Goal: Task Accomplishment & Management: Manage account settings

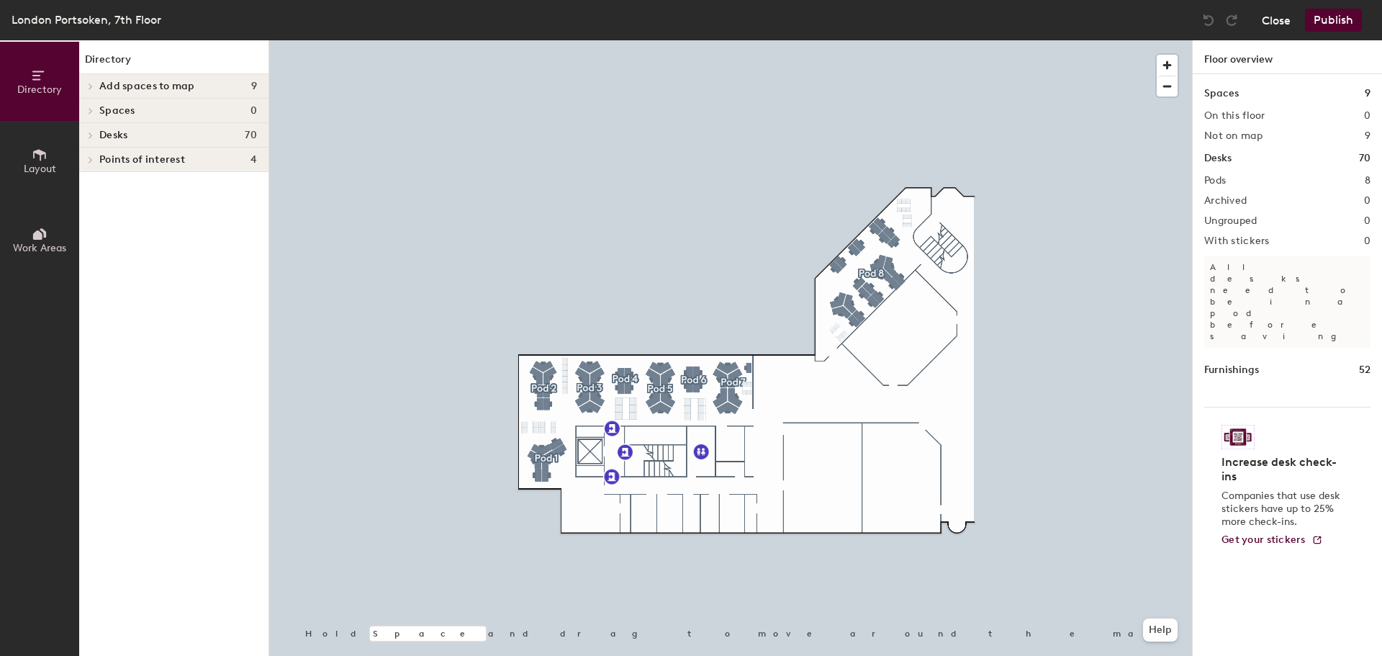
click at [1275, 17] on button "Close" at bounding box center [1276, 20] width 29 height 23
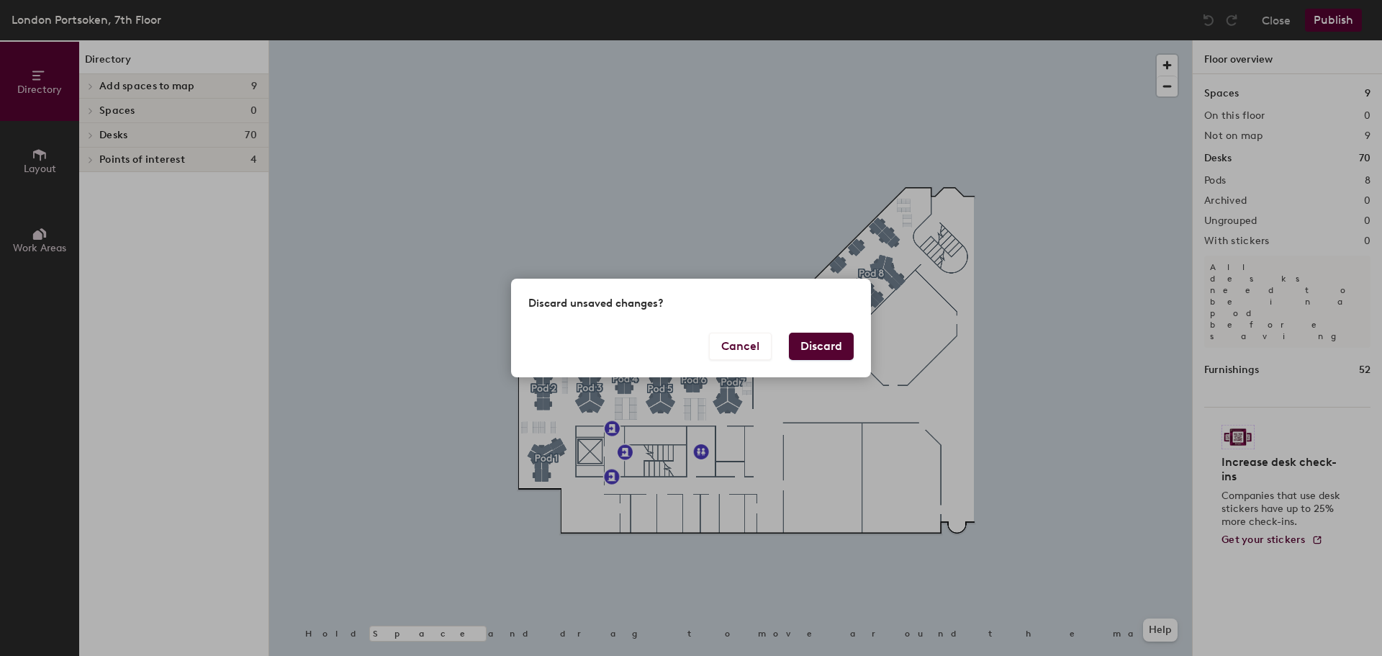
drag, startPoint x: 837, startPoint y: 327, endPoint x: 832, endPoint y: 336, distance: 10.0
click at [836, 330] on div "Discard unsaved changes?" at bounding box center [691, 306] width 360 height 54
click at [824, 348] on button "Discard" at bounding box center [821, 346] width 65 height 27
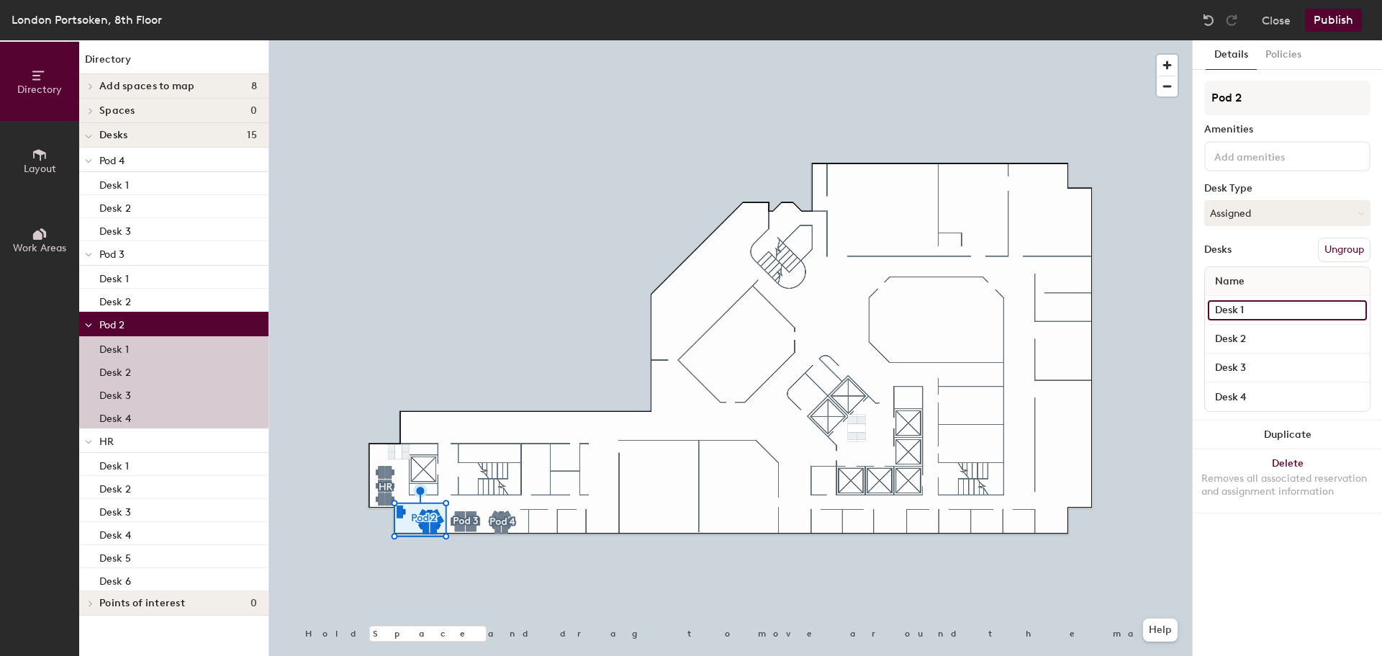
click at [1252, 307] on input "Desk 1" at bounding box center [1287, 310] width 159 height 20
type input "Desk 7"
click at [1254, 332] on input "Desk 2" at bounding box center [1287, 339] width 159 height 20
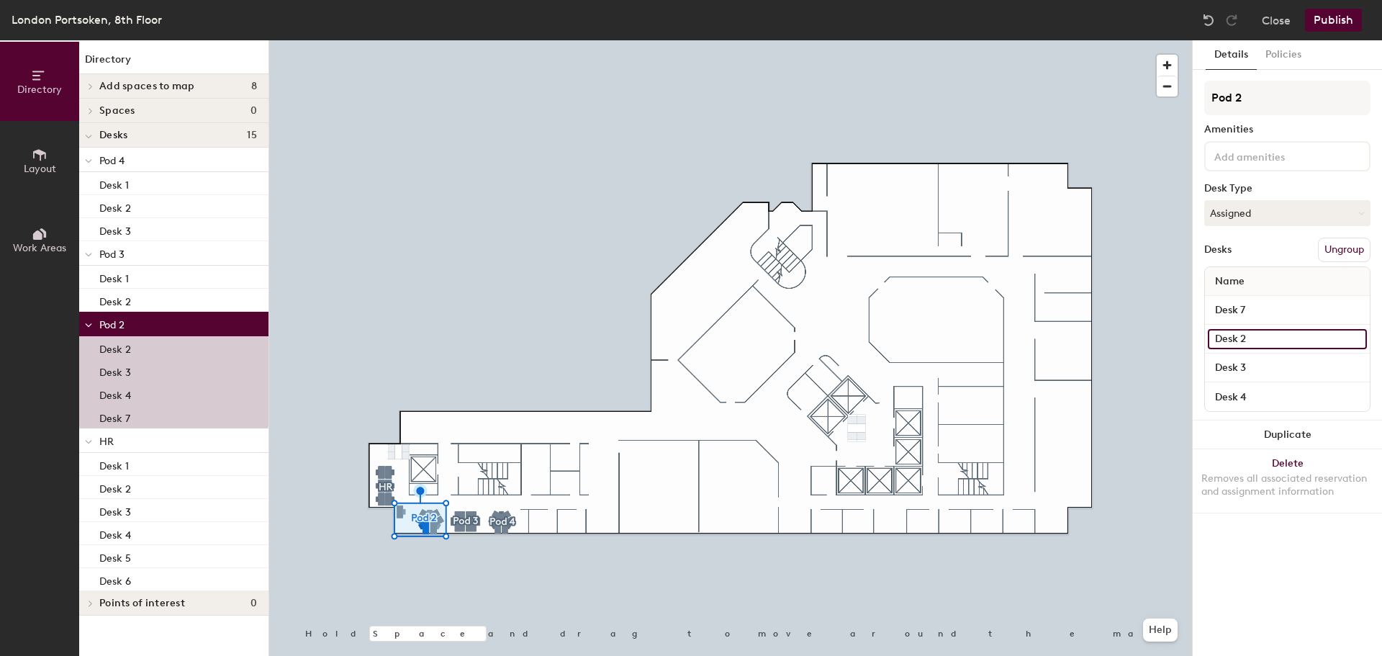
click at [1255, 339] on input "Desk 2" at bounding box center [1287, 339] width 159 height 20
click at [1255, 338] on input "Desk 2" at bounding box center [1287, 339] width 159 height 20
click at [1244, 338] on input "Desk 2" at bounding box center [1287, 339] width 159 height 20
type input "Desk 8"
click at [1251, 366] on input "Desk 3" at bounding box center [1287, 368] width 159 height 20
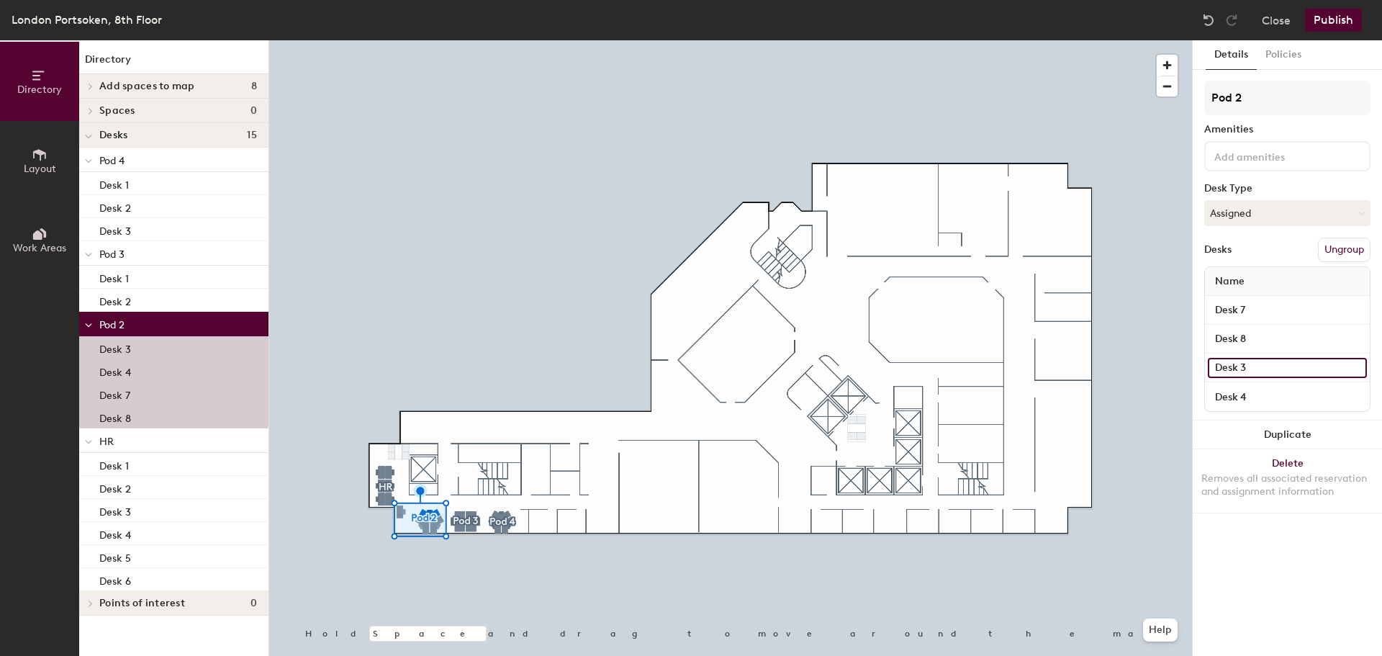
click at [1250, 366] on input "Desk 3" at bounding box center [1287, 368] width 159 height 20
type input "Desk 9"
click at [1251, 392] on input "Desk 4" at bounding box center [1287, 397] width 159 height 20
click at [1251, 395] on input "Desk 4" at bounding box center [1287, 397] width 159 height 20
type input "Desk 10"
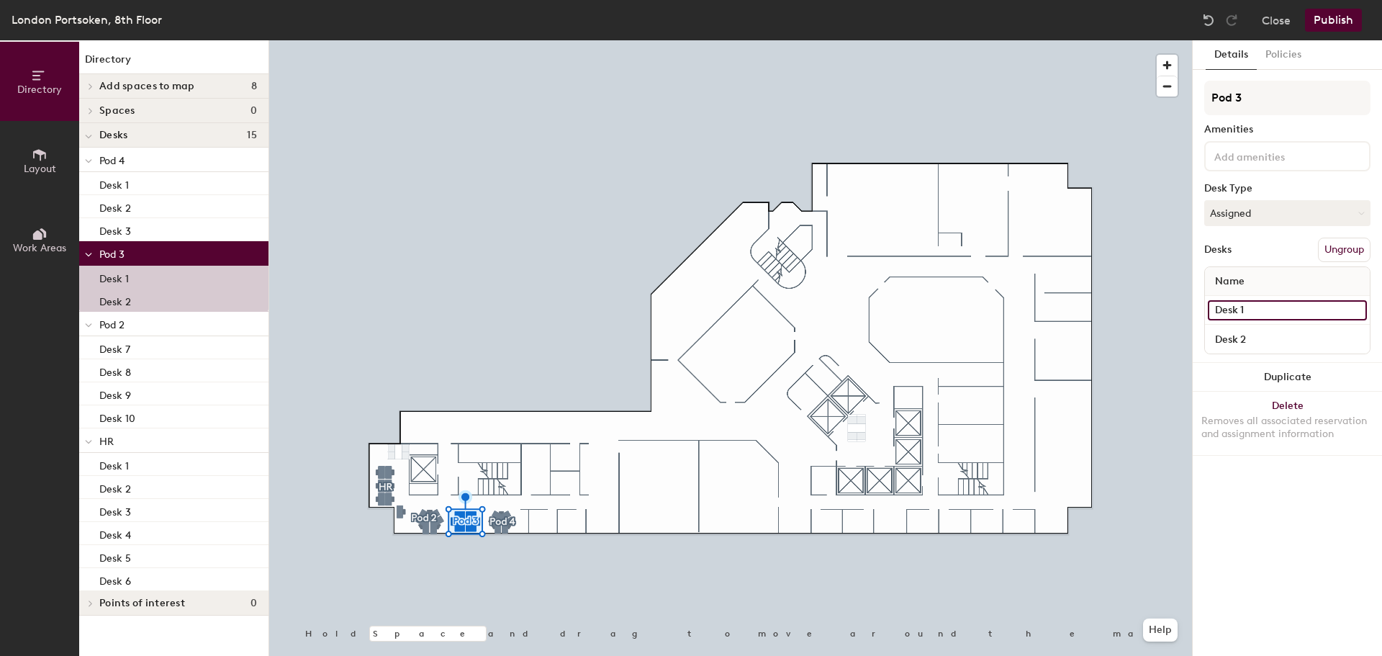
click at [1247, 303] on input "Desk 1" at bounding box center [1287, 310] width 159 height 20
click at [1252, 303] on input "Desk 1" at bounding box center [1287, 310] width 159 height 20
type input "Desk 11"
click at [1251, 336] on input "Desk 2" at bounding box center [1287, 339] width 159 height 20
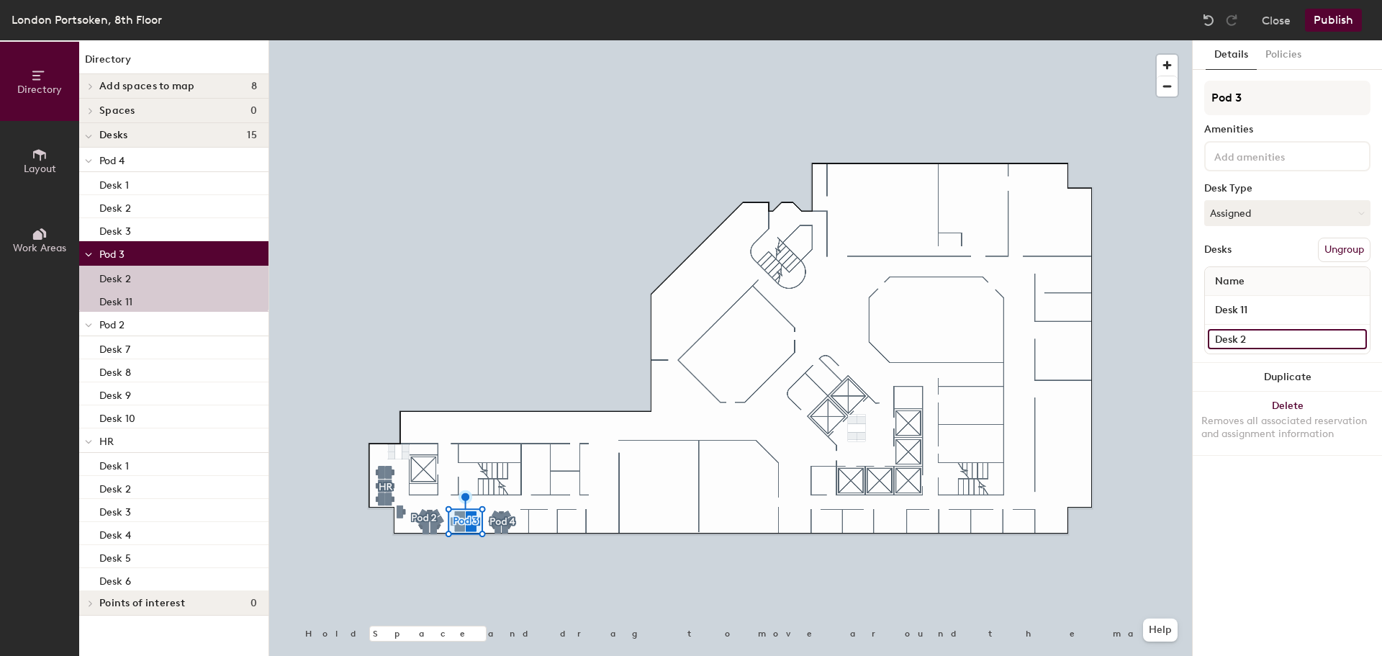
click at [1251, 336] on input "Desk 2" at bounding box center [1287, 339] width 159 height 20
click at [1244, 338] on input "Desk 2" at bounding box center [1287, 339] width 159 height 20
click at [1244, 334] on input "Desk 2" at bounding box center [1287, 339] width 159 height 20
click at [1243, 334] on input "Desk 2" at bounding box center [1287, 339] width 159 height 20
type input "Desk 12"
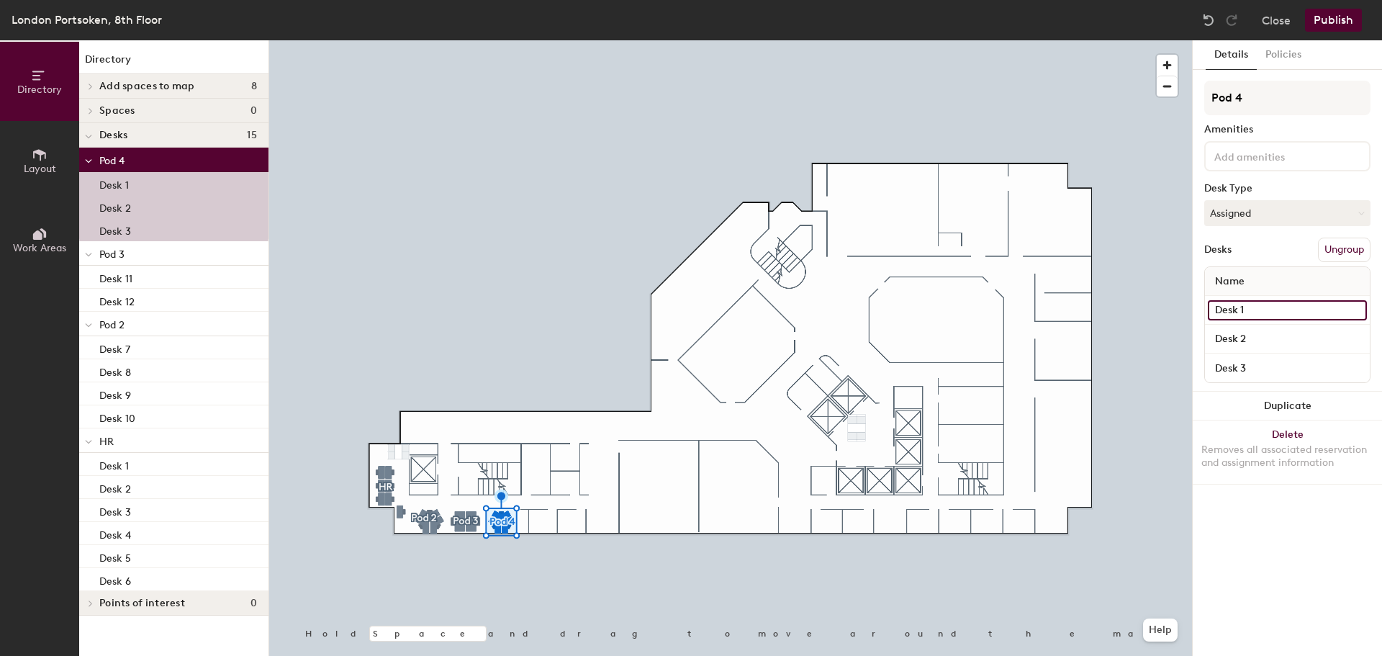
click at [1246, 307] on input "Desk 1" at bounding box center [1287, 310] width 159 height 20
click at [1249, 307] on input "Desk 1" at bounding box center [1287, 310] width 159 height 20
click at [1250, 307] on input "Desk 1" at bounding box center [1287, 310] width 159 height 20
type input "Desk 13"
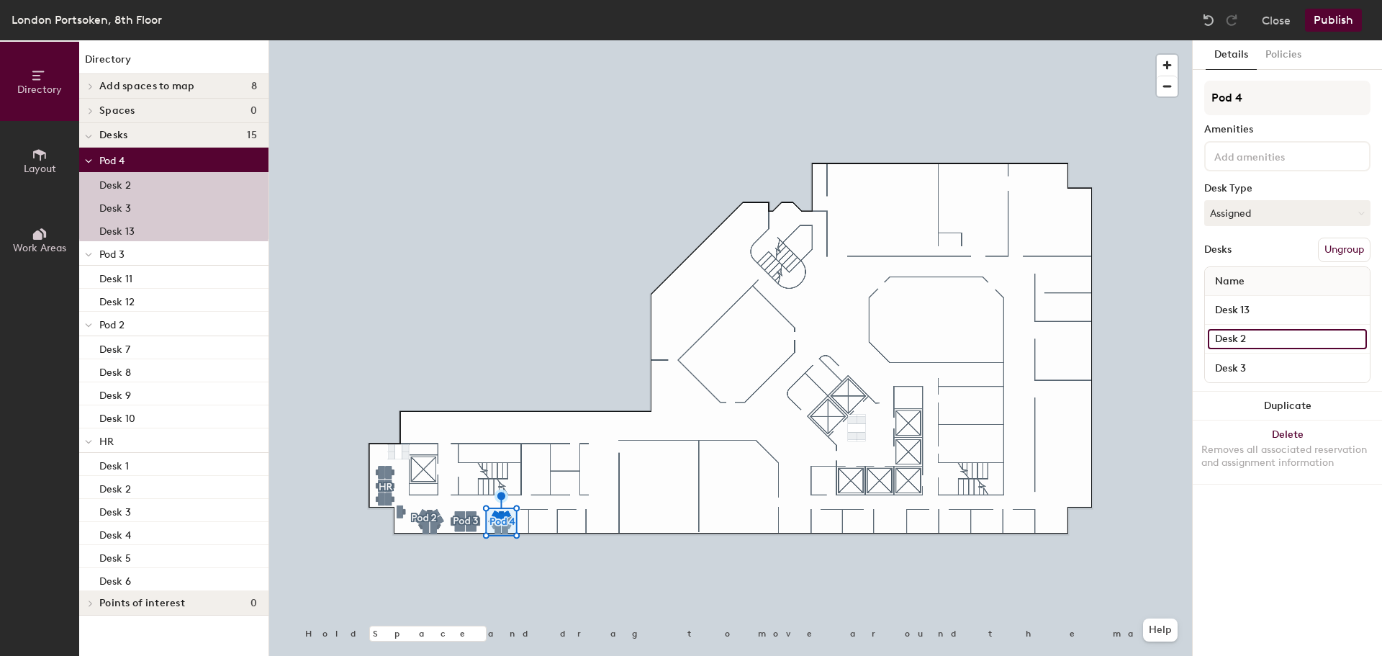
click at [1254, 338] on input "Desk 2" at bounding box center [1287, 339] width 159 height 20
type input "Desk 14"
click at [1248, 361] on input "Desk 3" at bounding box center [1287, 368] width 159 height 20
click at [1250, 362] on input "Desk 3" at bounding box center [1287, 368] width 159 height 20
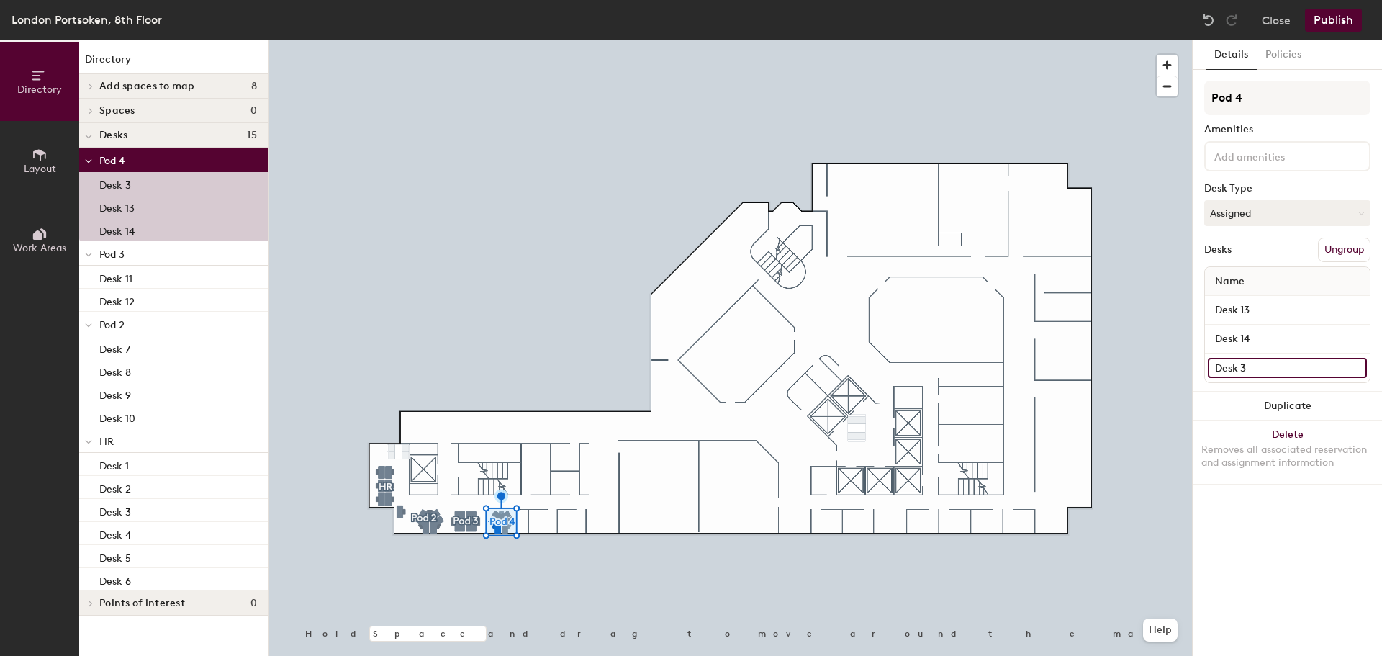
click at [1250, 365] on input "Desk 3" at bounding box center [1287, 368] width 159 height 20
type input "Desk 15"
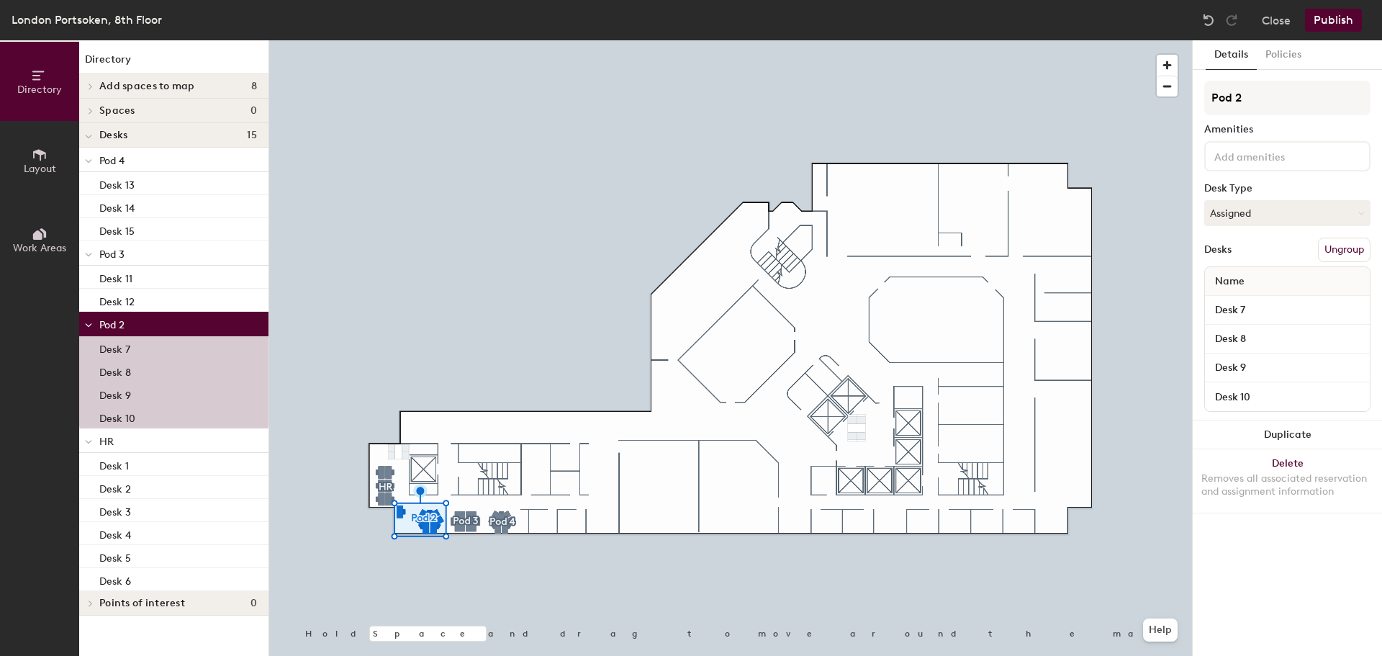
click at [1349, 246] on button "Ungroup" at bounding box center [1344, 250] width 53 height 24
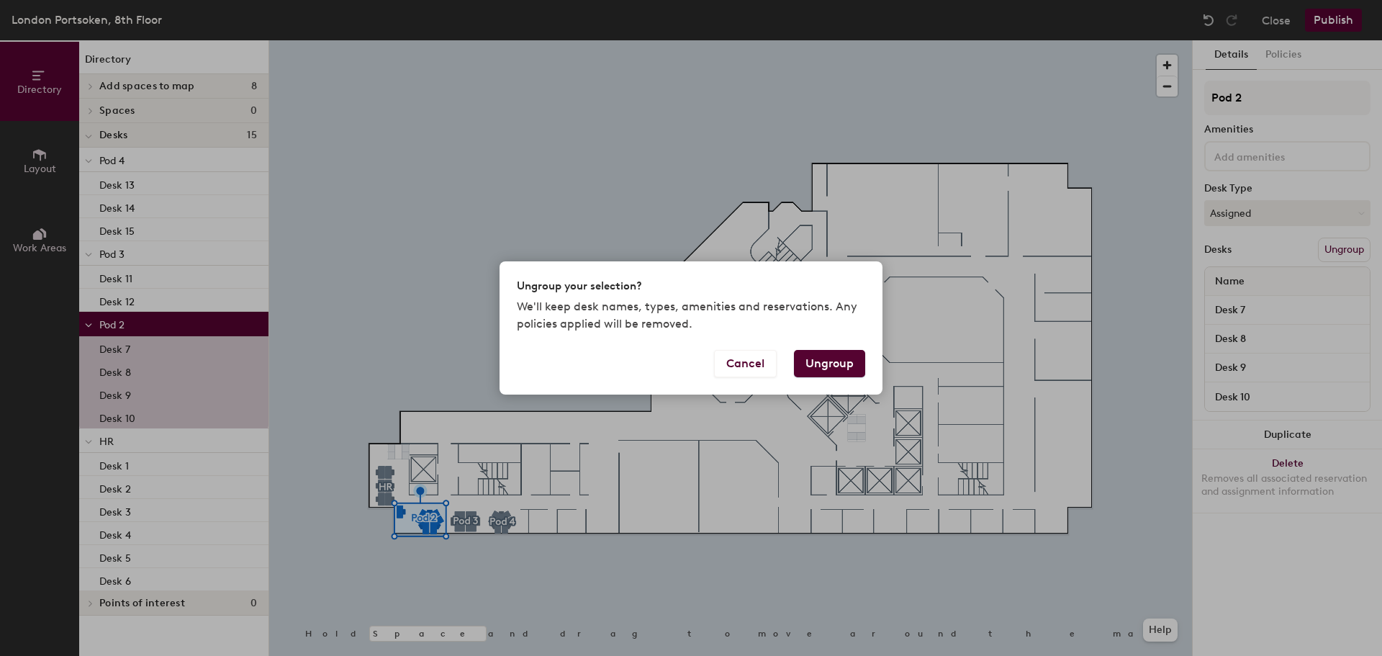
click at [838, 363] on button "Ungroup" at bounding box center [829, 363] width 71 height 27
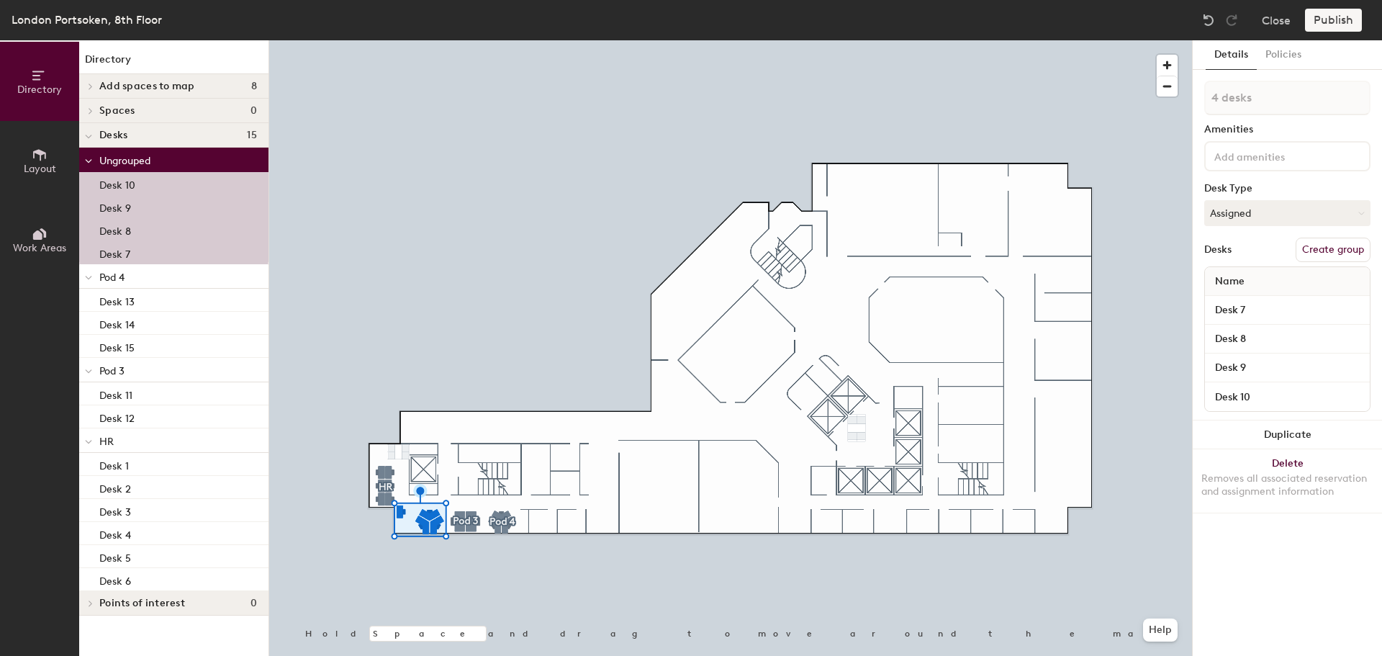
type input "1 desk"
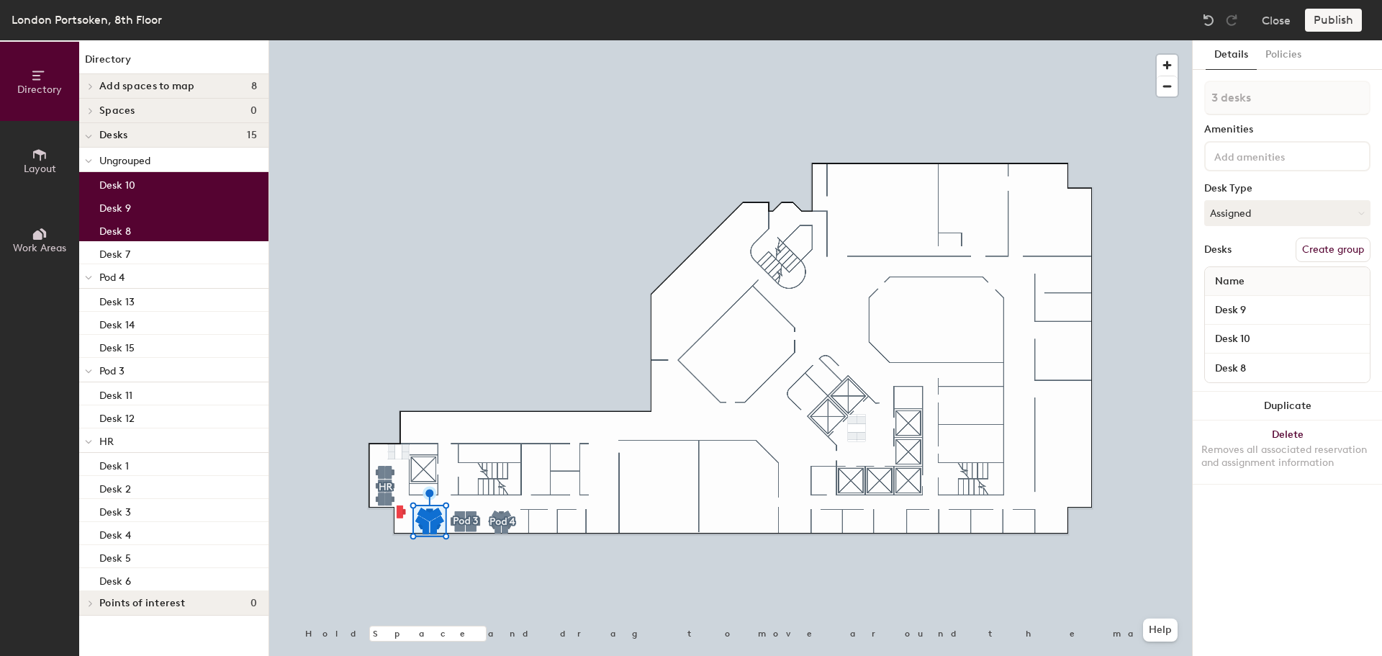
click at [1350, 251] on button "Create group" at bounding box center [1333, 250] width 75 height 24
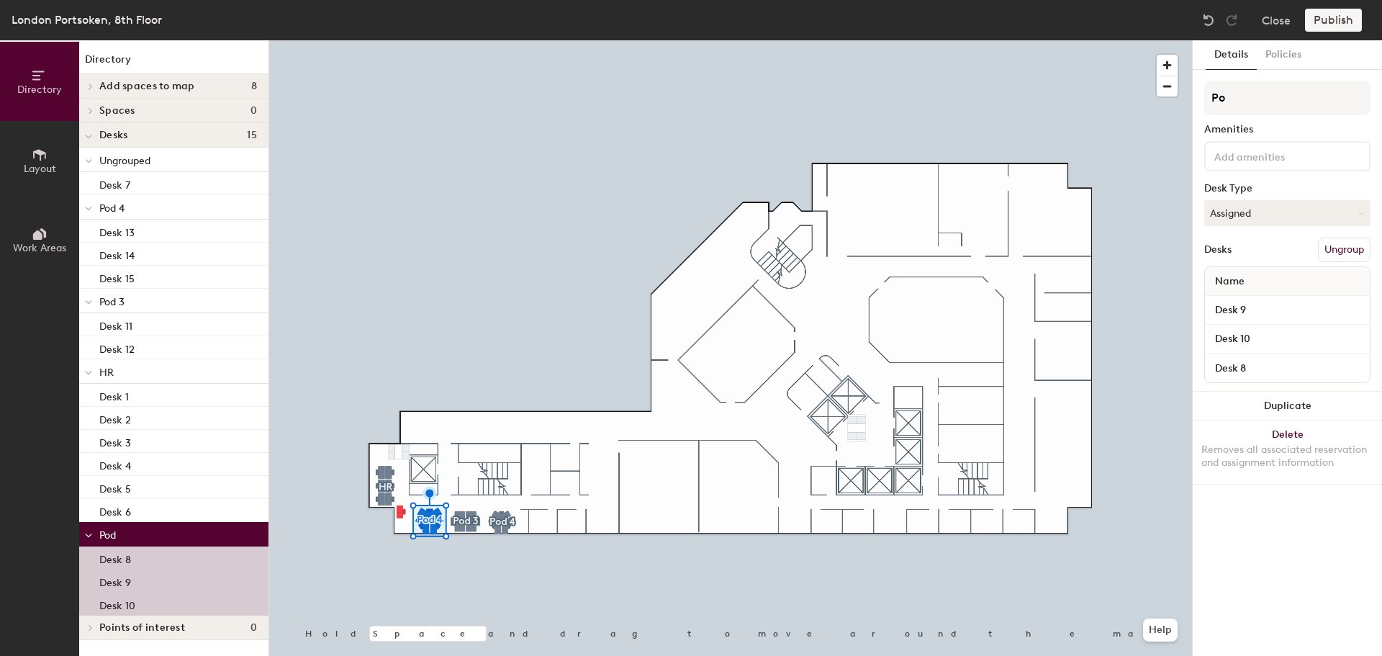
type input "P"
type input "Finance"
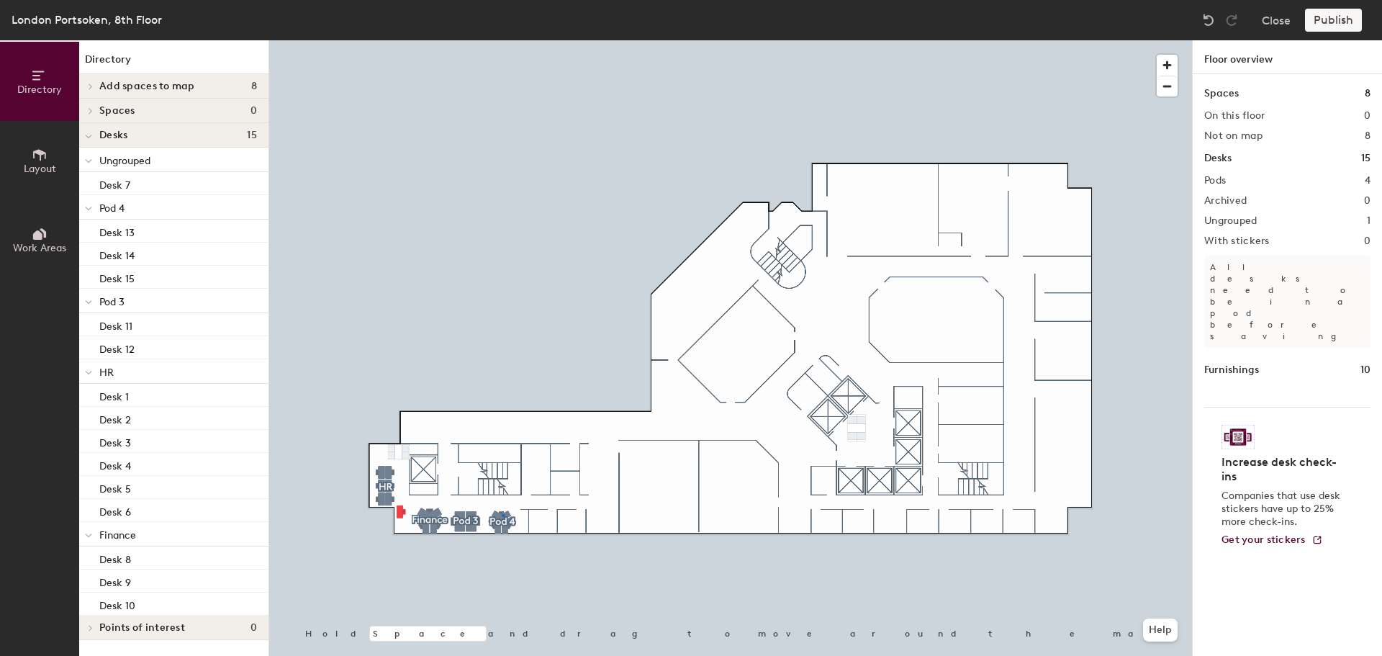
click at [503, 40] on div at bounding box center [730, 40] width 923 height 0
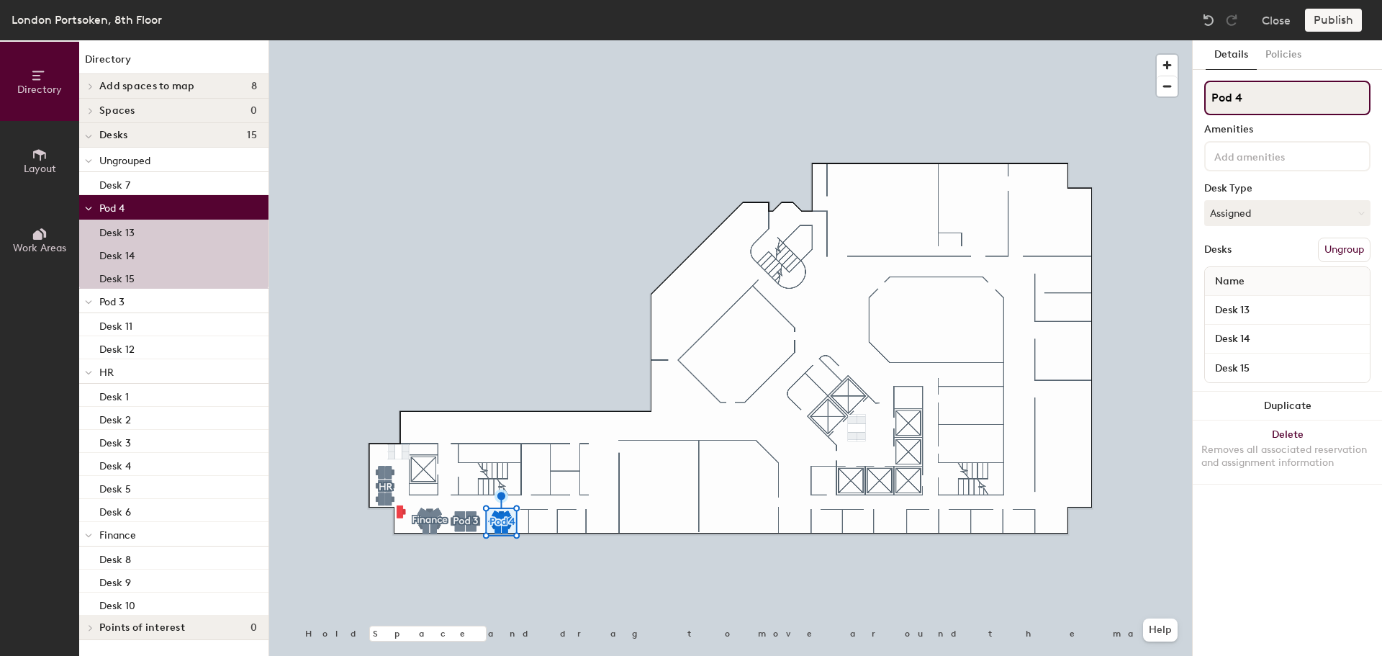
click at [1005, 102] on div "Directory Layout Work Areas Directory Add spaces to map 8 Huddle Room 809 Huddl…" at bounding box center [691, 348] width 1382 height 616
type input "Finance"
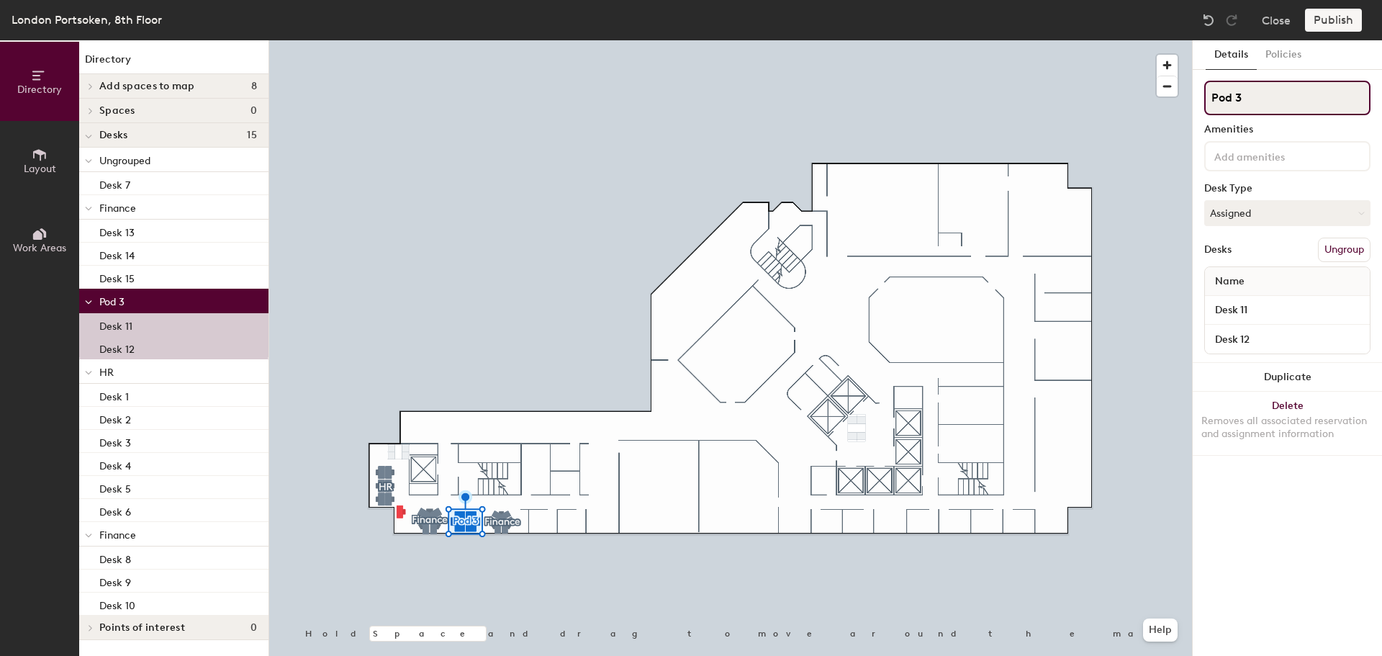
click at [1040, 100] on div "Directory Layout Work Areas Directory Add spaces to map 8 Huddle Room 809 Huddl…" at bounding box center [691, 348] width 1382 height 616
type input "EXCO"
click at [1275, 211] on button "Assigned" at bounding box center [1288, 213] width 166 height 26
click at [1268, 277] on div "Hot" at bounding box center [1277, 280] width 144 height 22
click at [501, 40] on div at bounding box center [730, 40] width 923 height 0
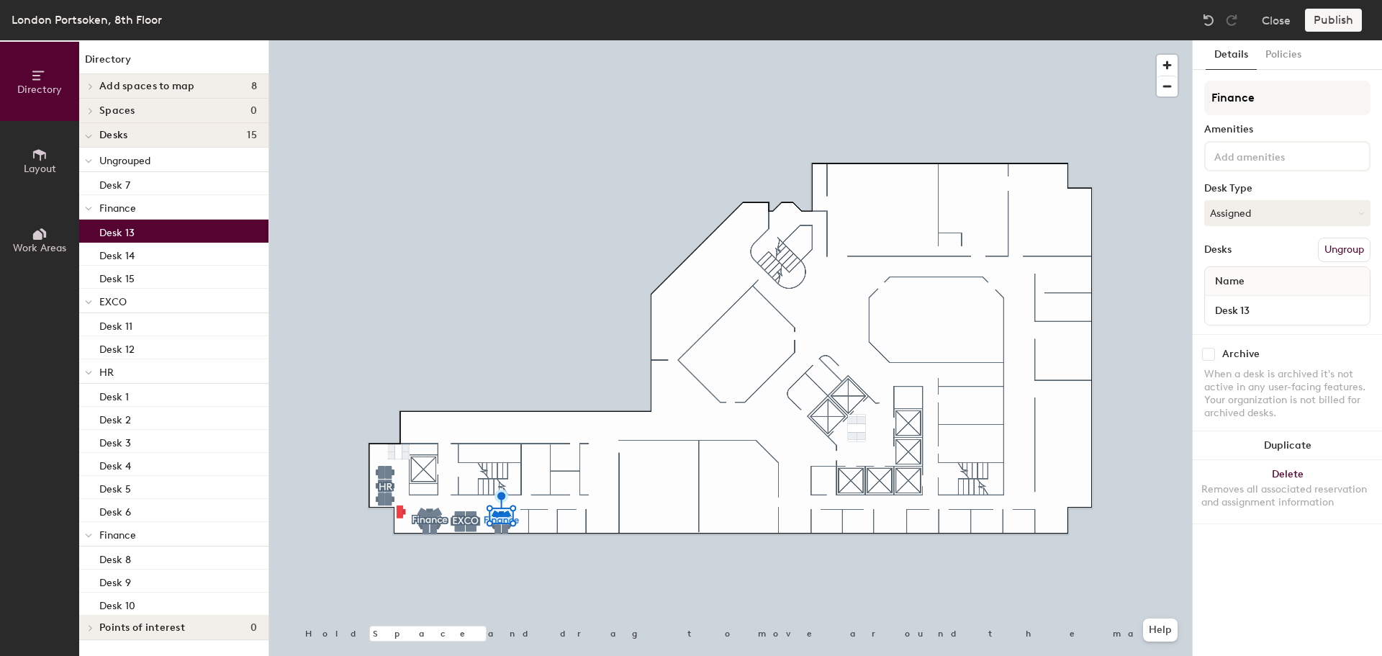
click at [503, 40] on div at bounding box center [730, 40] width 923 height 0
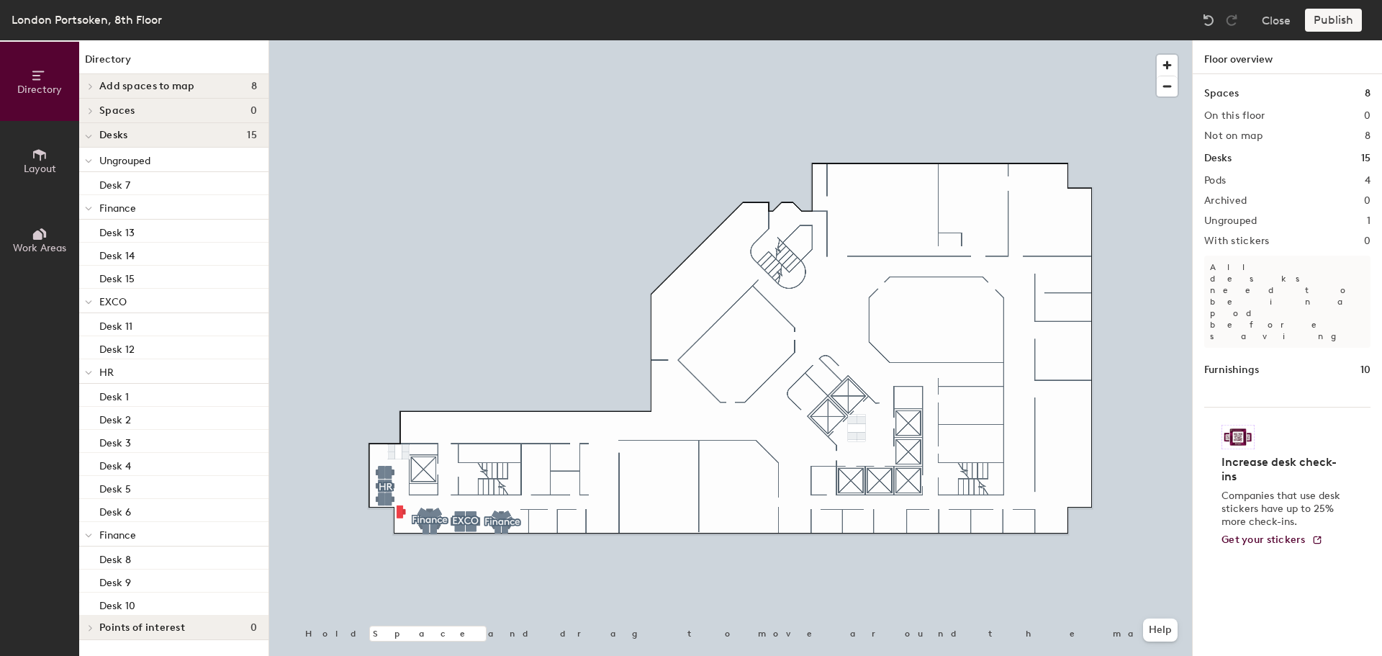
click at [501, 40] on div at bounding box center [730, 40] width 923 height 0
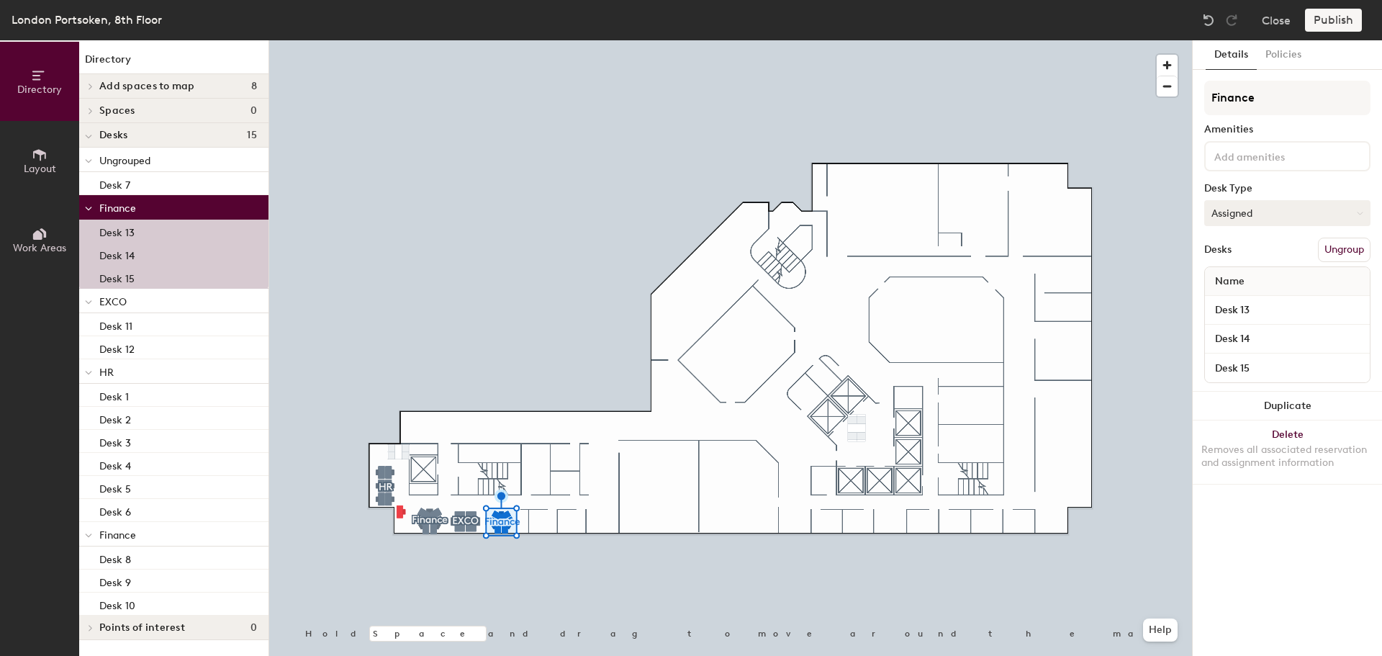
click at [1266, 215] on button "Assigned" at bounding box center [1288, 213] width 166 height 26
click at [1246, 278] on div "Hot" at bounding box center [1277, 280] width 144 height 22
click at [431, 40] on div at bounding box center [730, 40] width 923 height 0
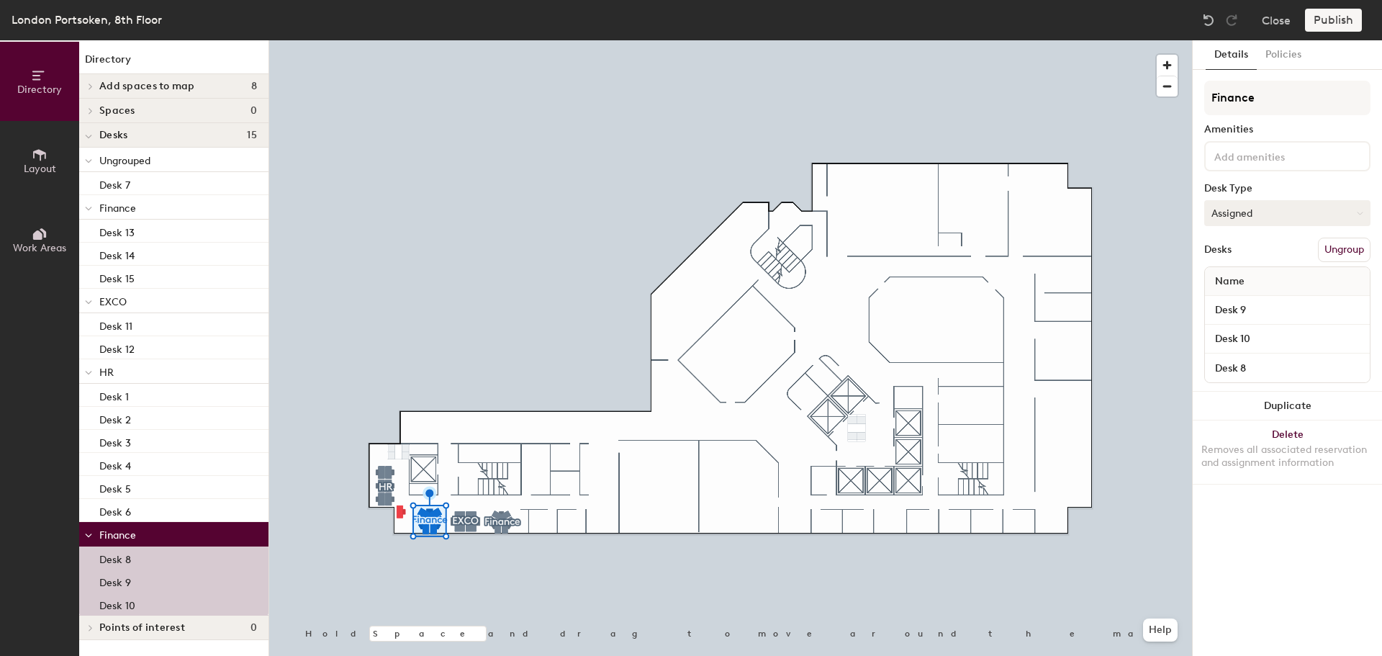
click at [1272, 217] on button "Assigned" at bounding box center [1288, 213] width 166 height 26
click at [1256, 281] on div "Hot" at bounding box center [1277, 280] width 144 height 22
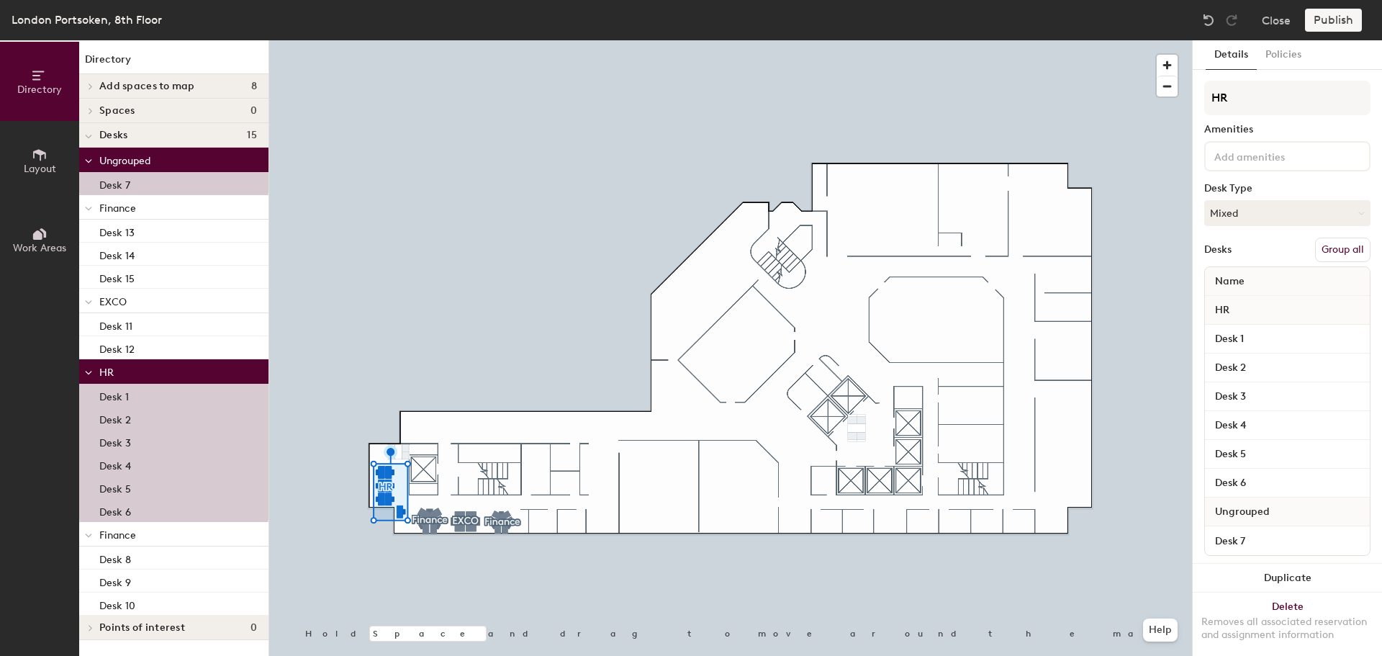
click at [1337, 248] on button "Group all" at bounding box center [1343, 250] width 55 height 24
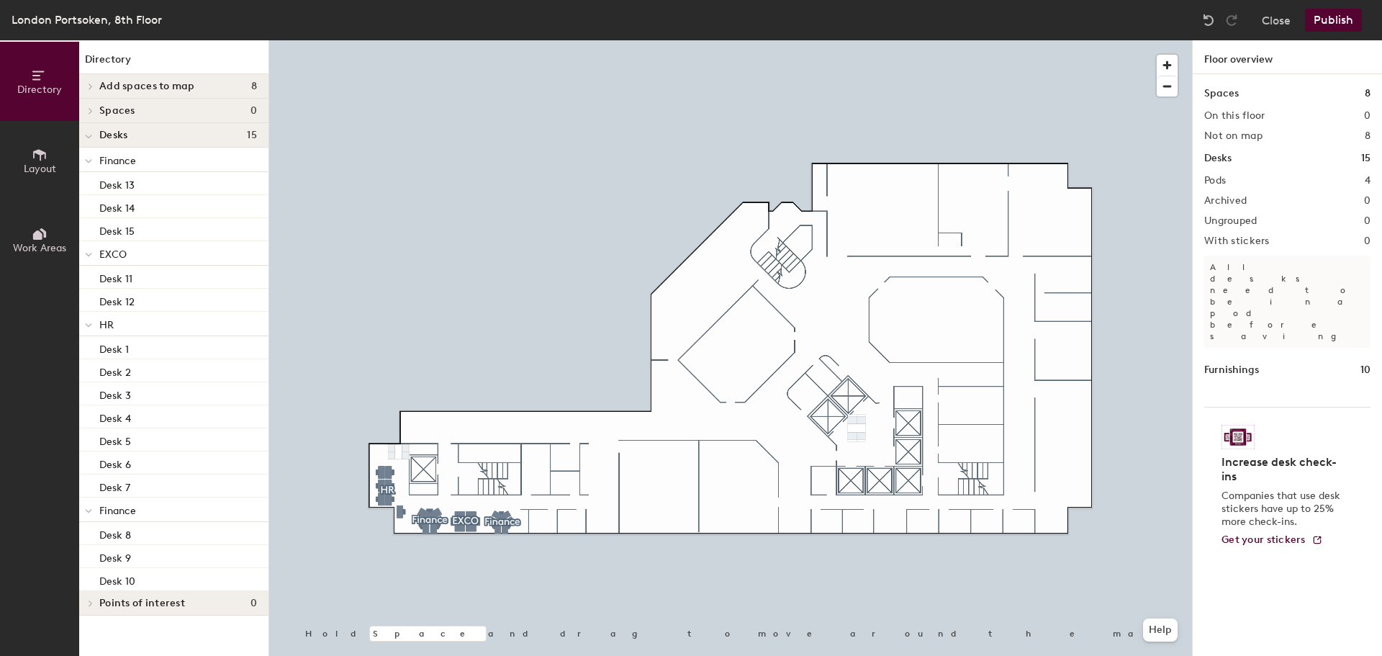
click at [42, 153] on icon at bounding box center [39, 155] width 13 height 12
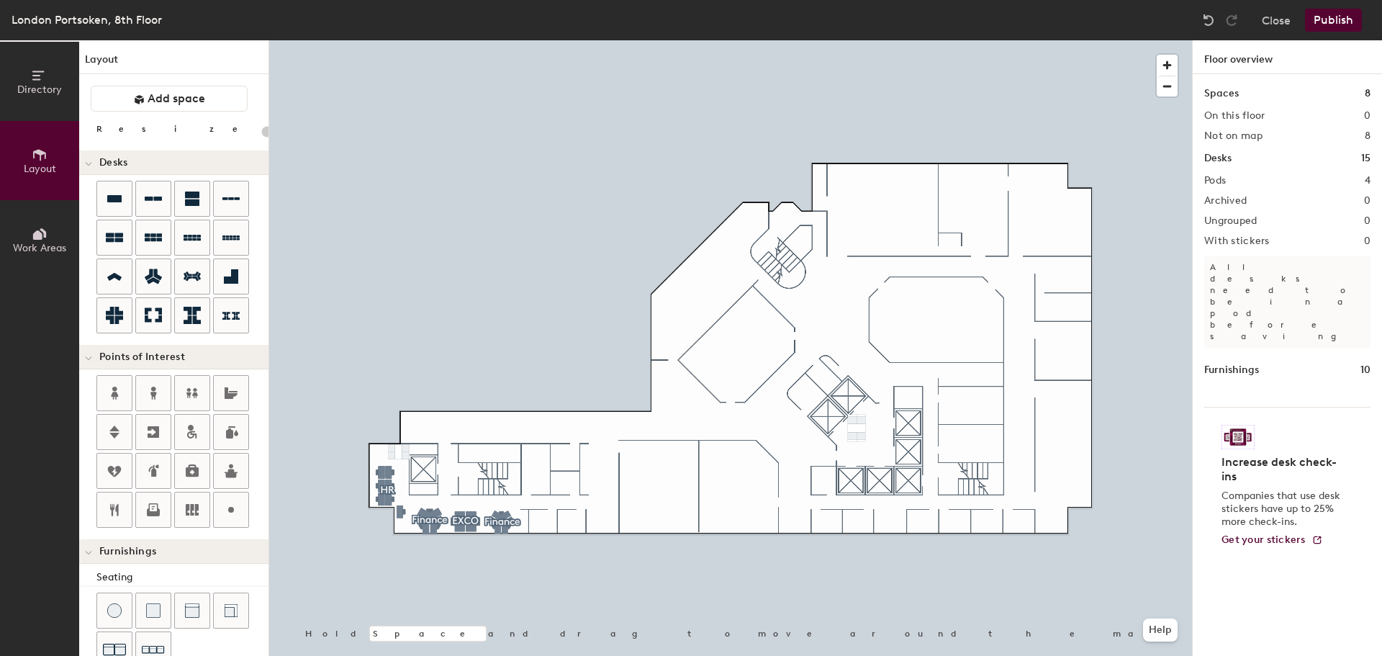
click at [1331, 18] on button "Publish" at bounding box center [1333, 20] width 57 height 23
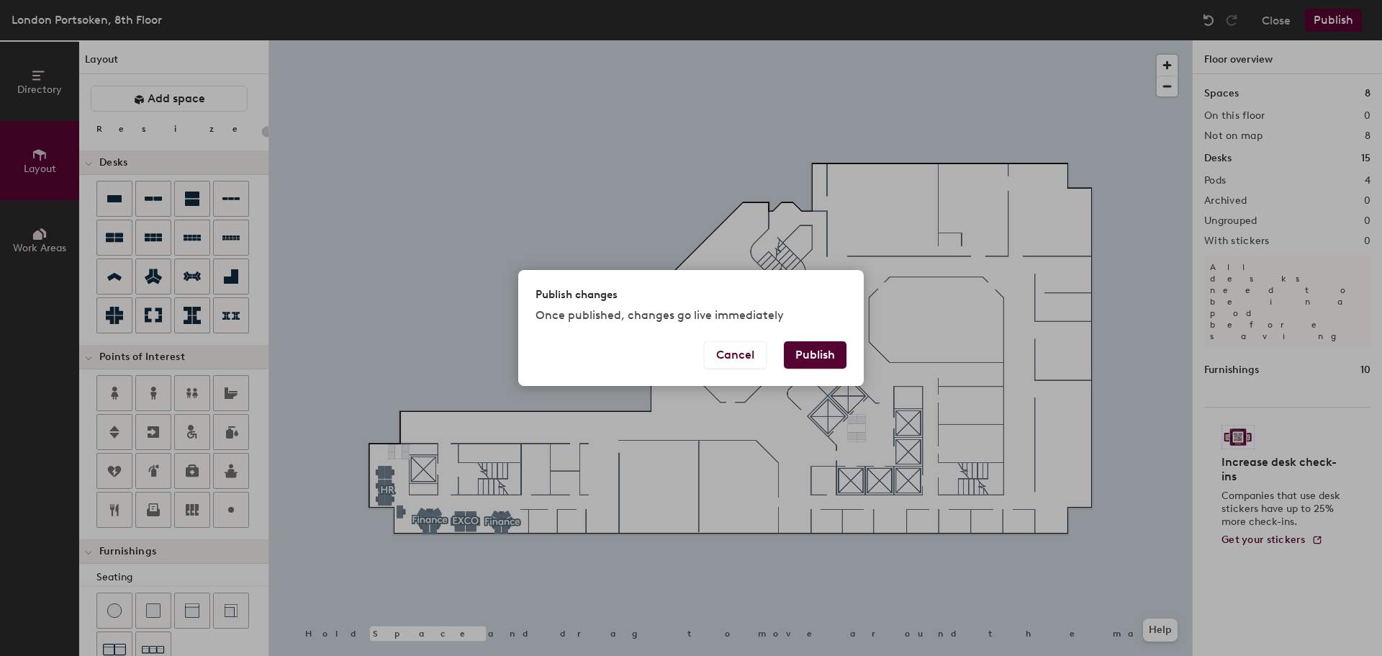
click at [819, 354] on button "Publish" at bounding box center [815, 354] width 63 height 27
type input "20"
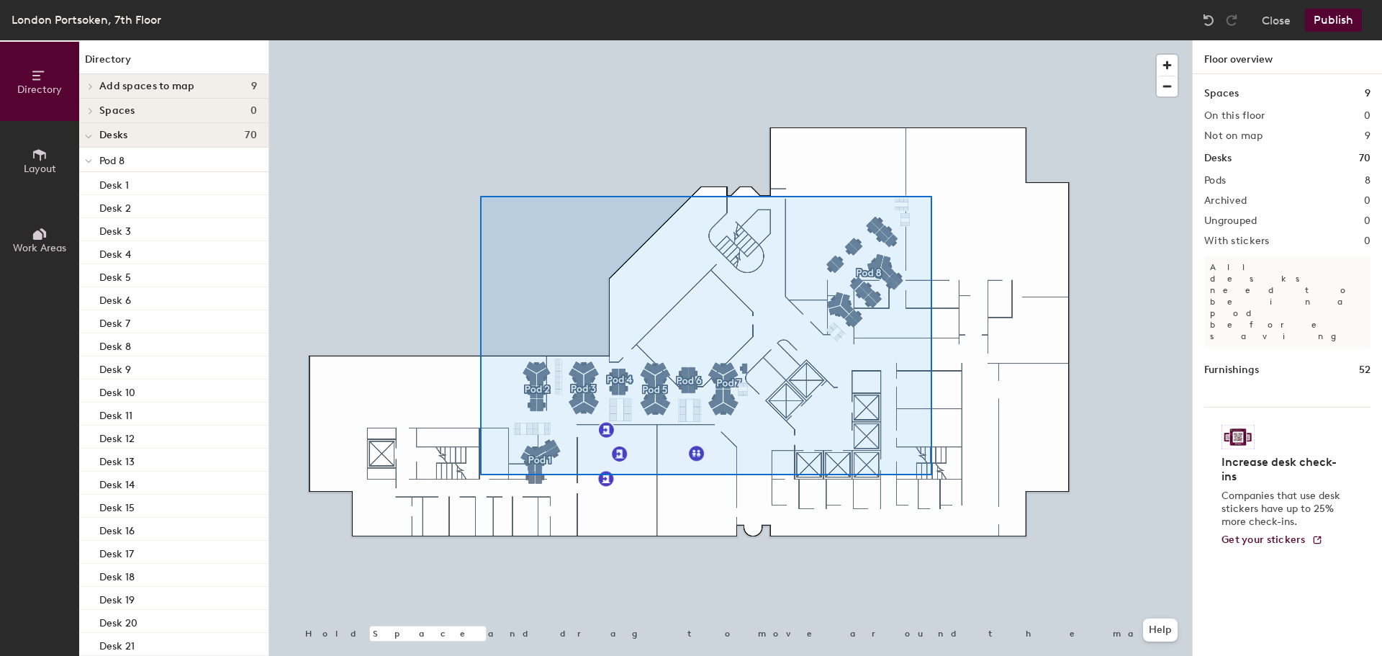
click at [934, 40] on div at bounding box center [730, 40] width 923 height 0
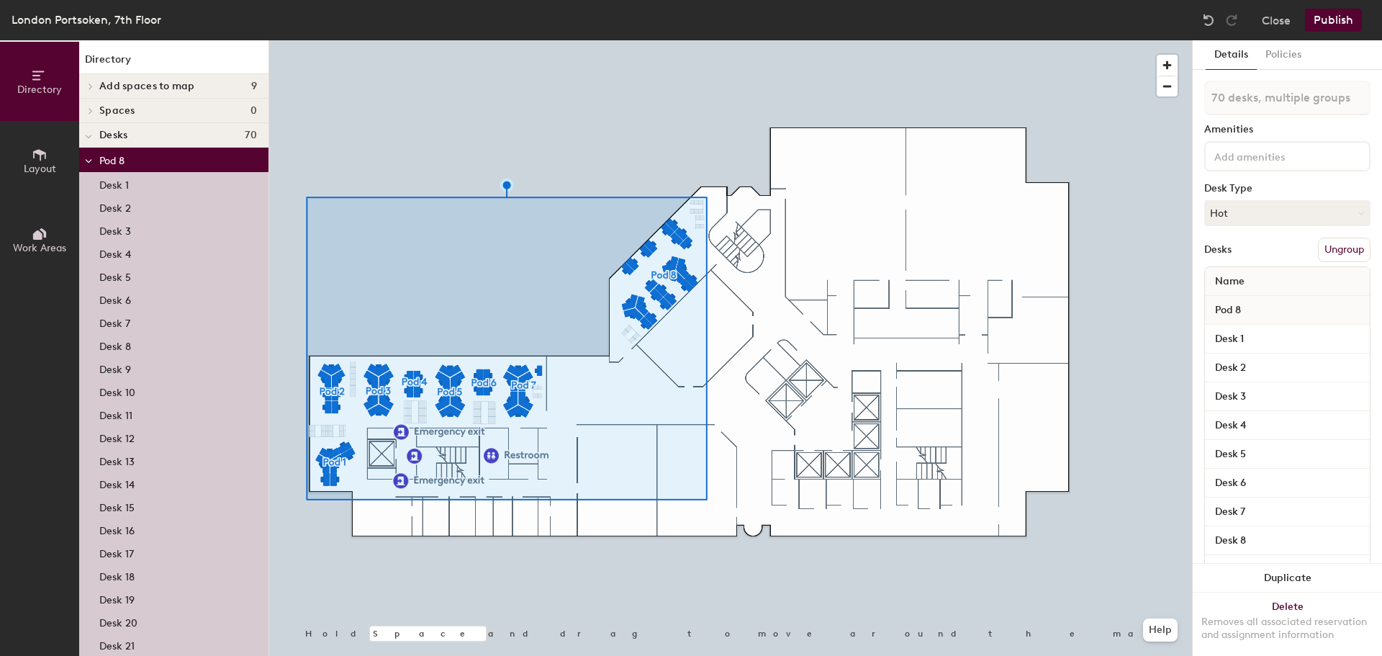
click at [585, 40] on div at bounding box center [730, 40] width 923 height 0
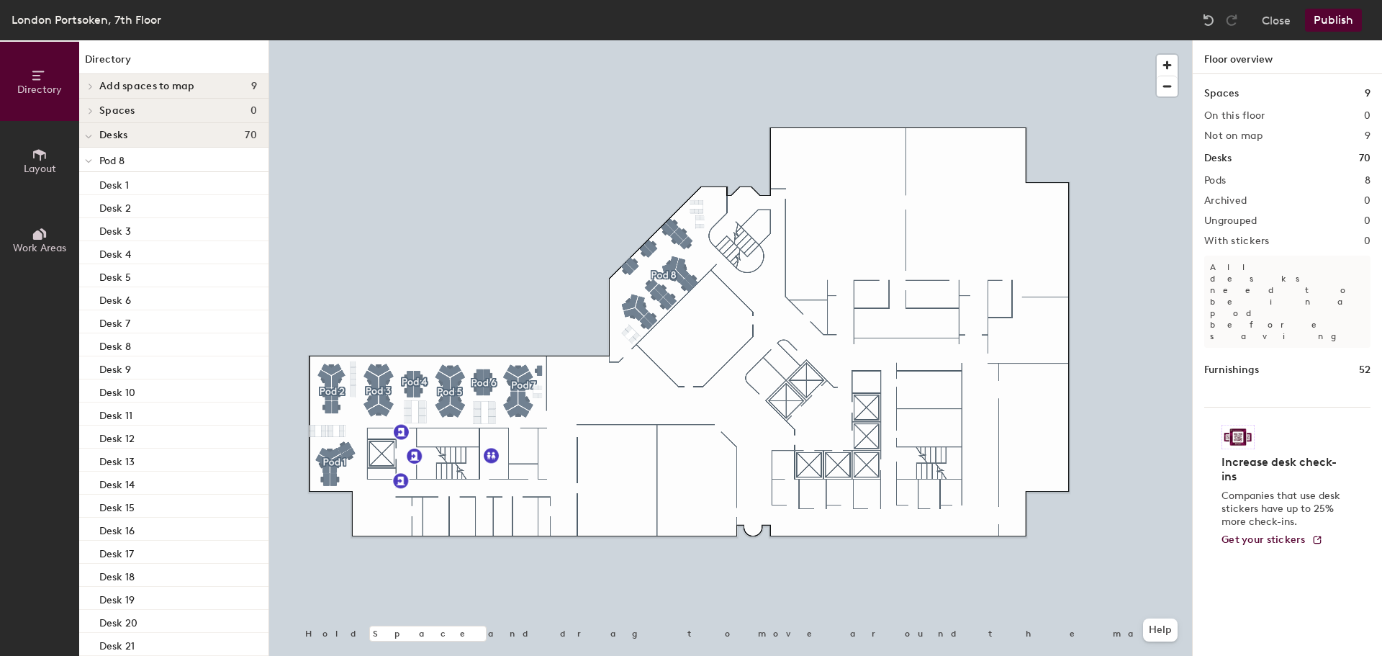
click at [327, 40] on div at bounding box center [730, 40] width 923 height 0
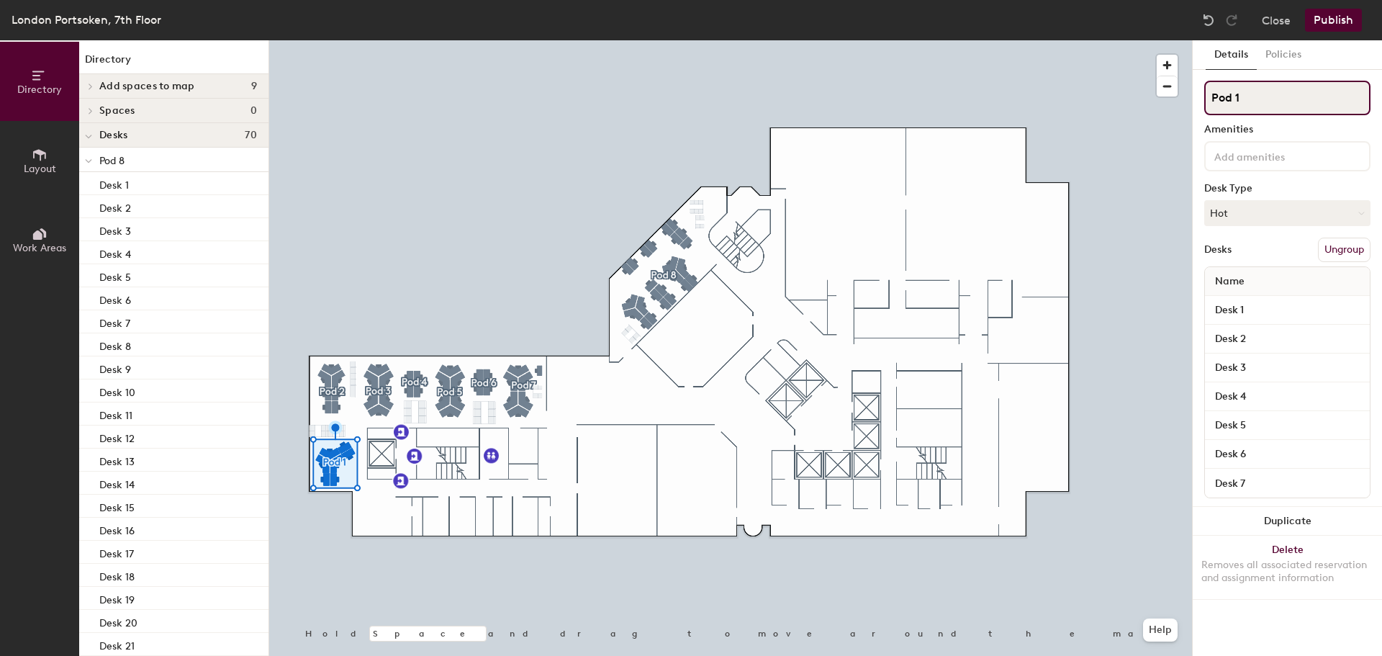
click at [1261, 96] on input "Pod 1" at bounding box center [1288, 98] width 166 height 35
drag, startPoint x: 1256, startPoint y: 96, endPoint x: 1220, endPoint y: 99, distance: 36.1
click at [1220, 99] on input "Pod 1" at bounding box center [1288, 98] width 166 height 35
type input "P"
click at [1243, 99] on input "NetSci" at bounding box center [1288, 98] width 166 height 35
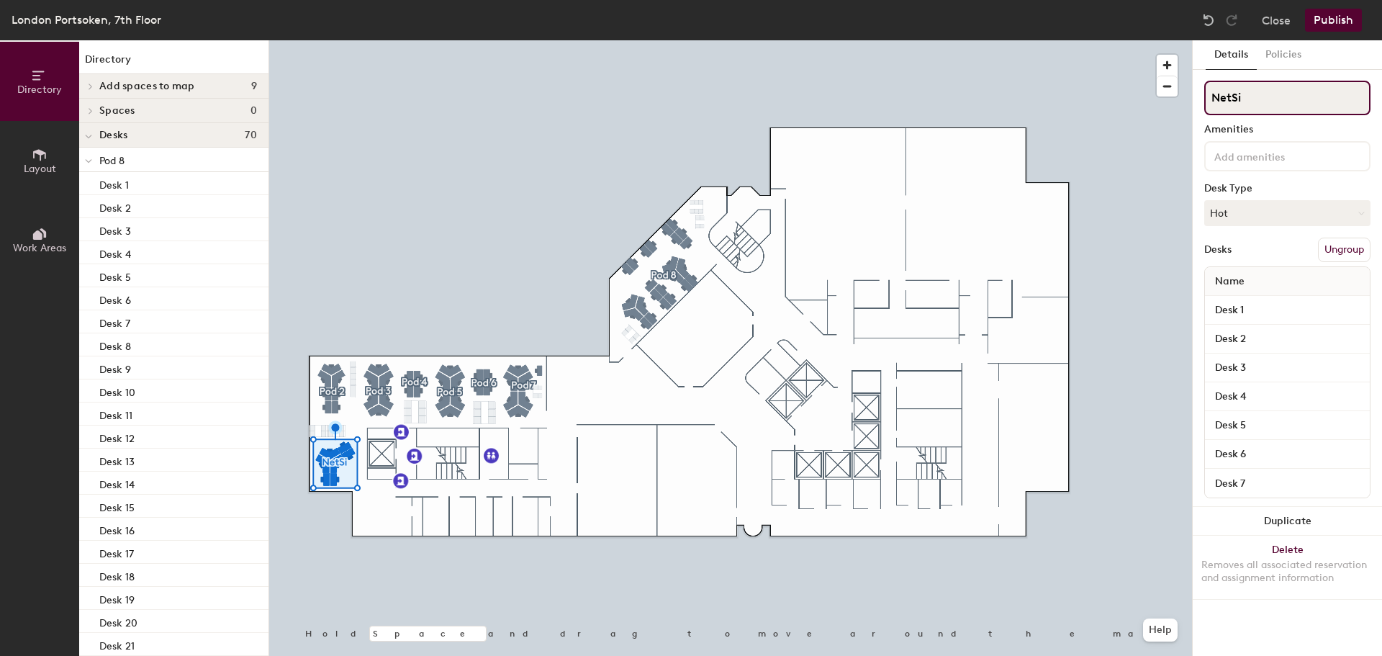
type input "NetSi"
click at [1101, 101] on div "Directory Layout Work Areas Directory Add spaces to map 9 Huddle Room 708 Huddl…" at bounding box center [691, 348] width 1382 height 616
type input "NetSi Hot desks"
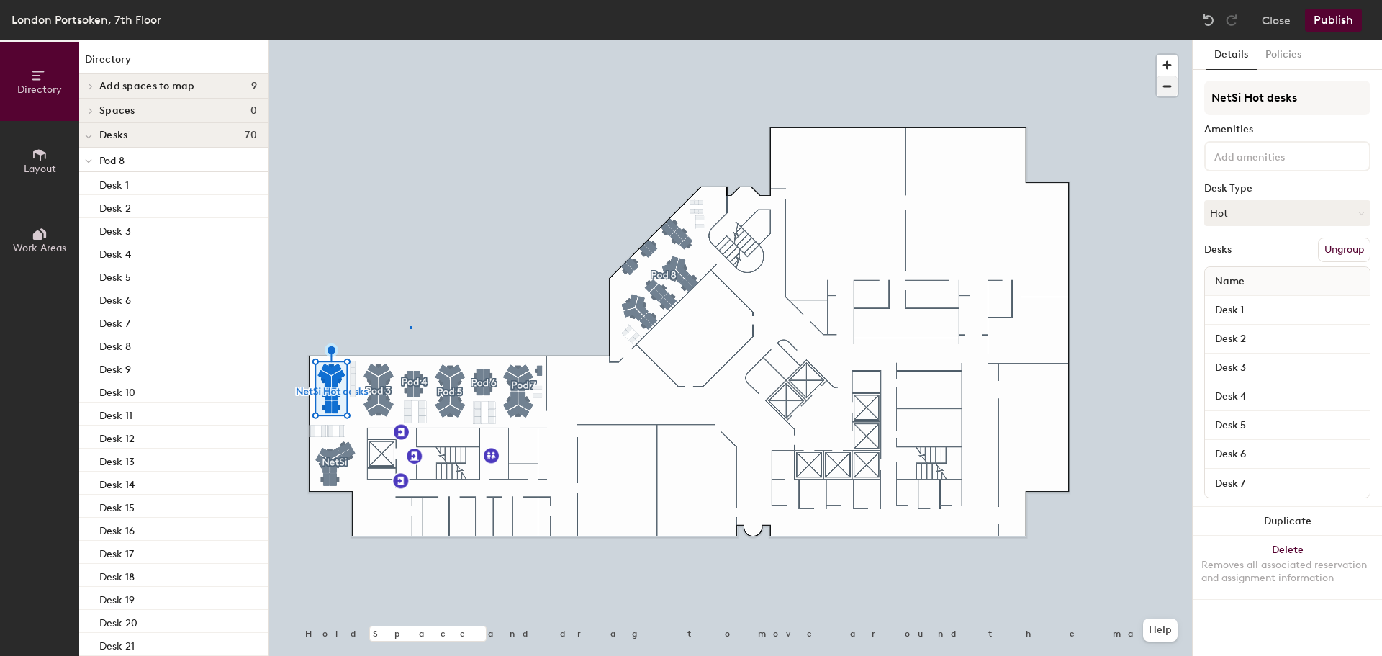
drag, startPoint x: 1256, startPoint y: 101, endPoint x: 1174, endPoint y: 81, distance: 84.4
click at [410, 40] on div at bounding box center [730, 40] width 923 height 0
click at [1362, 310] on input "Desk 1" at bounding box center [1287, 310] width 159 height 20
click at [1271, 310] on input "Desk 1" at bounding box center [1287, 310] width 159 height 20
type input "Desk 8"
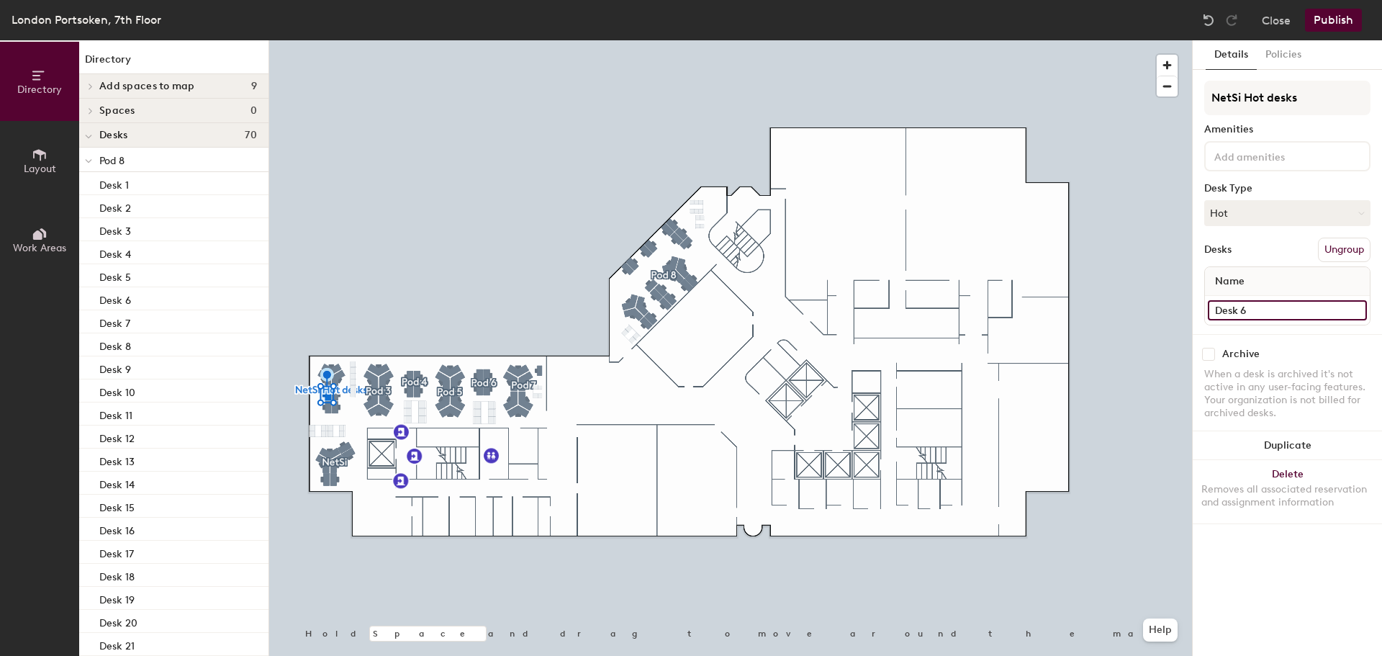
click at [1262, 305] on input "Desk 6" at bounding box center [1287, 310] width 159 height 20
click at [1263, 305] on input "Desk 6" at bounding box center [1287, 310] width 159 height 20
type input "Desk 9"
click at [1253, 307] on input "Desk 7" at bounding box center [1287, 310] width 159 height 20
click at [1259, 305] on input "Desk 7" at bounding box center [1287, 310] width 159 height 20
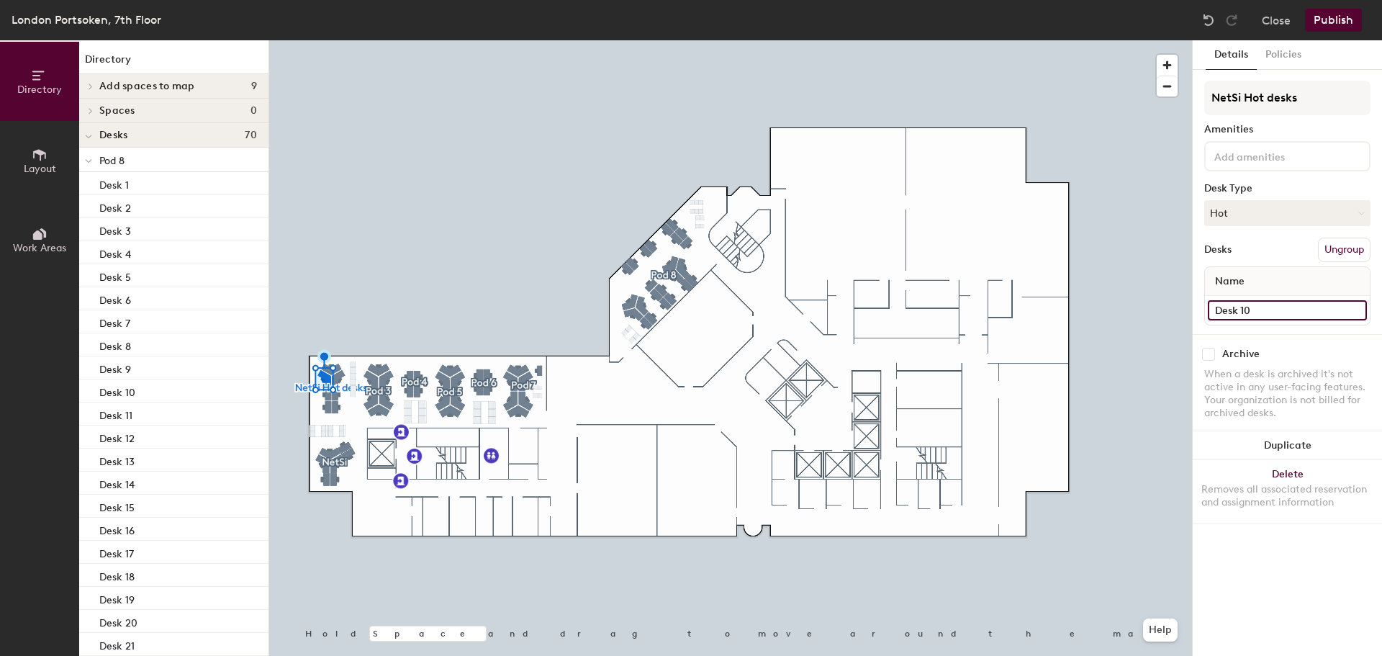
type input "Desk 10"
click at [1265, 310] on input "Desk 8" at bounding box center [1287, 310] width 159 height 20
click at [1265, 309] on input "Desk 8" at bounding box center [1287, 310] width 159 height 20
type input "Desk 11"
click at [1256, 309] on input "Desk 2" at bounding box center [1287, 310] width 159 height 20
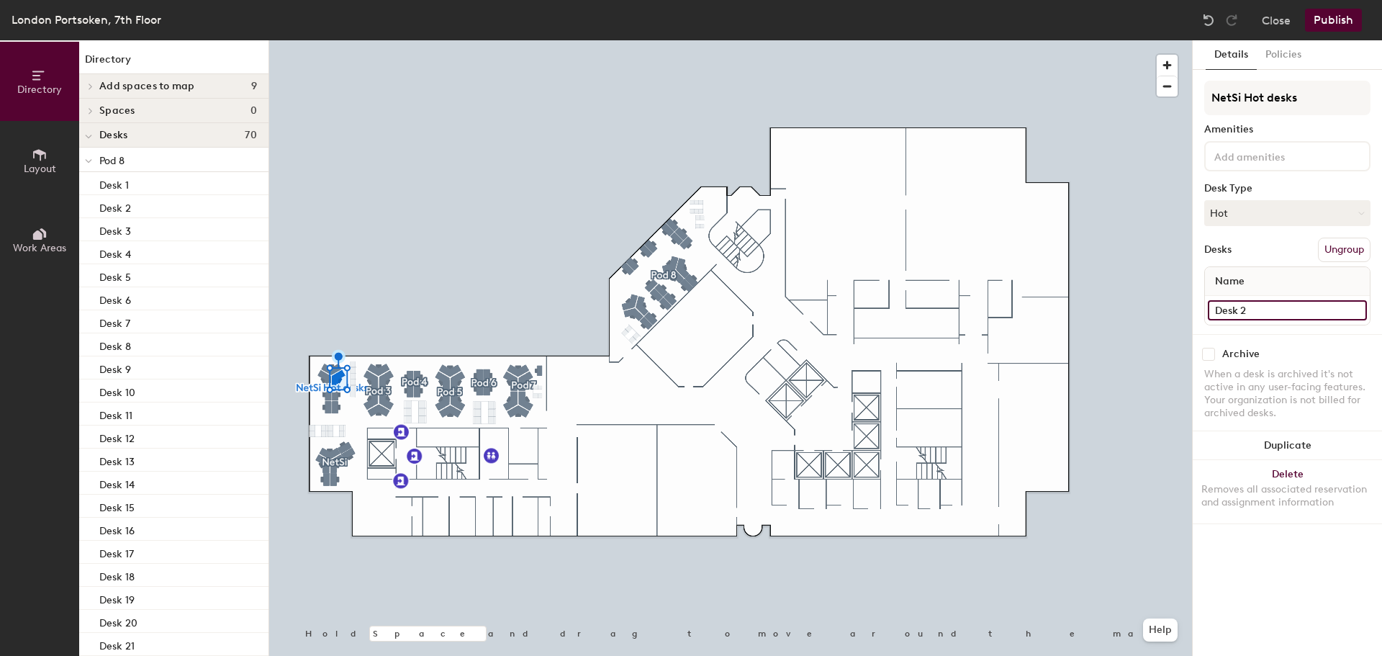
click at [1244, 308] on input "Desk 2" at bounding box center [1287, 310] width 159 height 20
click at [1241, 308] on input "Desk 2" at bounding box center [1287, 310] width 159 height 20
click at [1243, 309] on input "Desk 2" at bounding box center [1287, 310] width 159 height 20
type input "Desk 12"
click at [1251, 307] on input "Desk 3" at bounding box center [1287, 310] width 159 height 20
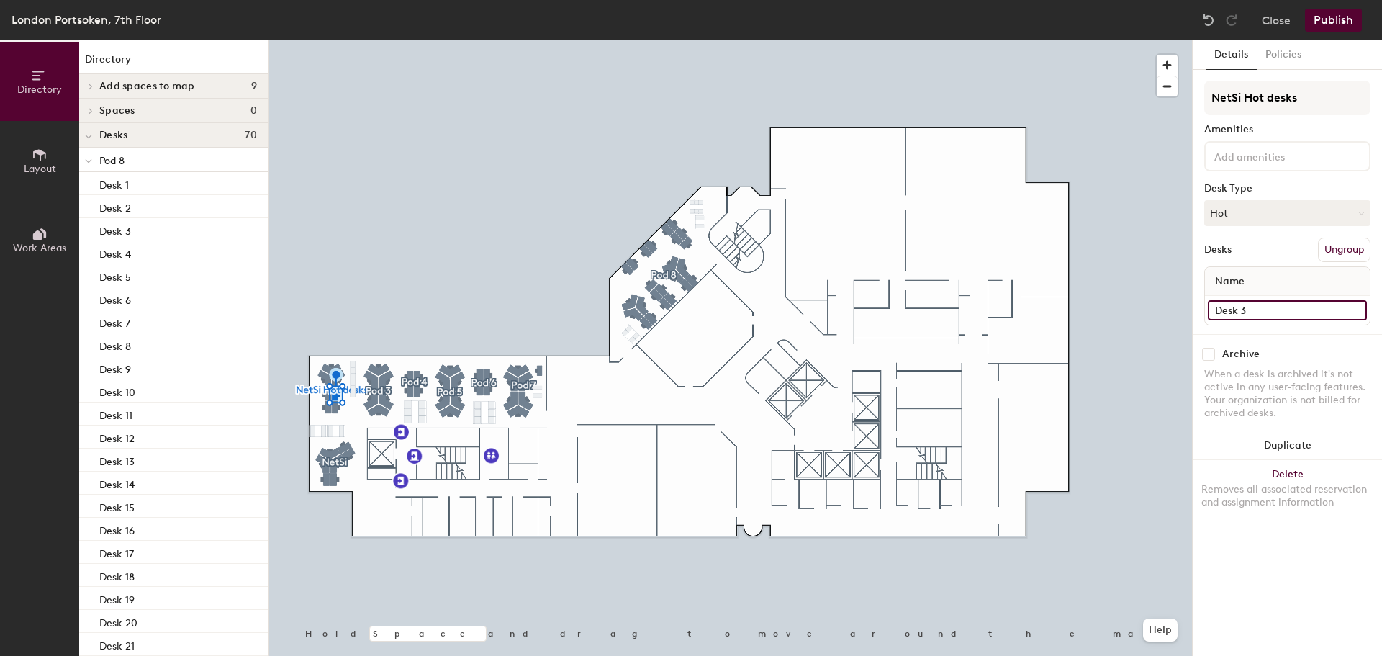
click at [1251, 307] on input "Desk 3" at bounding box center [1287, 310] width 159 height 20
click at [1244, 312] on input "Desk 3" at bounding box center [1287, 310] width 159 height 20
type input "Desk 13"
click at [396, 40] on div at bounding box center [730, 40] width 923 height 0
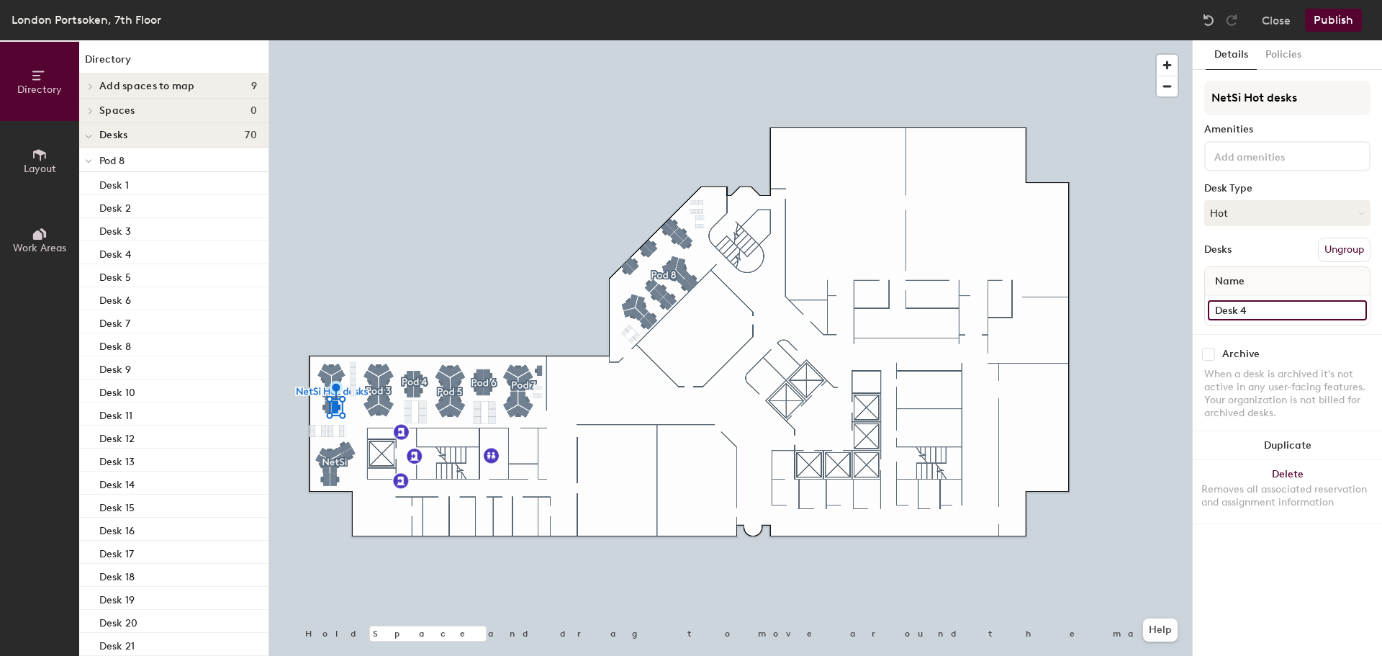
click at [1262, 306] on input "Desk 4" at bounding box center [1287, 310] width 159 height 20
click at [1259, 309] on input "Desk 4" at bounding box center [1287, 310] width 159 height 20
click at [1244, 313] on input "Desk 4" at bounding box center [1287, 310] width 159 height 20
click at [1243, 313] on input "Desk 4" at bounding box center [1287, 310] width 159 height 20
type input "Desk 14"
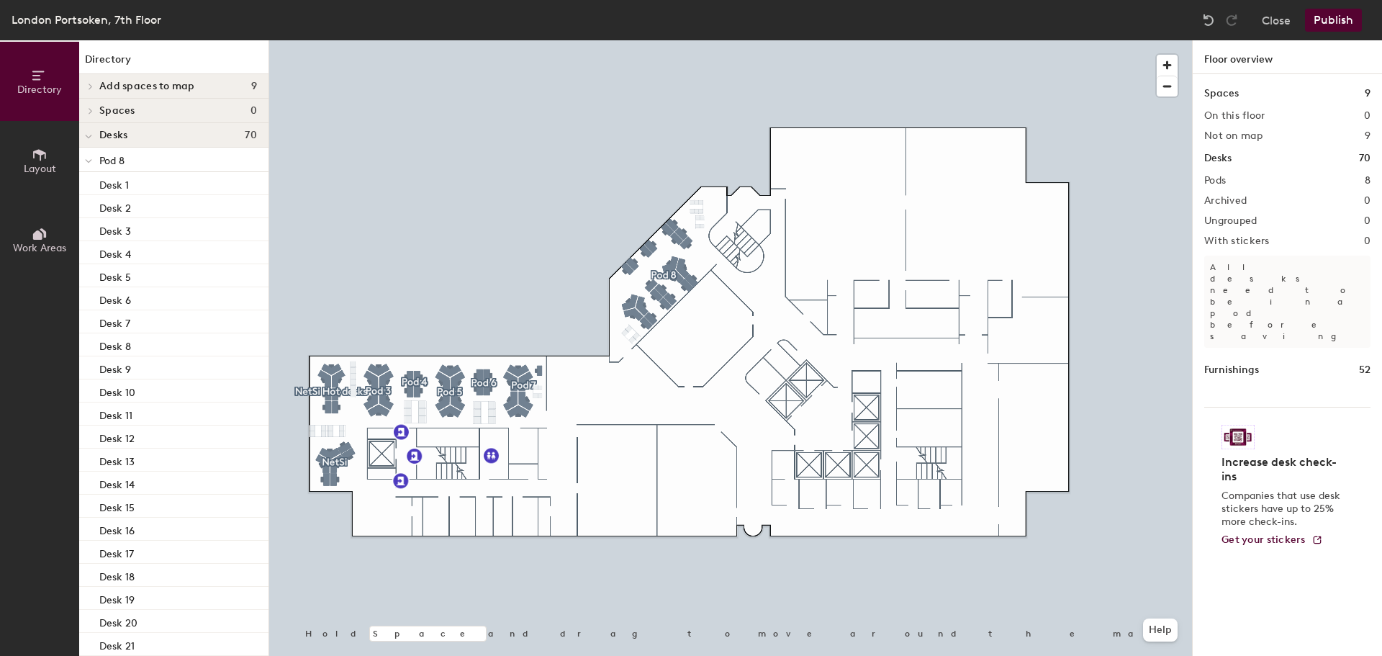
click at [1326, 15] on button "Publish" at bounding box center [1333, 20] width 57 height 23
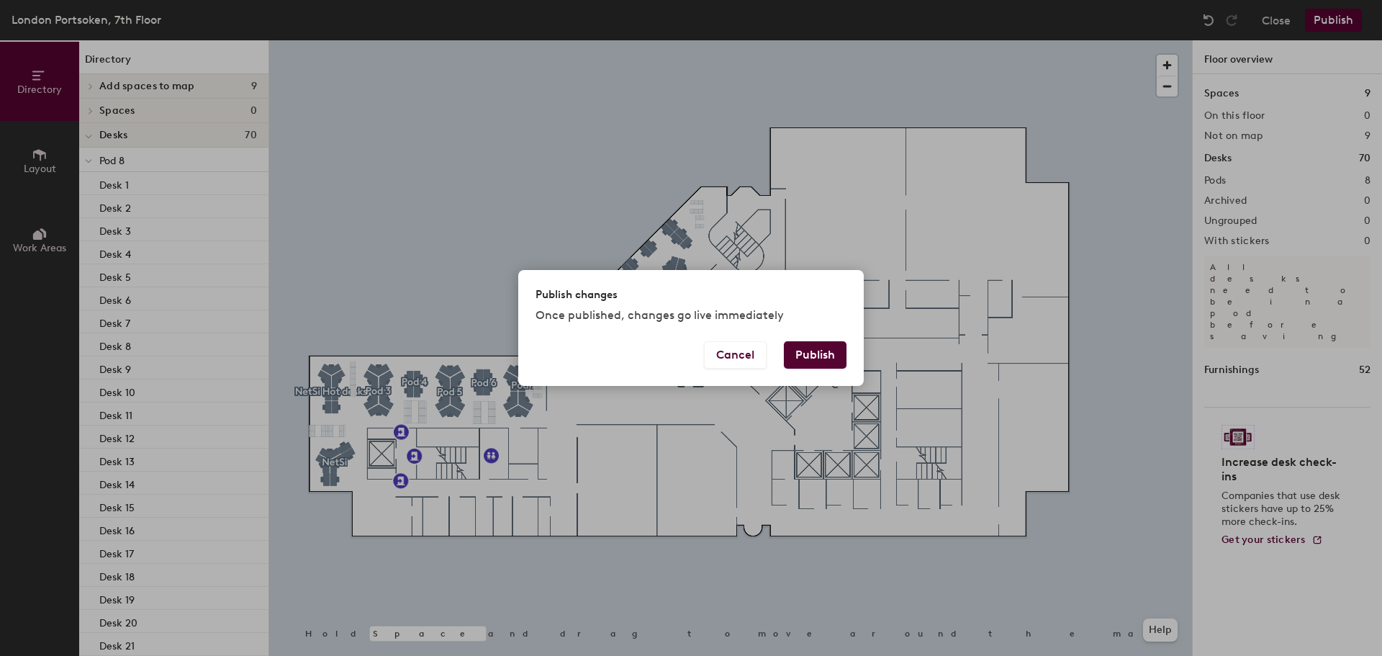
click at [817, 354] on button "Publish" at bounding box center [815, 354] width 63 height 27
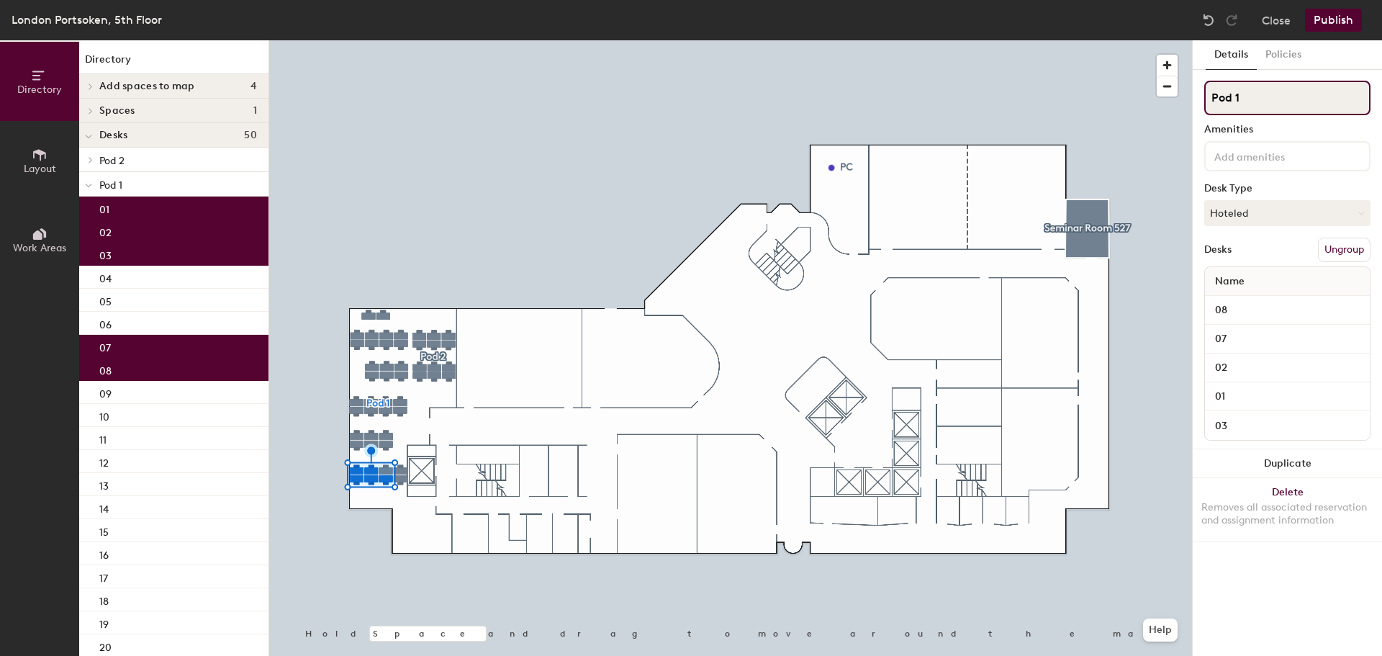
click at [1258, 99] on input "Pod 1" at bounding box center [1288, 98] width 166 height 35
drag, startPoint x: 1255, startPoint y: 96, endPoint x: 1204, endPoint y: 96, distance: 51.1
click at [1204, 96] on div "Details Policies Pod 1 Amenities Desk Type Hoteled Desks Ungroup Name 08 07 02 …" at bounding box center [1287, 348] width 189 height 616
type input "Student Life"
click at [1253, 153] on input at bounding box center [1277, 155] width 130 height 17
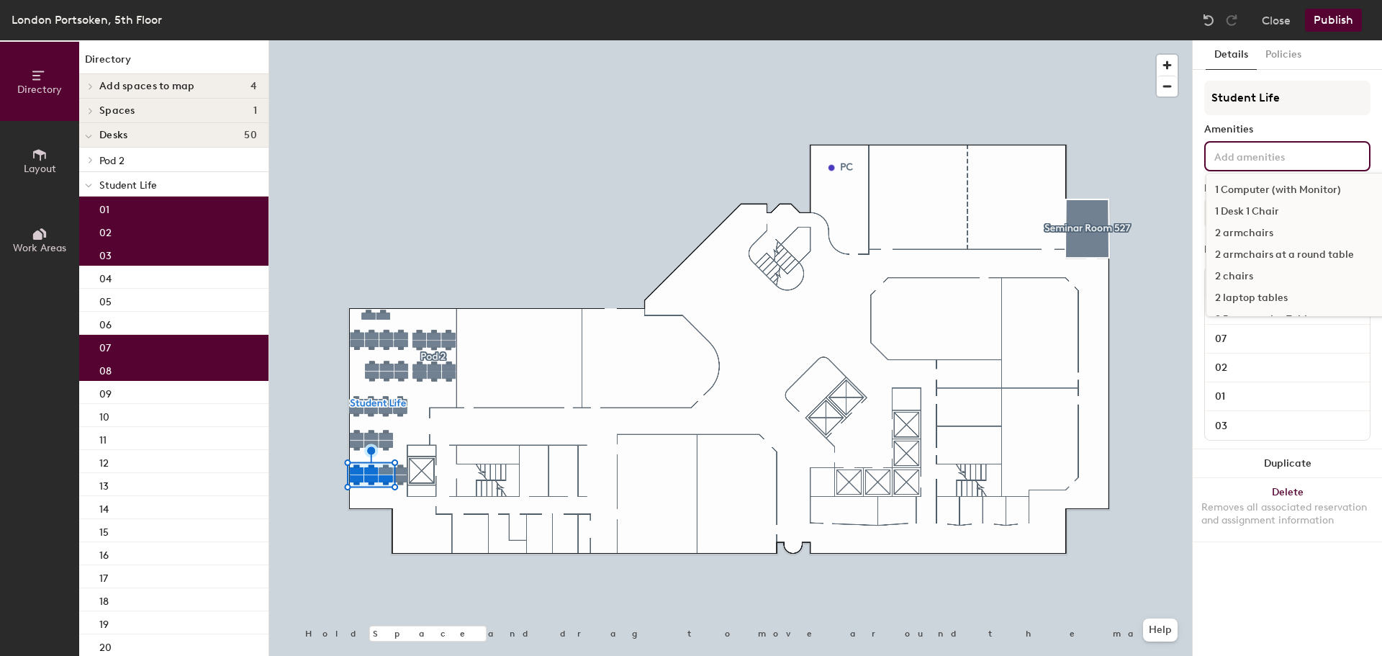
click at [1278, 164] on div "1 Computer (with Monitor) 1 Desk 1 Chair 2 armchairs 2 armchairs at a round tab…" at bounding box center [1288, 156] width 166 height 30
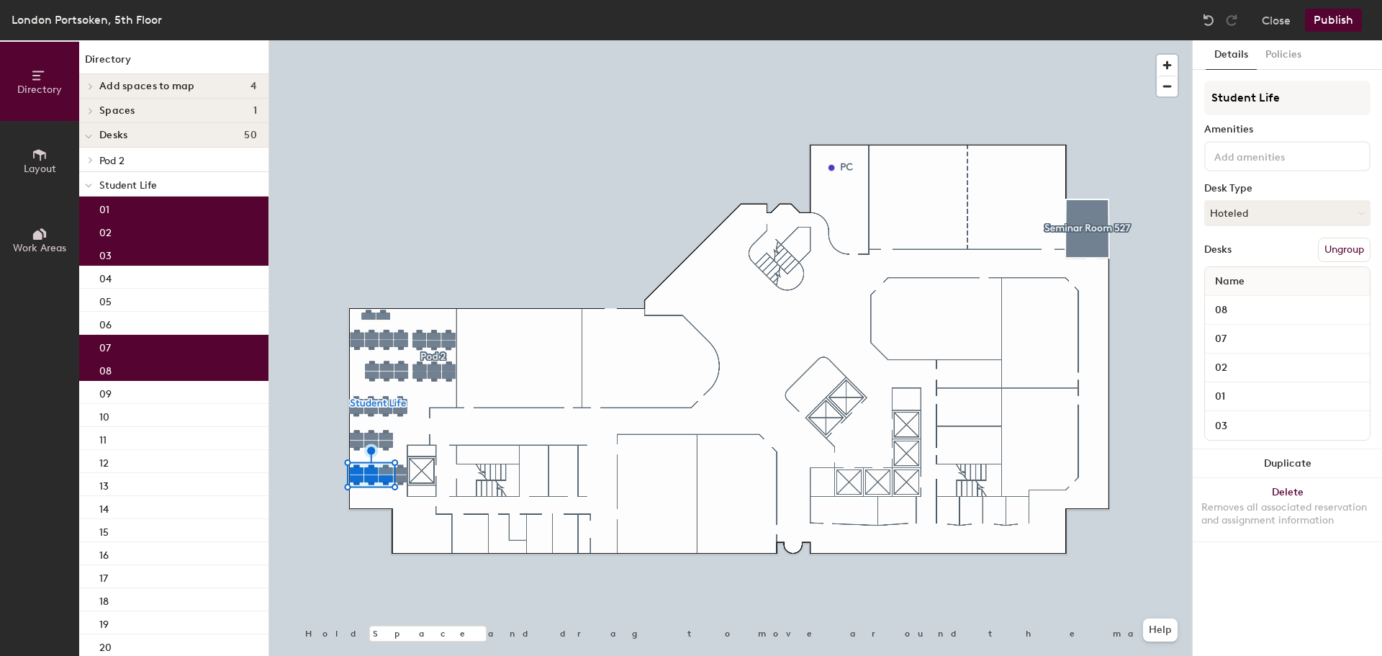
click at [1195, 134] on div "Details Policies Student Life Amenities Desk Type Hoteled Desks Ungroup Name 08…" at bounding box center [1287, 348] width 189 height 616
click at [1254, 209] on button "Hoteled" at bounding box center [1288, 213] width 166 height 26
click at [1250, 272] on div "Hot" at bounding box center [1277, 280] width 144 height 22
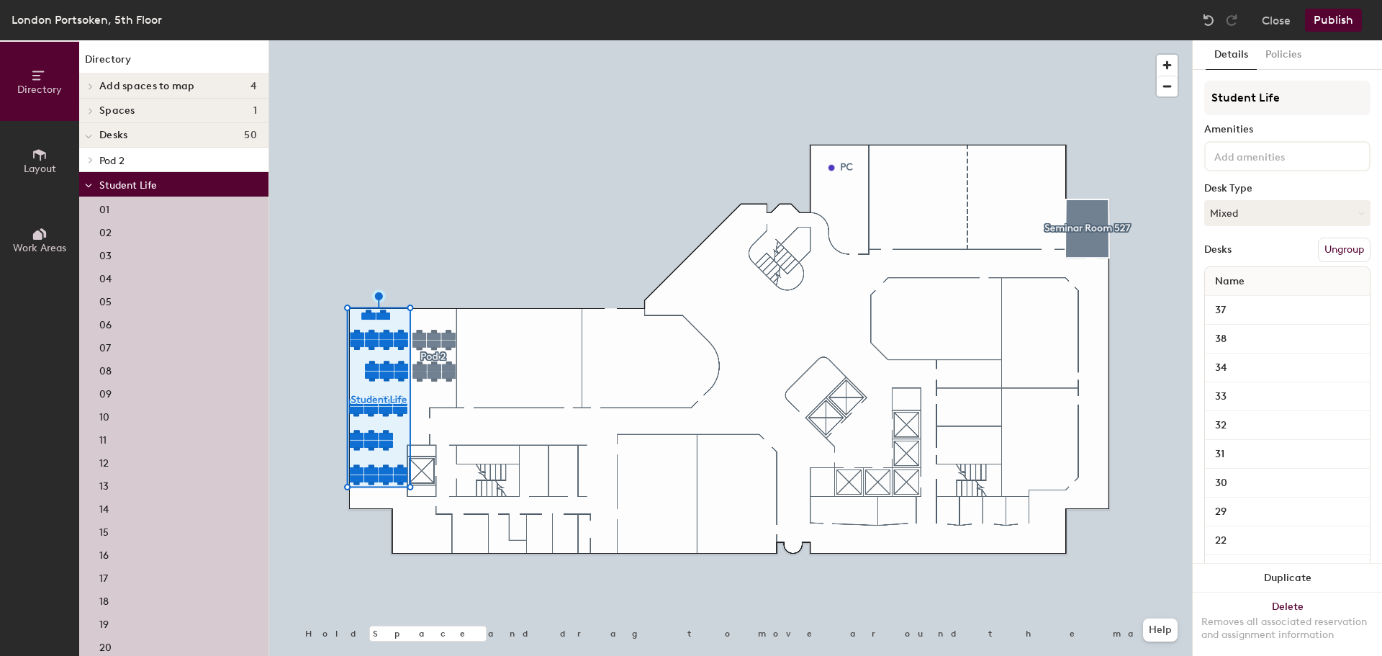
click at [1331, 250] on button "Ungroup" at bounding box center [1344, 250] width 53 height 24
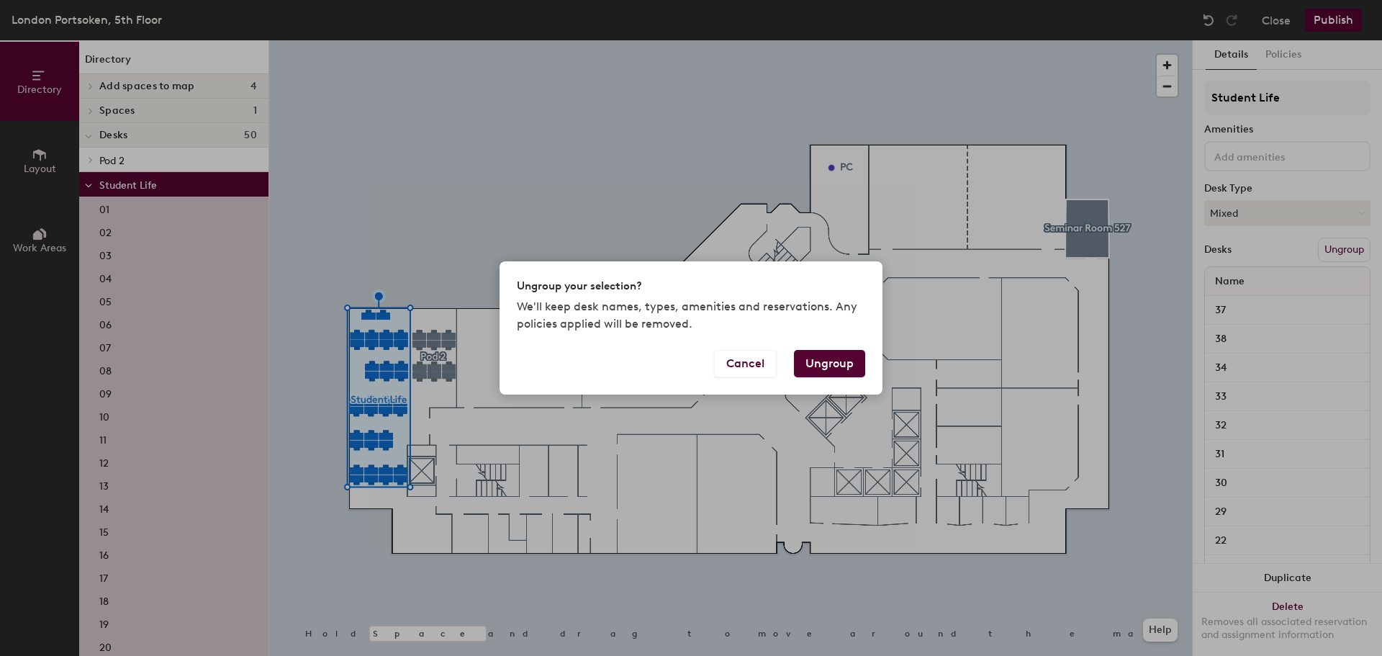
click at [845, 366] on button "Ungroup" at bounding box center [829, 363] width 71 height 27
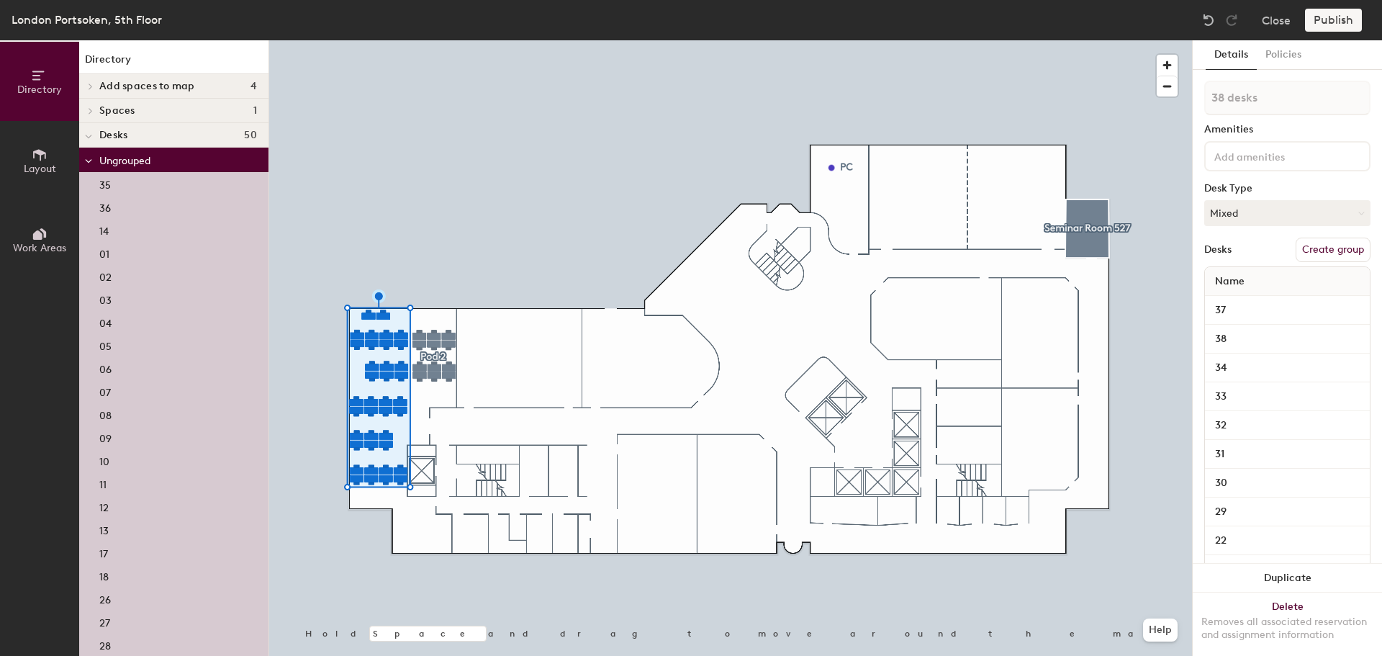
click at [432, 40] on div at bounding box center [730, 40] width 923 height 0
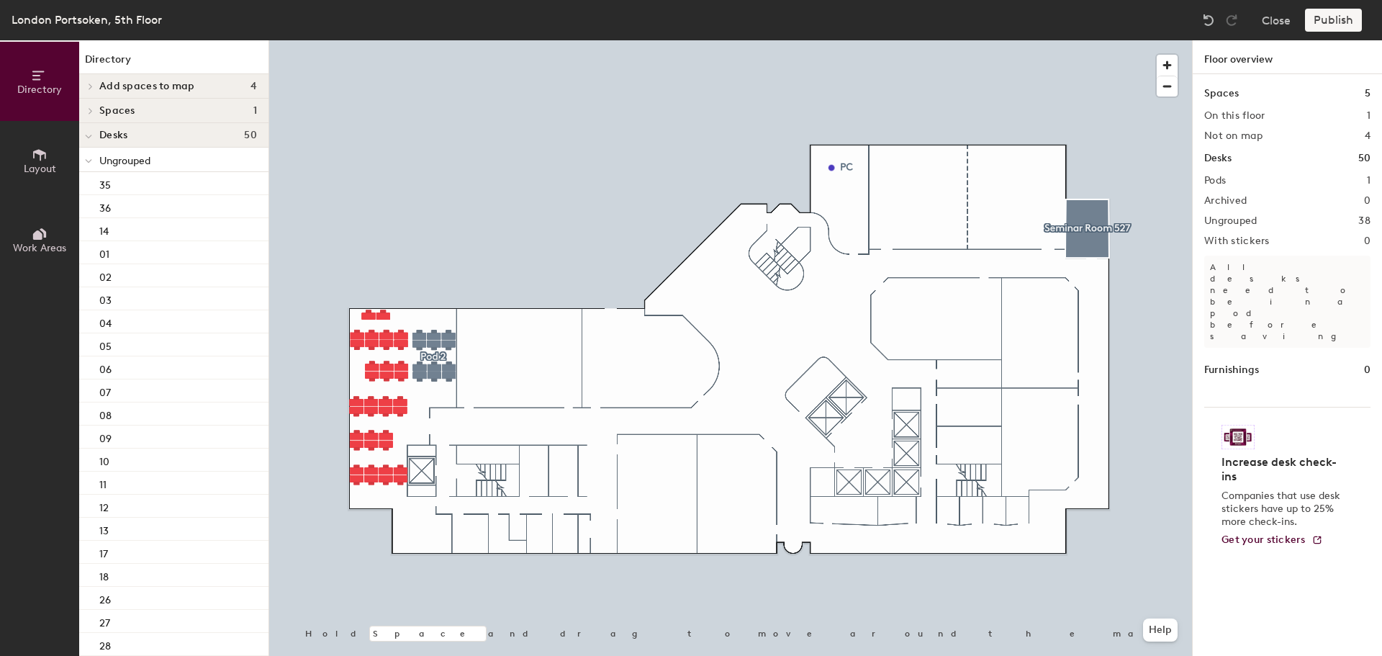
click at [440, 40] on div at bounding box center [730, 40] width 923 height 0
click at [443, 40] on div at bounding box center [730, 40] width 923 height 0
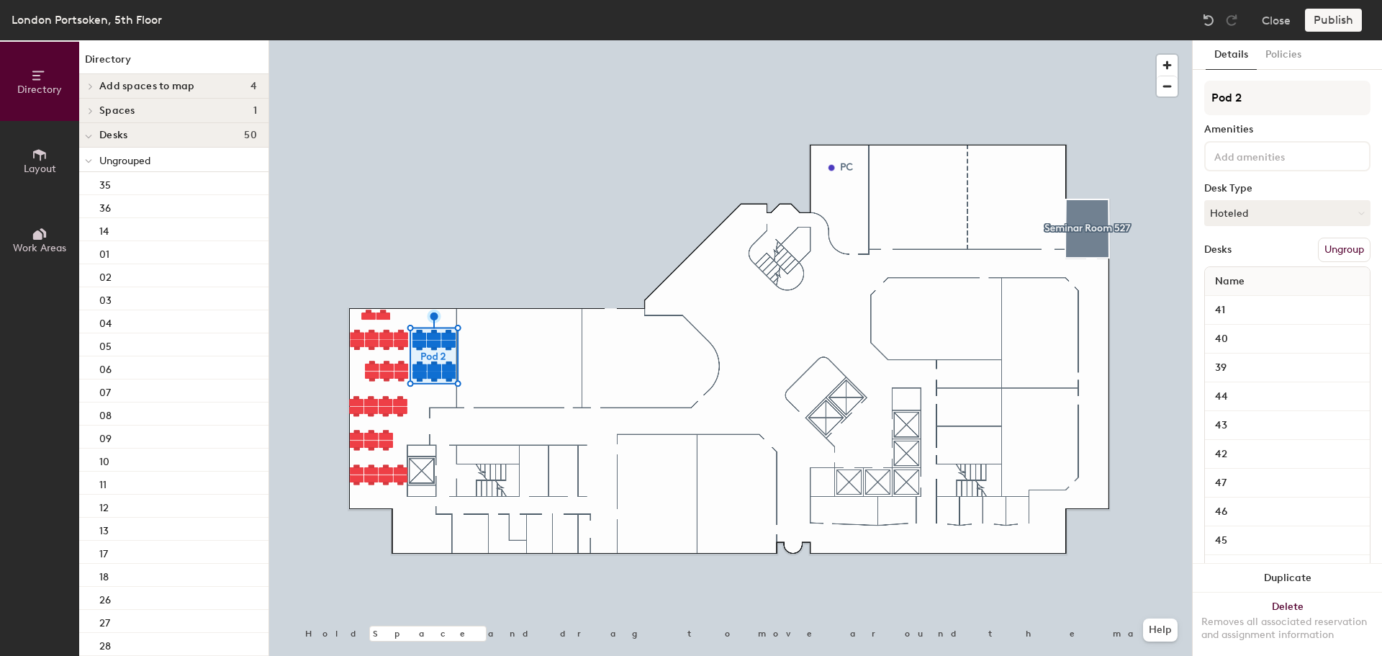
click at [1336, 252] on button "Ungroup" at bounding box center [1344, 250] width 53 height 24
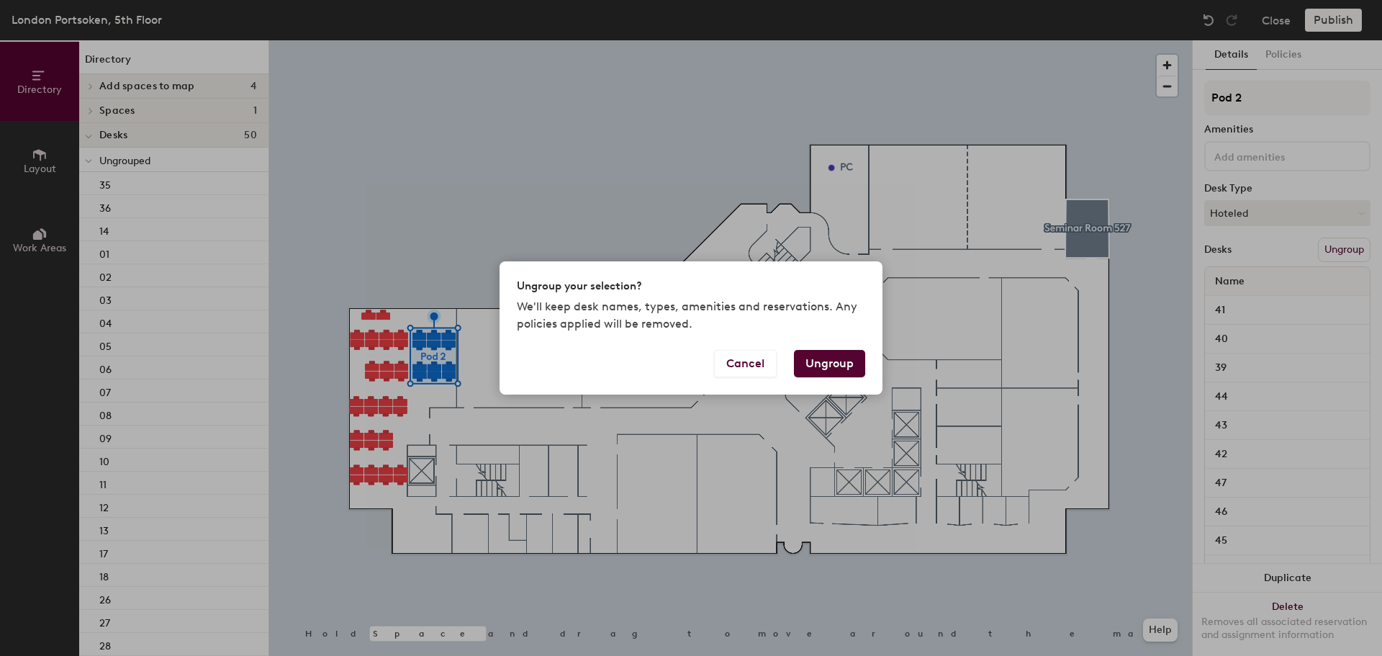
click at [829, 362] on button "Ungroup" at bounding box center [829, 363] width 71 height 27
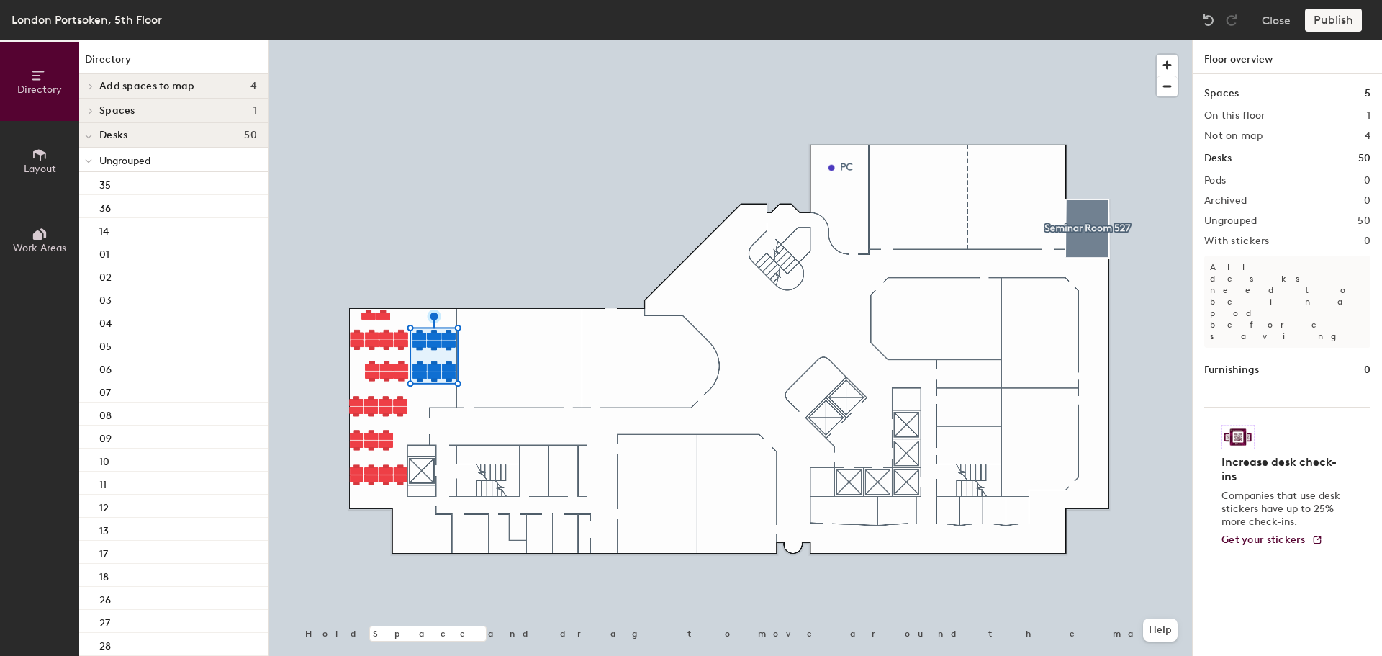
click at [358, 40] on div at bounding box center [730, 40] width 923 height 0
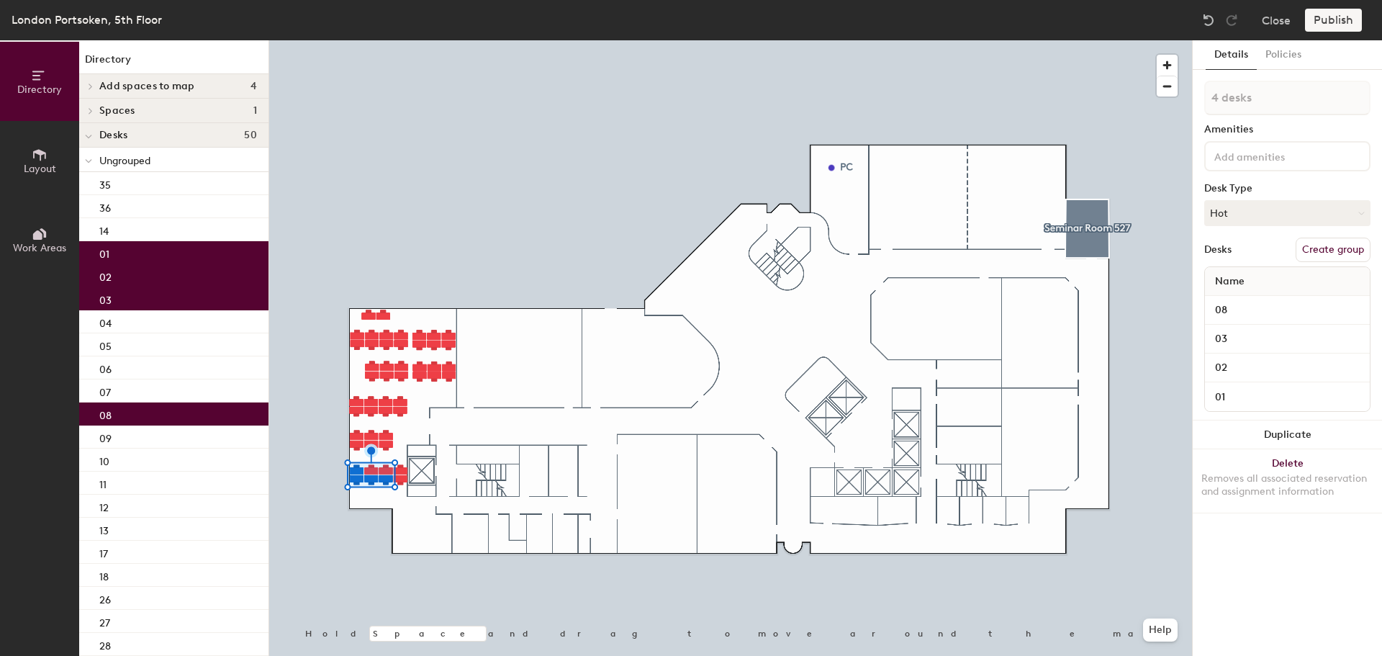
type input "5 desks"
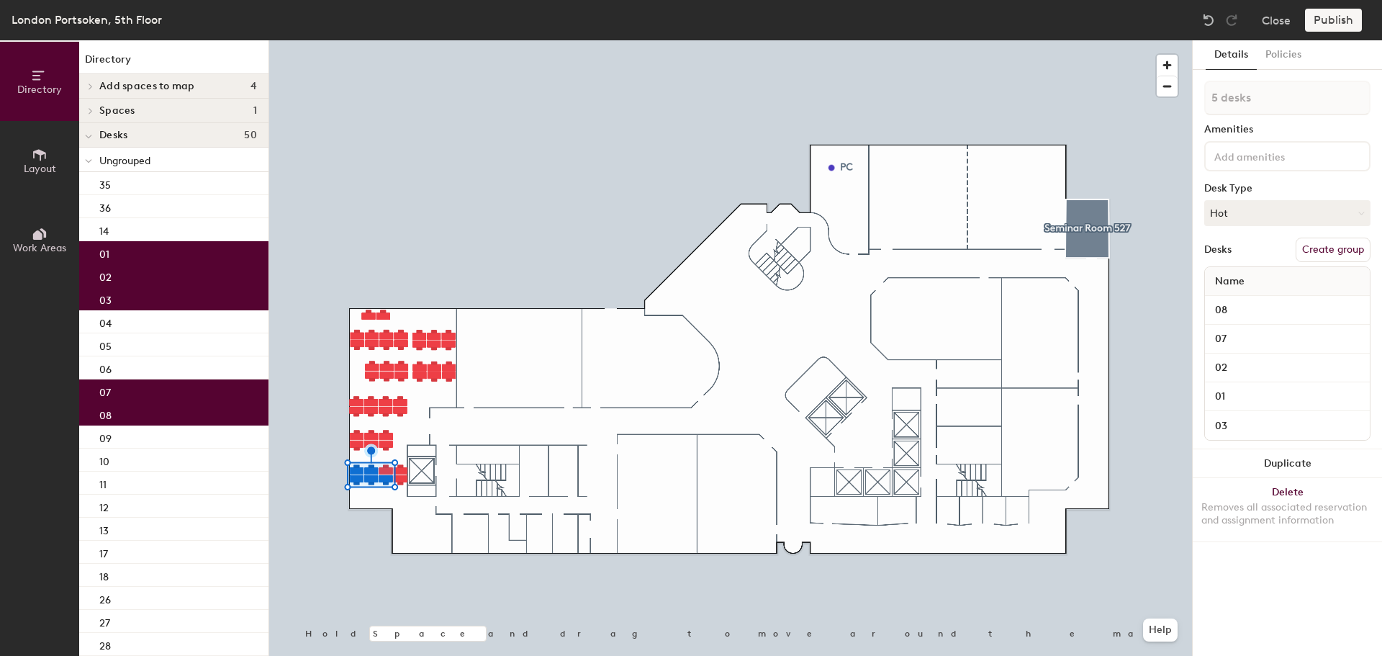
click at [1336, 247] on button "Create group" at bounding box center [1333, 250] width 75 height 24
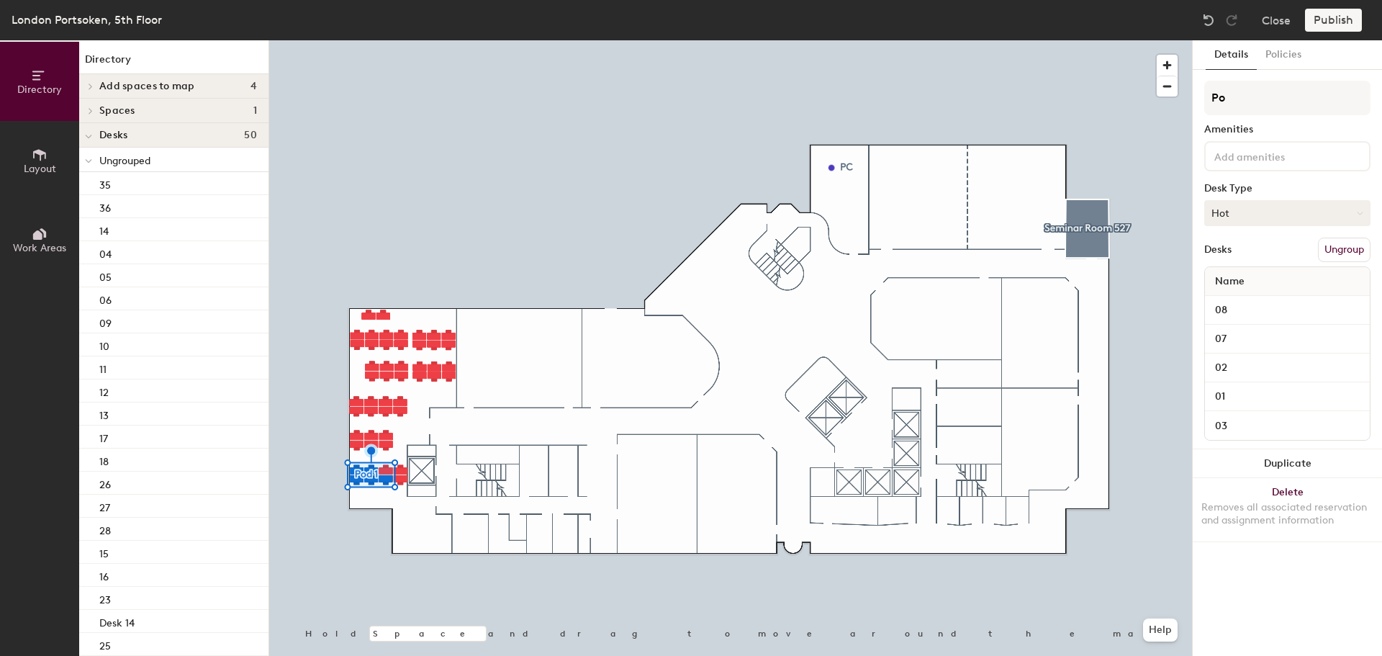
type input "P"
type input "Student Life"
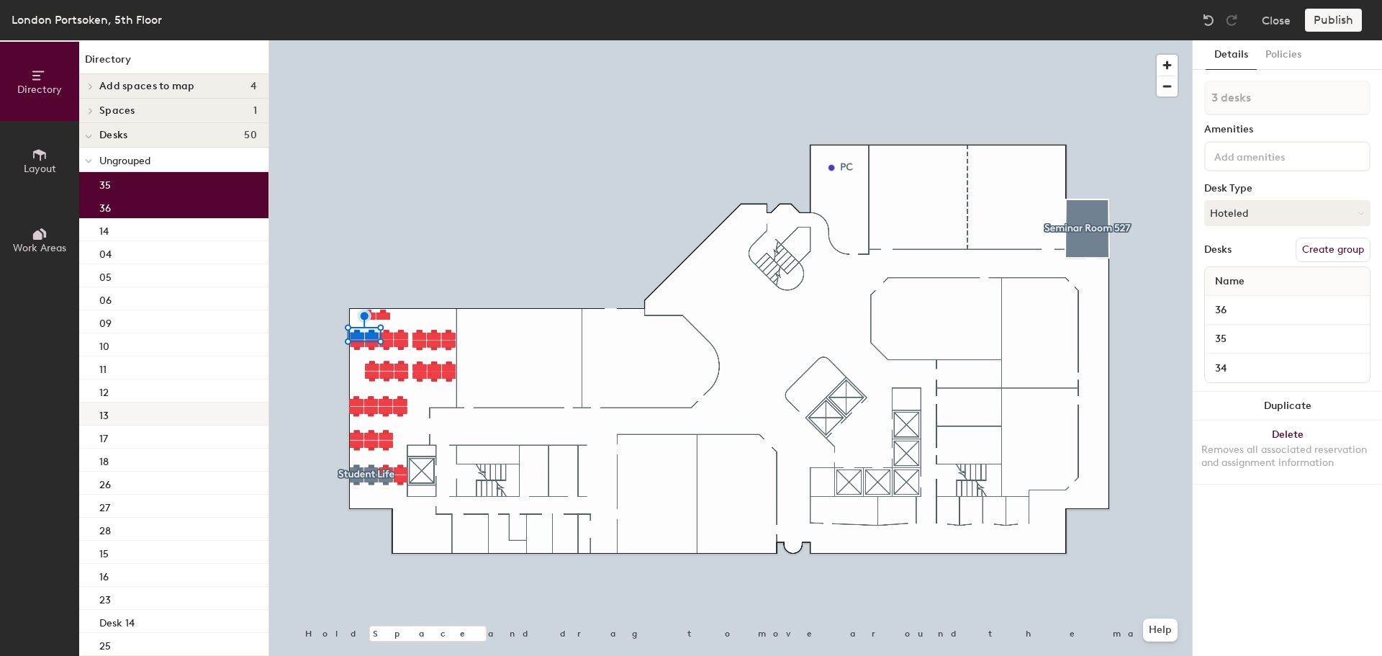
type input "4 desks"
click at [1347, 252] on button "Create group" at bounding box center [1333, 250] width 75 height 24
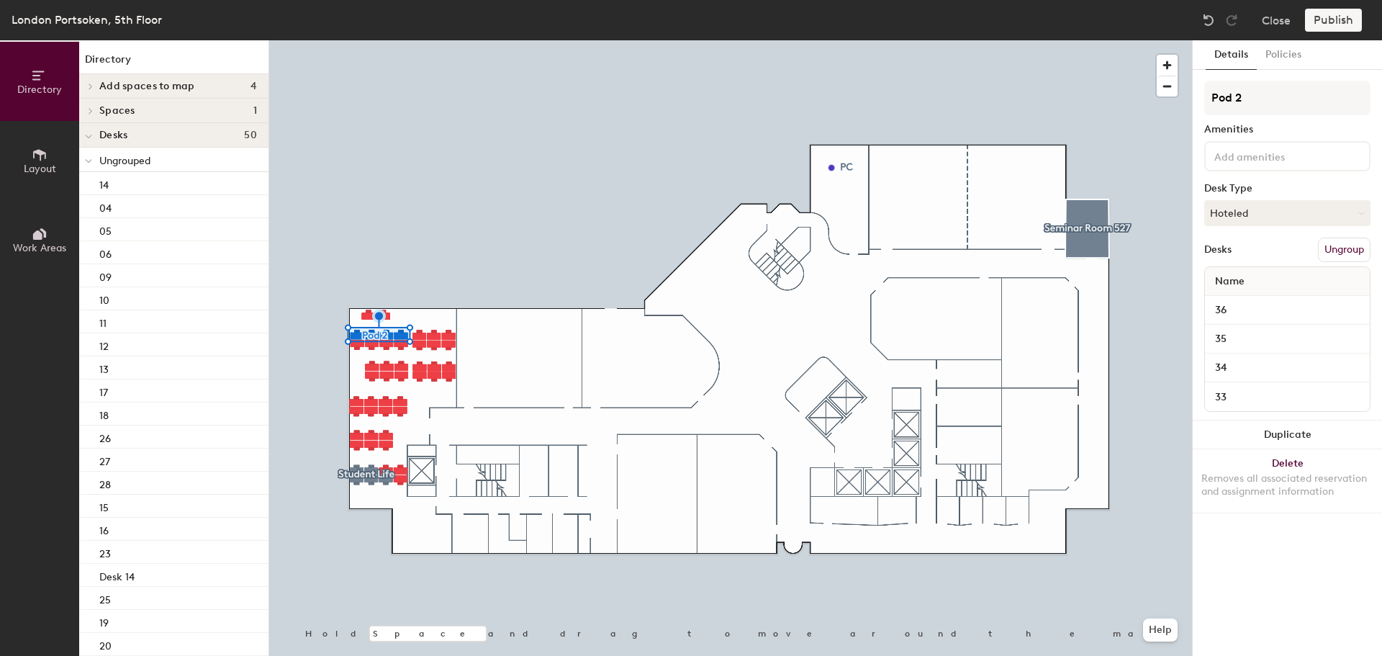
drag, startPoint x: 1260, startPoint y: 96, endPoint x: 1193, endPoint y: 114, distance: 69.3
click at [1193, 114] on div "Details Policies Pod 2 Amenities Desk Type Hoteled Desks Ungroup Name 36 35 34 …" at bounding box center [1287, 348] width 189 height 616
type input "Visa"
click at [1244, 208] on button "Hoteled" at bounding box center [1288, 213] width 166 height 26
click at [1242, 278] on div "Hot" at bounding box center [1277, 280] width 144 height 22
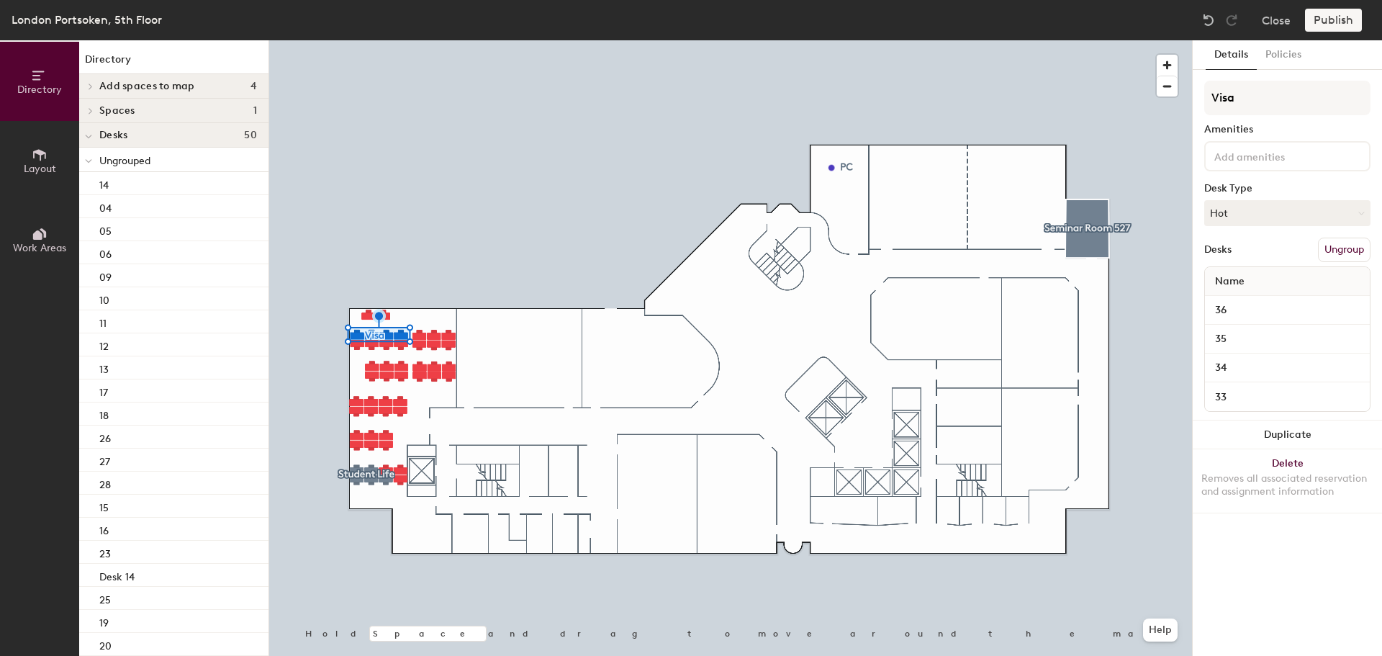
click at [583, 40] on div at bounding box center [730, 40] width 923 height 0
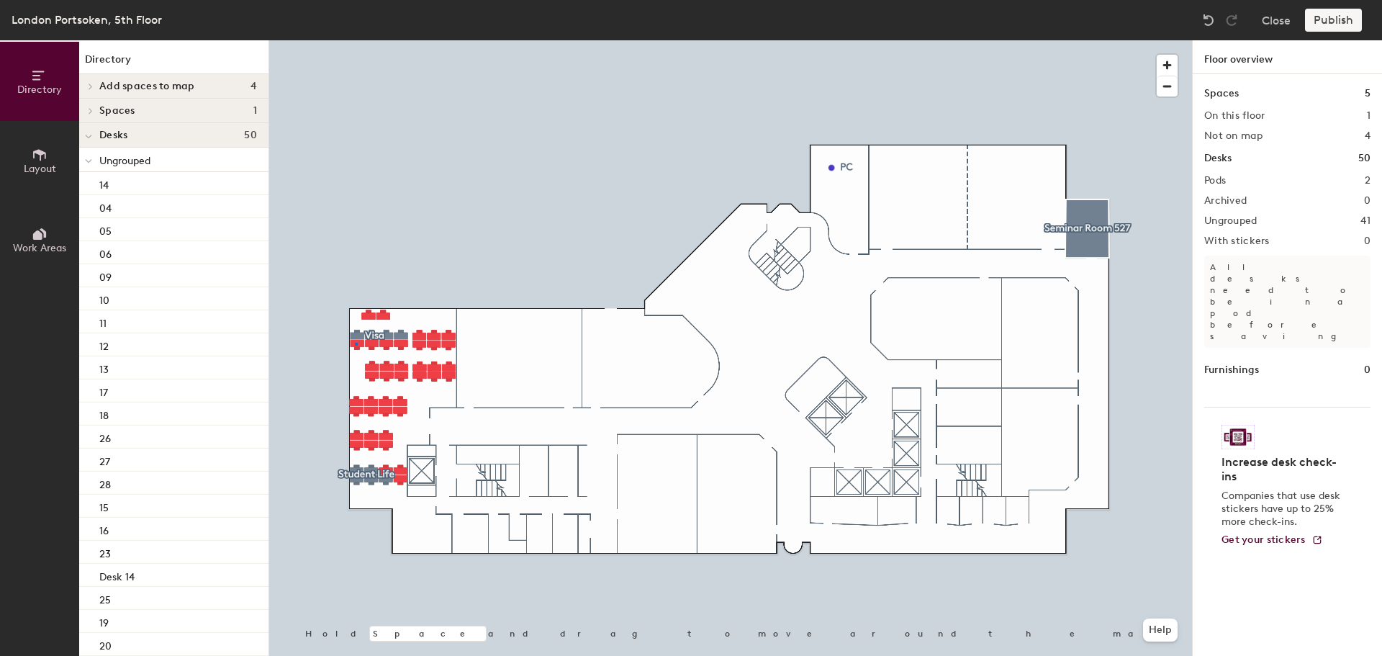
click at [356, 40] on div at bounding box center [730, 40] width 923 height 0
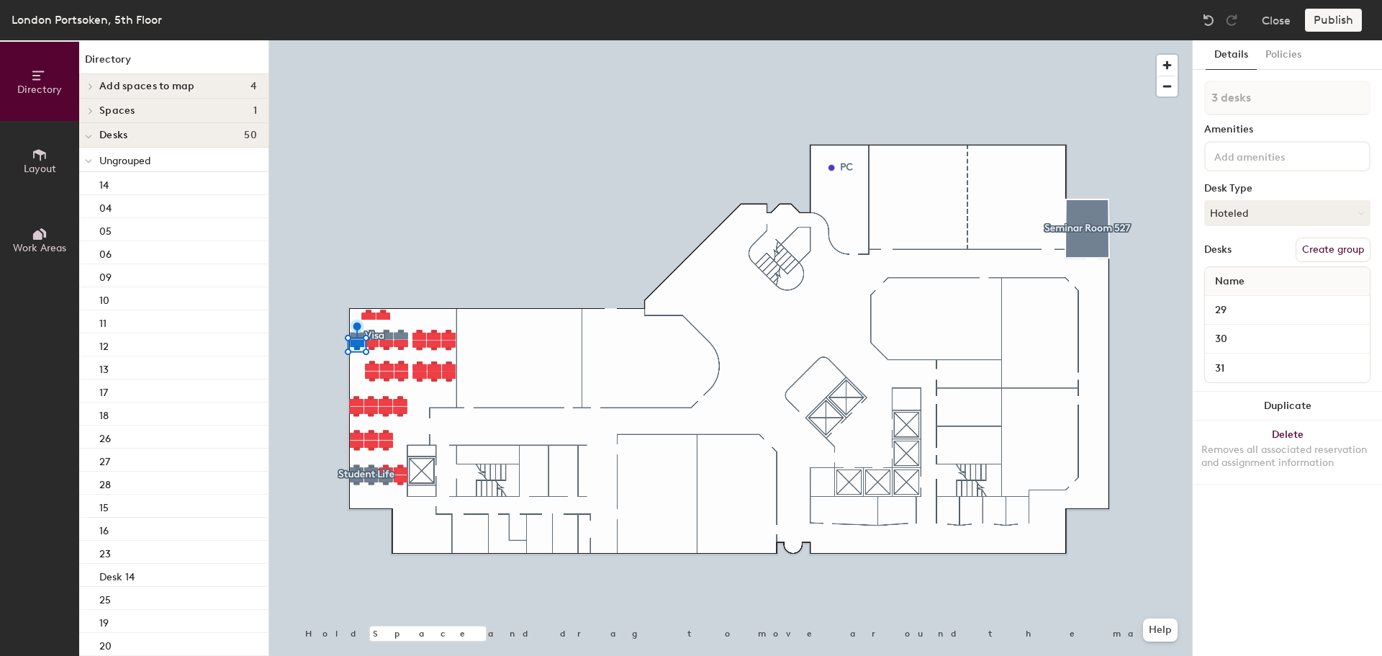
type input "4 desks"
click at [1272, 209] on button "Hoteled" at bounding box center [1288, 213] width 166 height 26
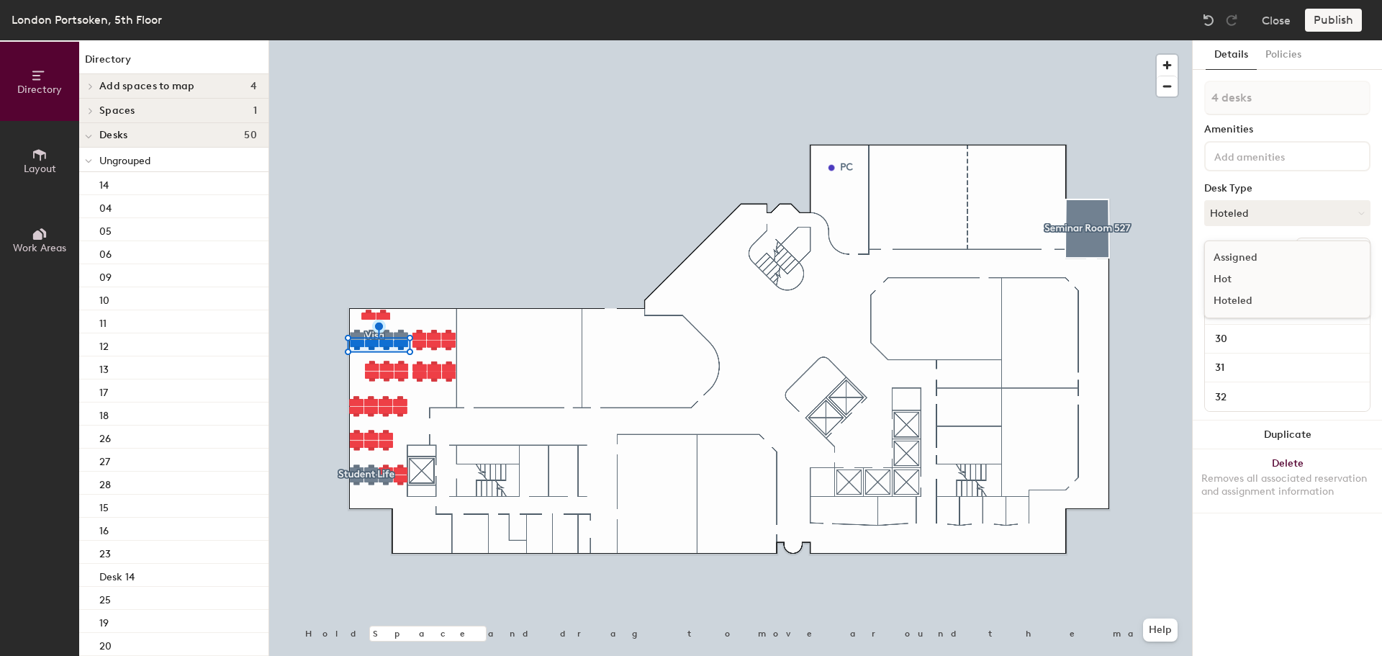
click at [1266, 281] on div "Hot" at bounding box center [1277, 280] width 144 height 22
click at [1323, 250] on button "Create group" at bounding box center [1333, 250] width 75 height 24
drag, startPoint x: 1256, startPoint y: 96, endPoint x: 1201, endPoint y: 94, distance: 54.7
click at [1201, 94] on div "Details Policies Pod 3 Amenities Desk Type Hot Desks Ungroup Name 29 30 31 32 D…" at bounding box center [1287, 348] width 189 height 616
type input "SST"
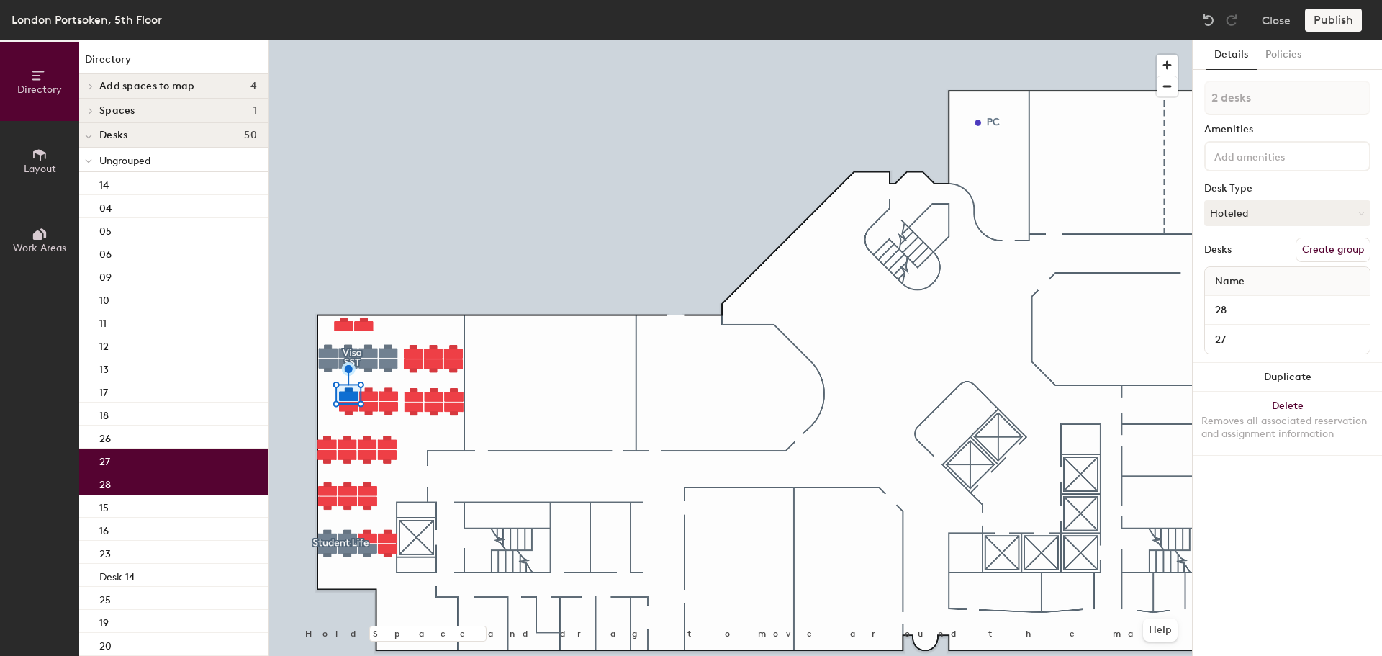
type input "3 desks"
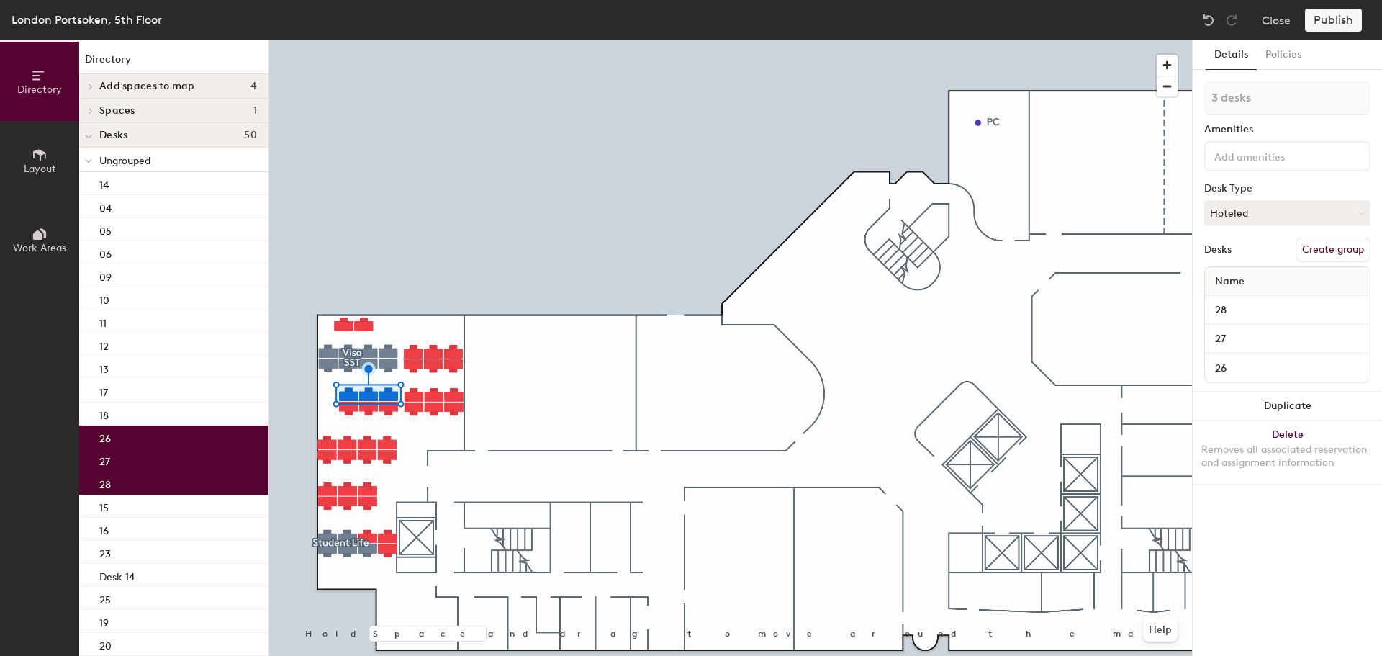
click at [1339, 251] on button "Create group" at bounding box center [1333, 250] width 75 height 24
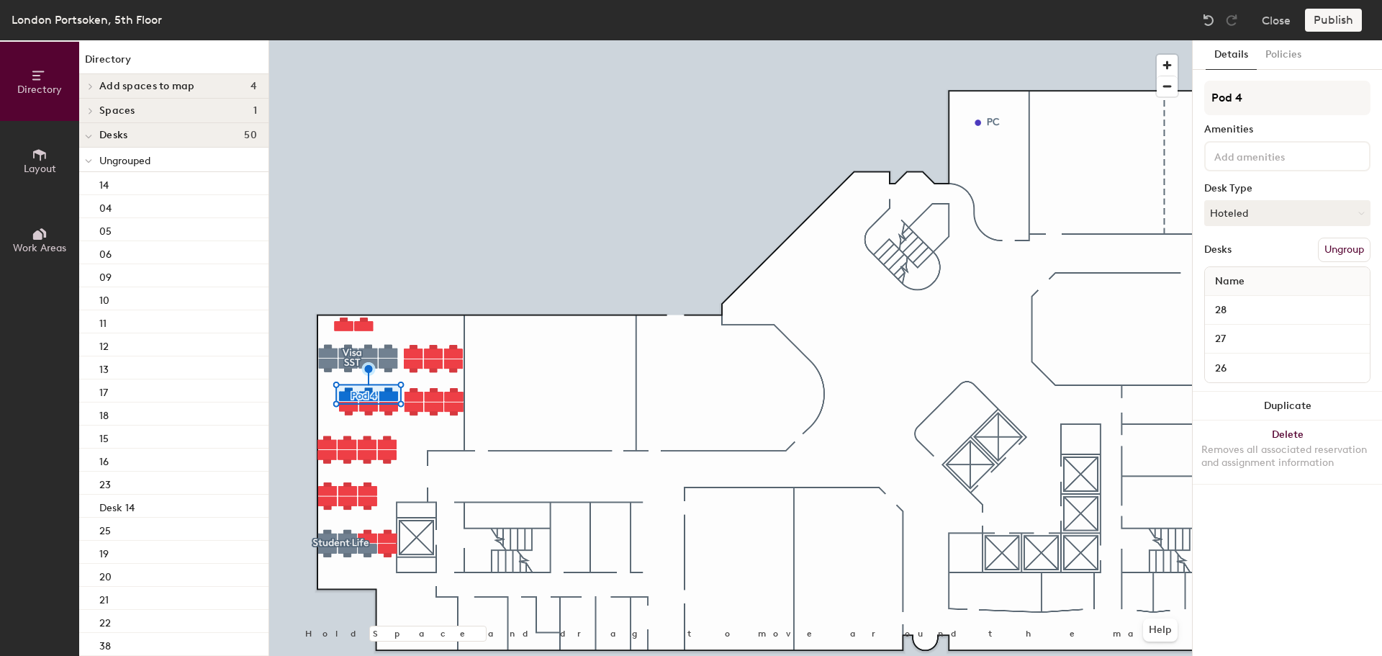
drag, startPoint x: 1264, startPoint y: 99, endPoint x: 1193, endPoint y: 99, distance: 70.6
click at [1195, 99] on div "Details Policies Pod 4 Amenities Desk Type Hoteled Desks Ungroup Name 28 27 26 …" at bounding box center [1287, 348] width 189 height 616
type input "VLE"
click at [1254, 212] on button "Hoteled" at bounding box center [1288, 213] width 166 height 26
click at [1219, 279] on div "Hot" at bounding box center [1277, 280] width 144 height 22
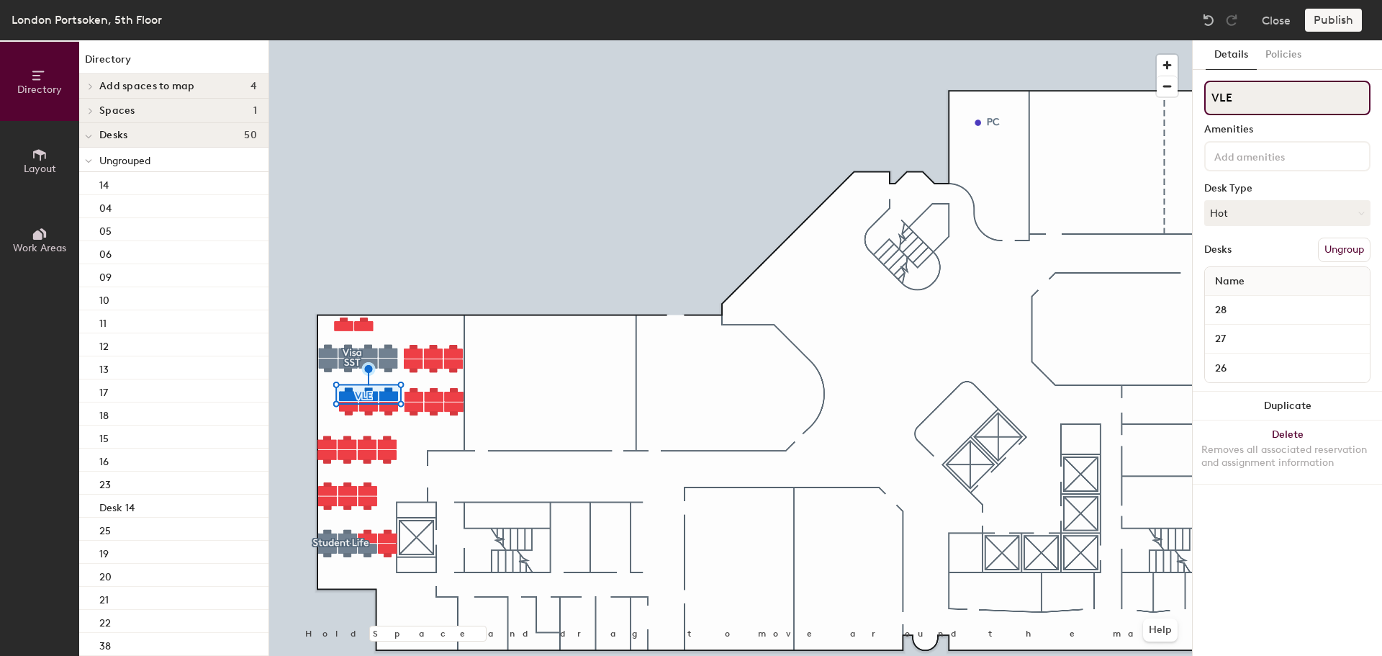
click at [1265, 98] on input "VLE" at bounding box center [1288, 98] width 166 height 35
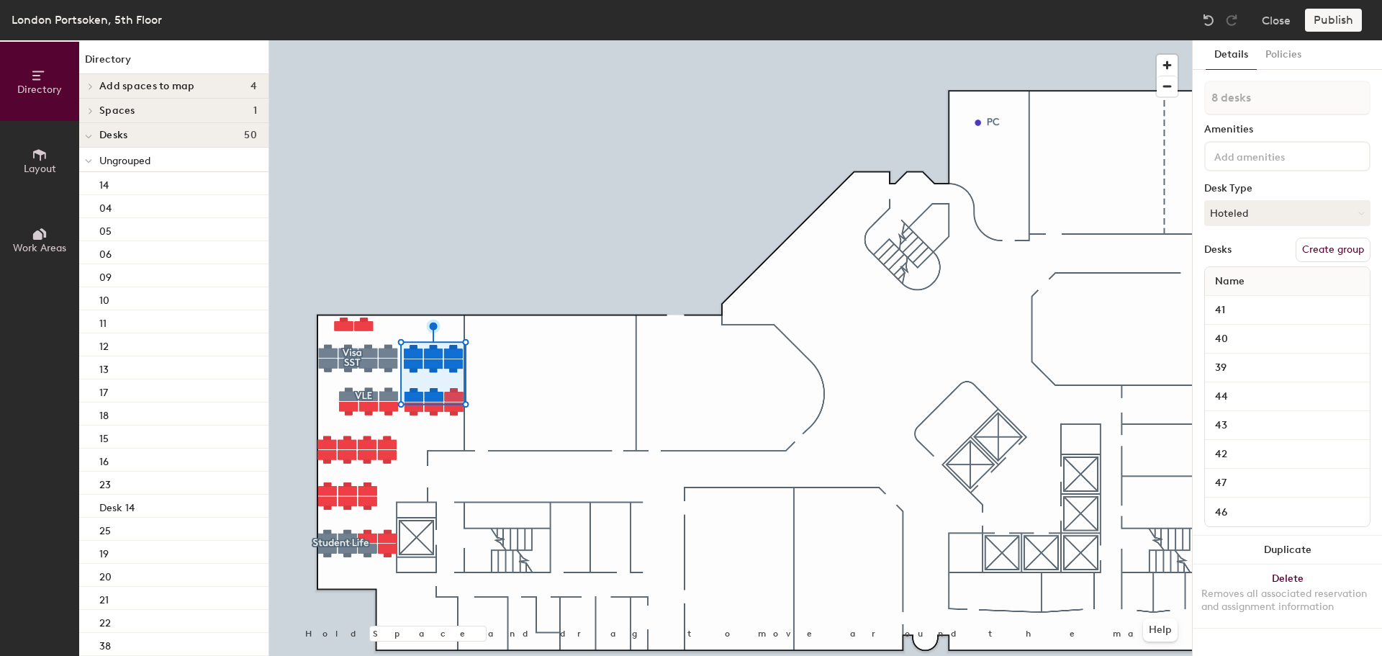
type input "9 desks"
click at [1334, 251] on button "Create group" at bounding box center [1333, 250] width 75 height 24
click at [1190, 98] on div "Directory Layout Work Areas Directory Add spaces to map 4 Huddle Room 519 Huddl…" at bounding box center [691, 348] width 1382 height 616
type input "Student Advisors"
click at [1259, 218] on button "Hoteled" at bounding box center [1288, 213] width 166 height 26
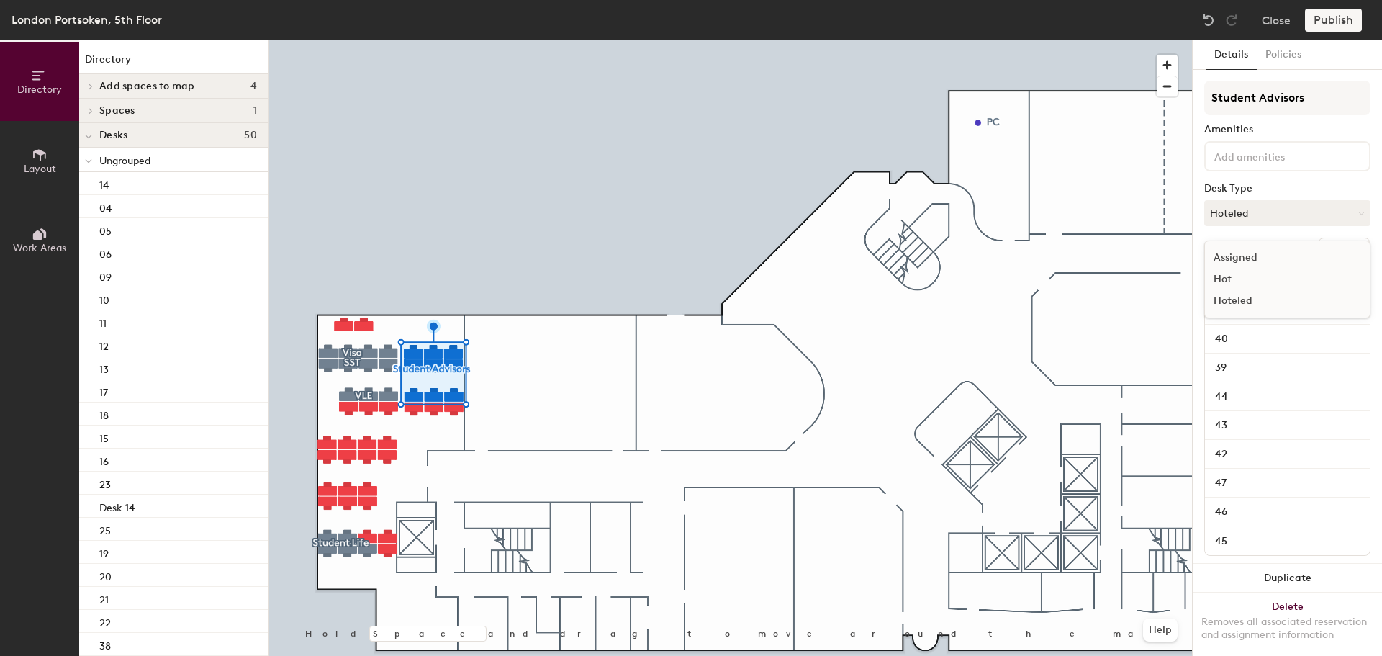
click at [1232, 277] on div "Hot" at bounding box center [1277, 280] width 144 height 22
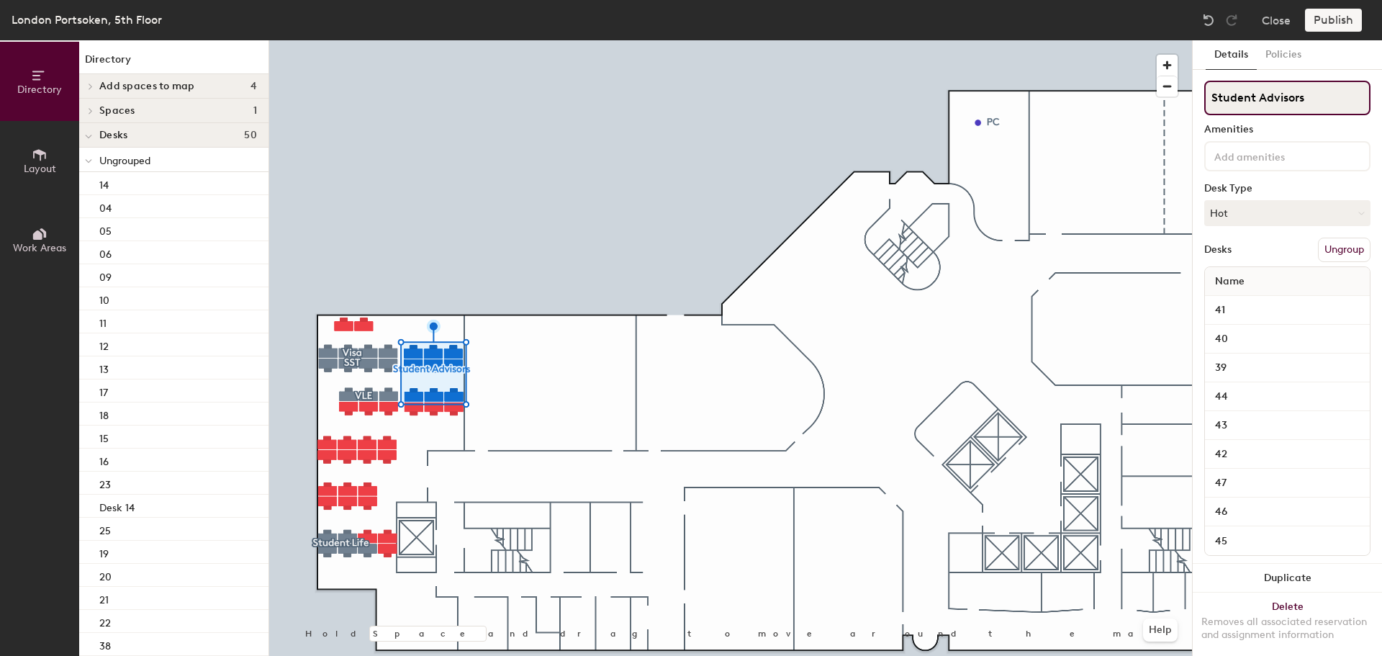
click at [1315, 94] on input "Student Advisors" at bounding box center [1288, 98] width 166 height 35
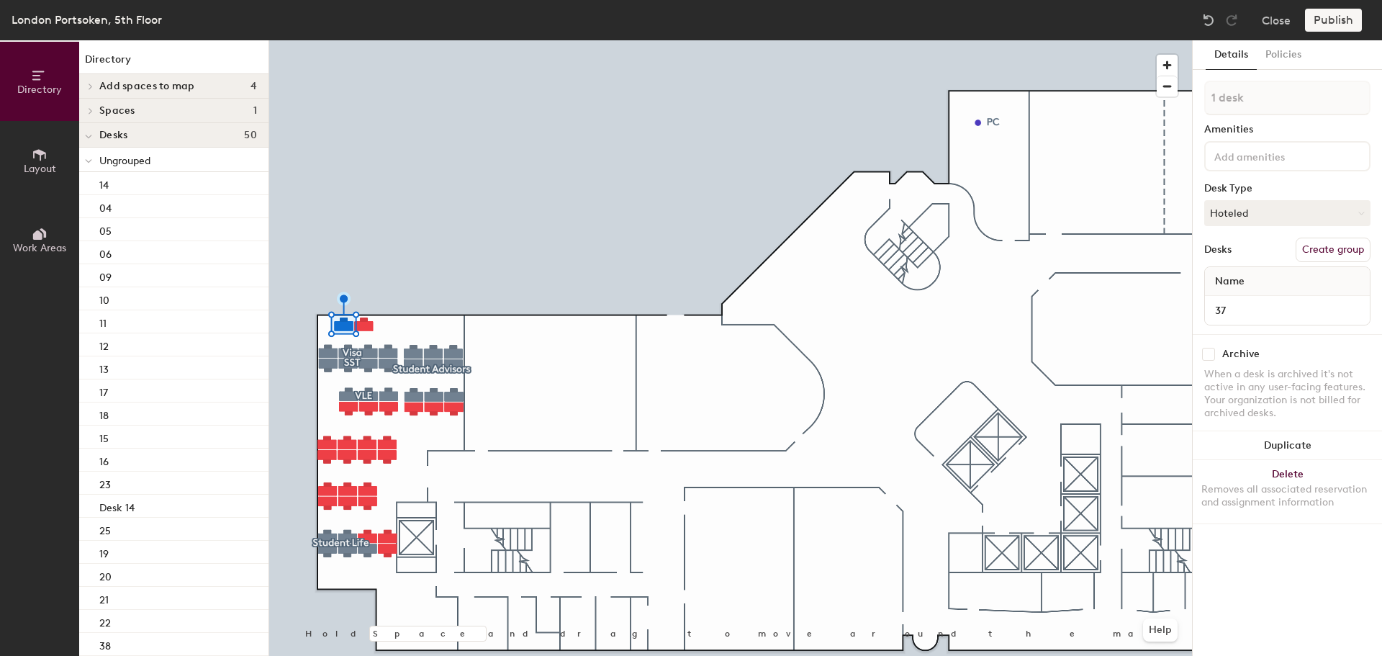
type input "2 desks"
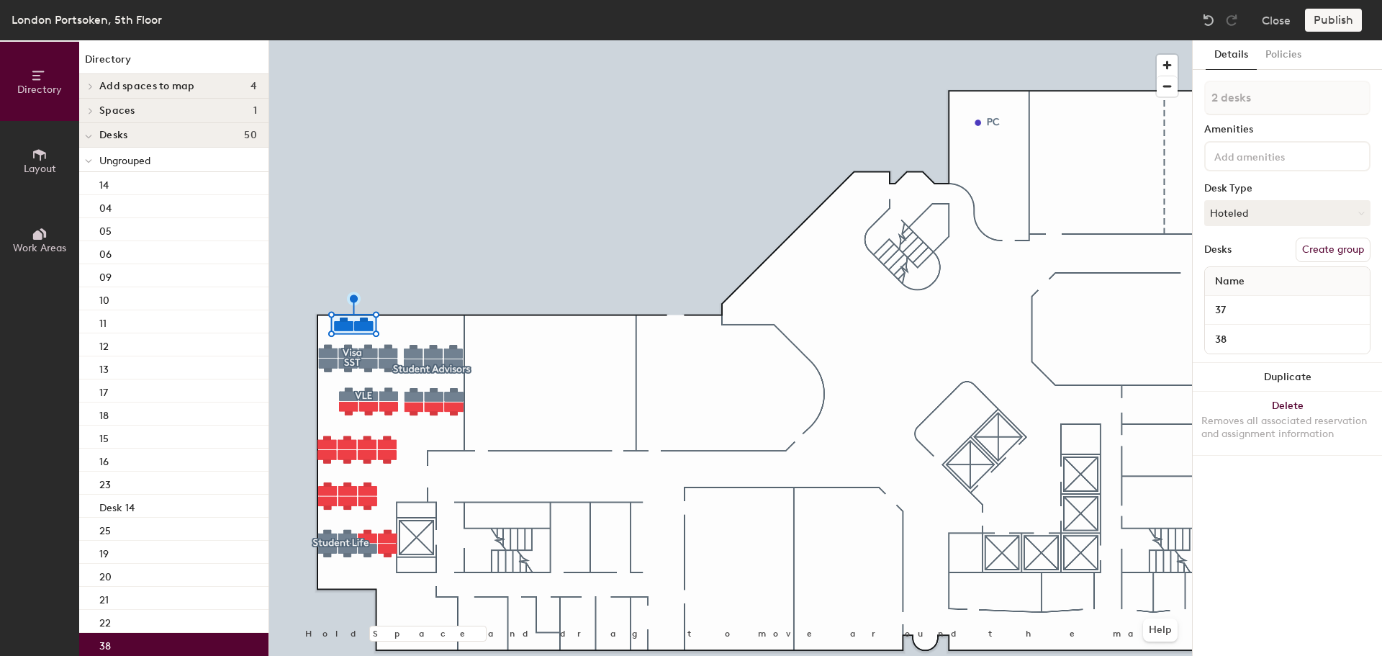
click at [1339, 246] on button "Create group" at bounding box center [1333, 250] width 75 height 24
click at [1156, 96] on div "Directory Layout Work Areas Directory Add spaces to map 4 Huddle Room 519 Huddl…" at bounding box center [691, 348] width 1382 height 616
type input "Hot desks"
click at [1273, 207] on button "Hoteled" at bounding box center [1288, 213] width 166 height 26
click at [1229, 276] on div "Hot" at bounding box center [1277, 280] width 144 height 22
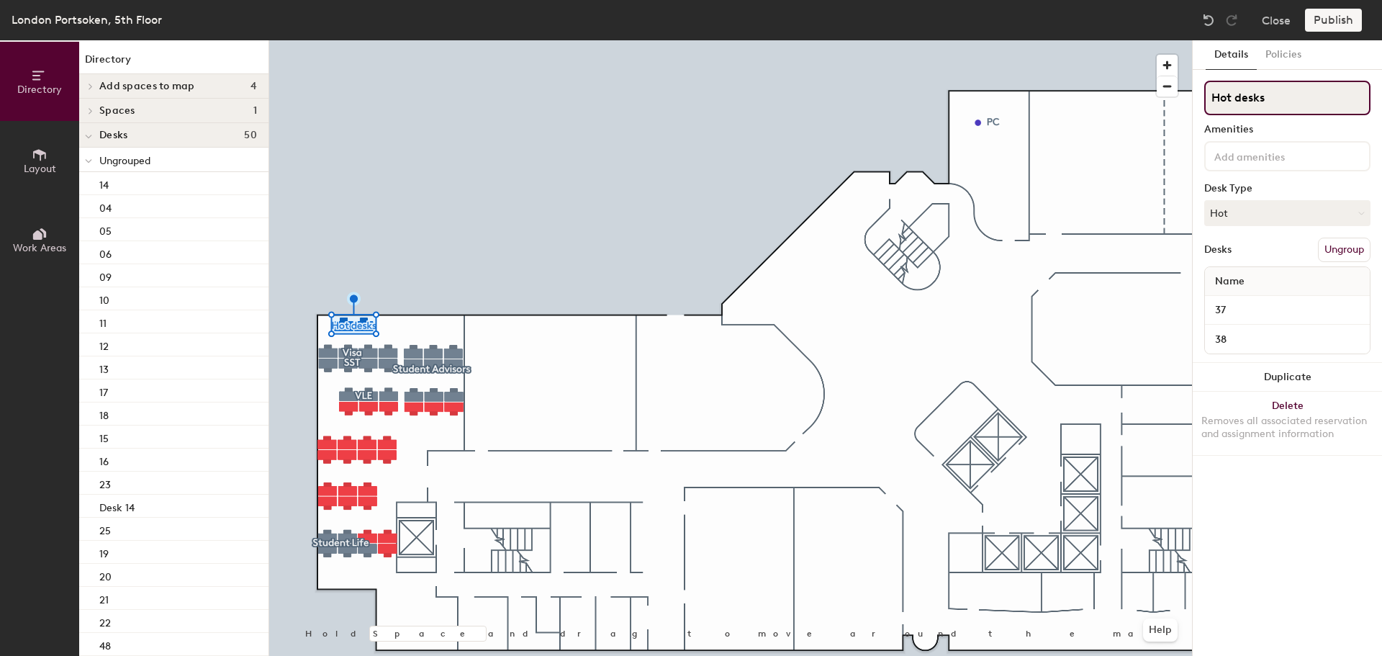
click at [1285, 99] on input "Hot desks" at bounding box center [1288, 98] width 166 height 35
click at [649, 40] on div at bounding box center [730, 40] width 923 height 0
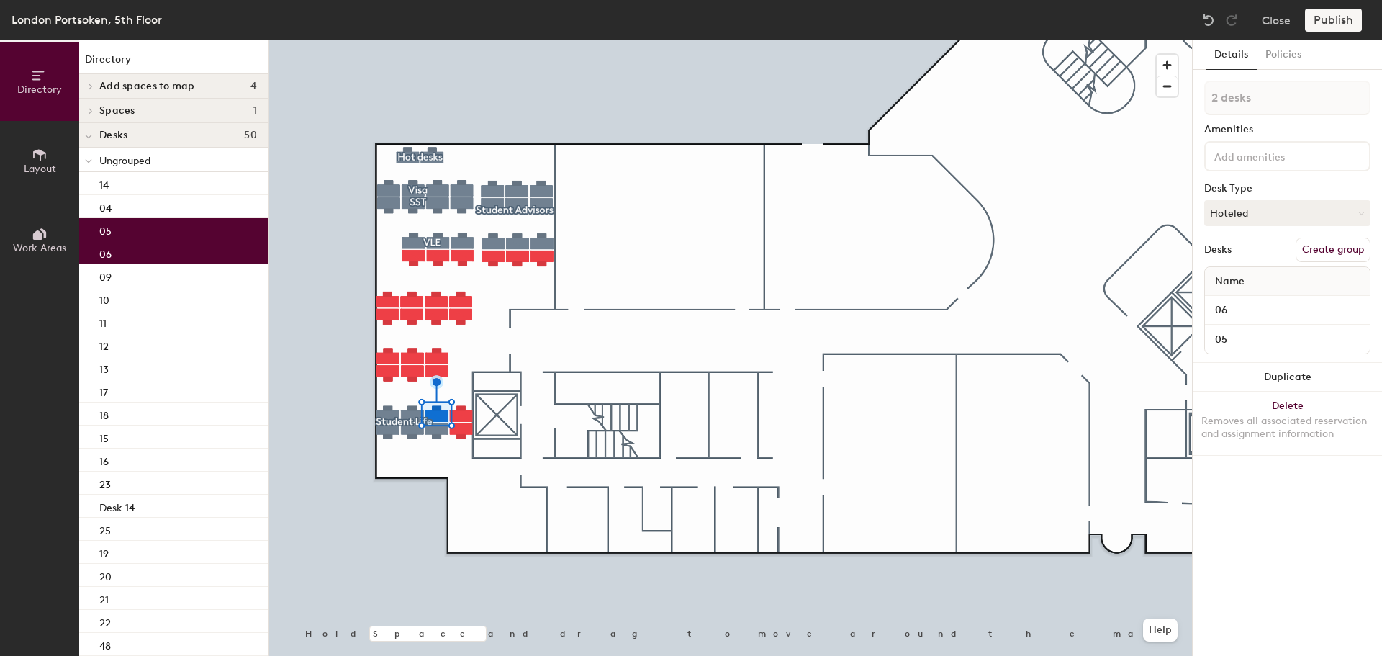
type input "3 desks"
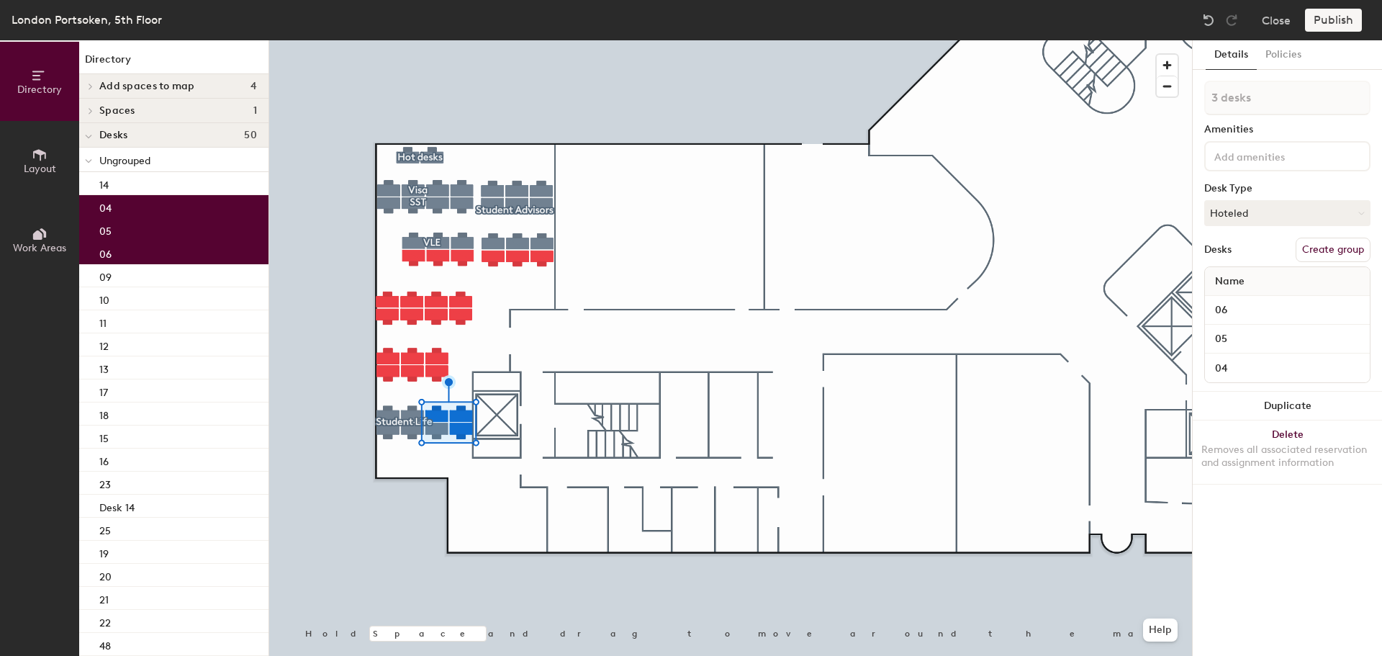
click at [1341, 251] on button "Create group" at bounding box center [1333, 250] width 75 height 24
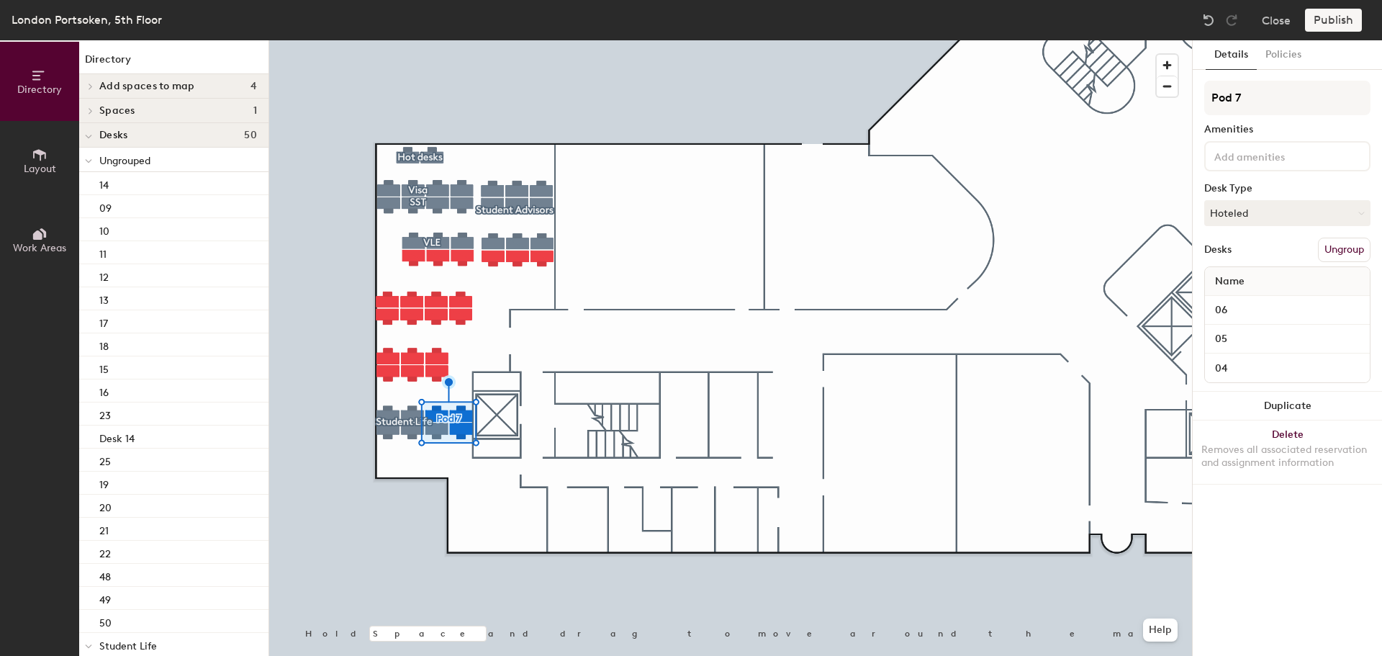
click at [1189, 100] on div "Directory Layout Work Areas Directory Add spaces to map 4 Huddle Room 519 Huddl…" at bounding box center [691, 348] width 1382 height 616
type input "Hot desks"
click at [1262, 219] on button "Hoteled" at bounding box center [1288, 213] width 166 height 26
click at [1226, 276] on div "Hot" at bounding box center [1277, 280] width 144 height 22
click at [1281, 86] on input "Hot desks" at bounding box center [1288, 98] width 166 height 35
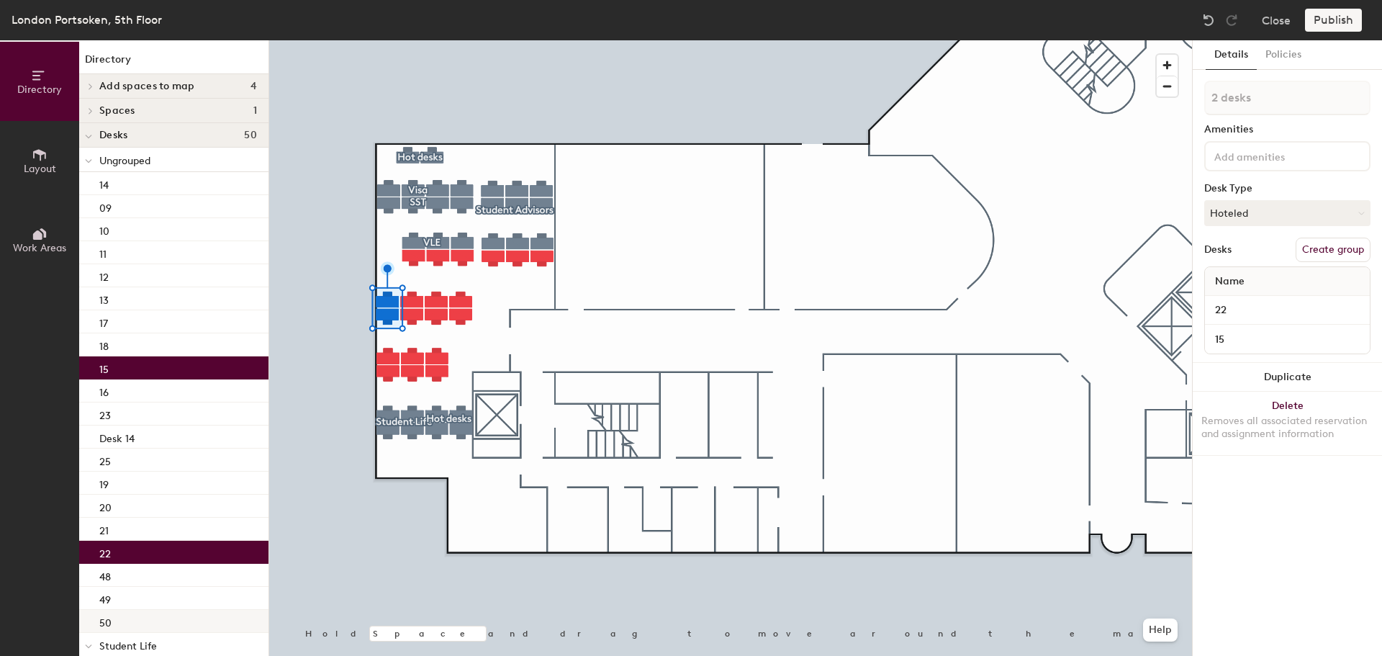
type input "3 desks"
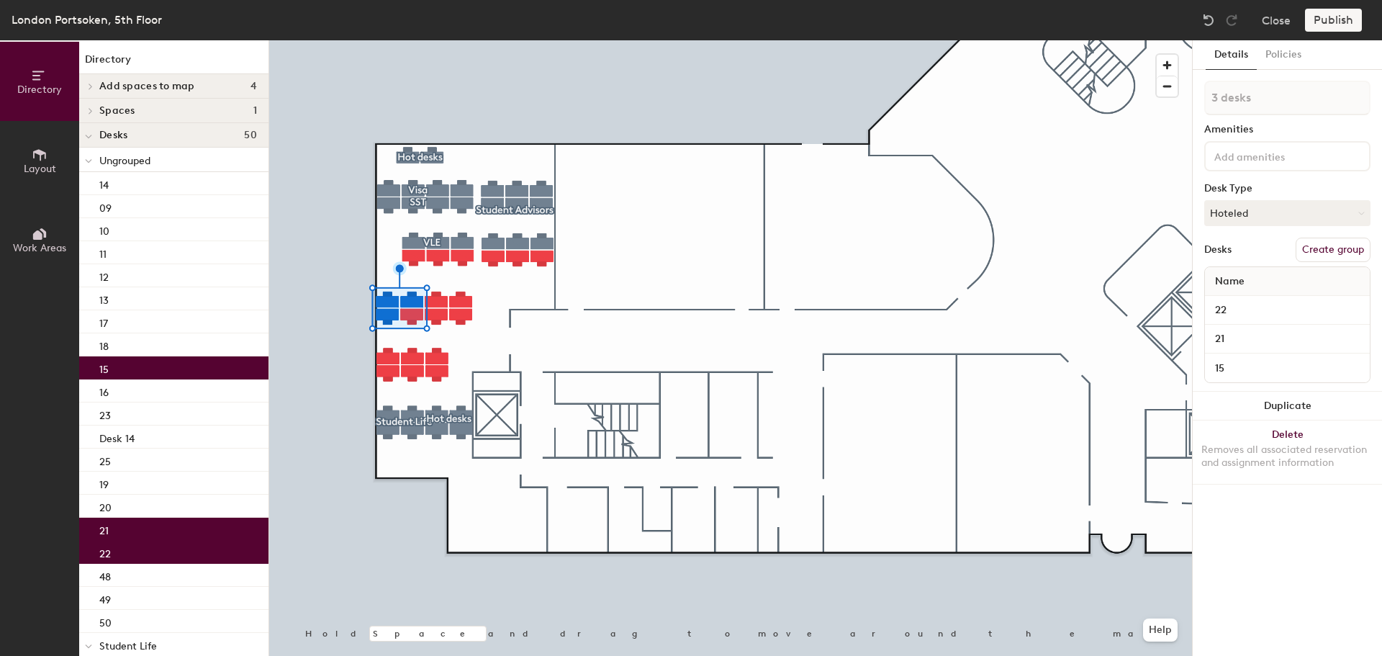
click at [1331, 248] on button "Create group" at bounding box center [1333, 250] width 75 height 24
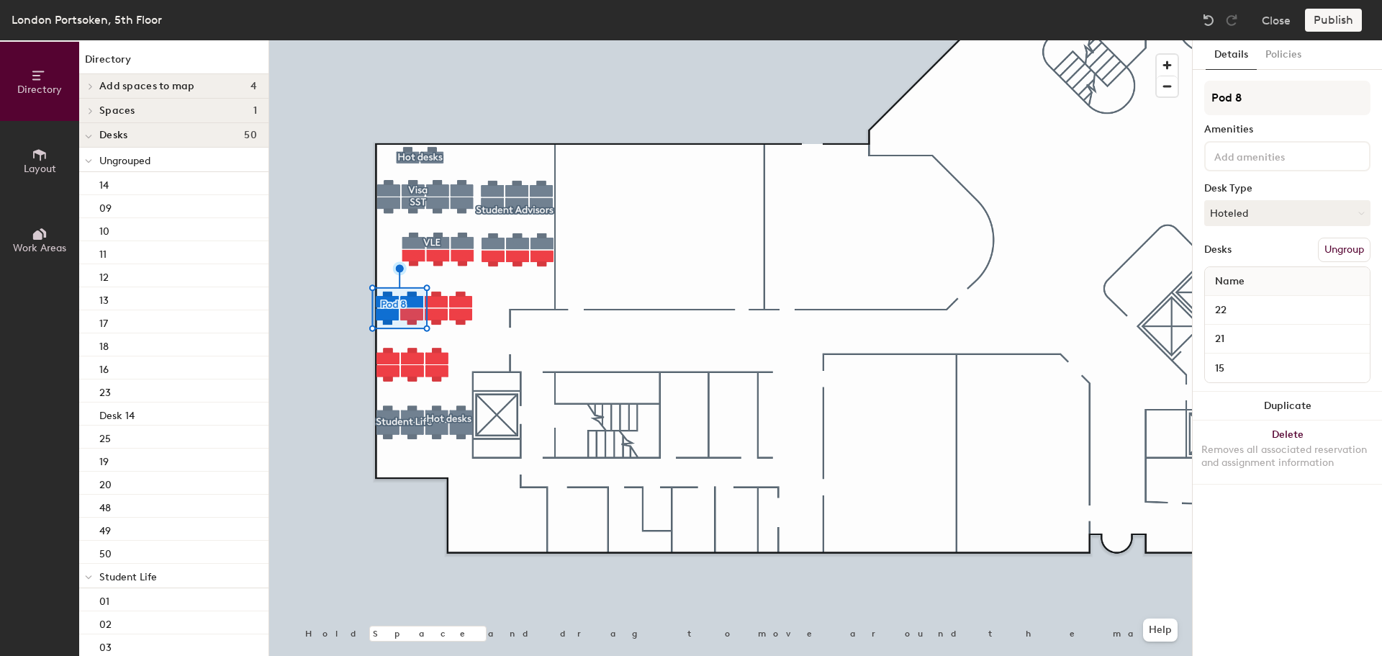
click at [1151, 102] on div "Directory Layout Work Areas Directory Add spaces to map 4 Huddle Room 519 Huddl…" at bounding box center [691, 348] width 1382 height 616
type input "Admissions"
click at [1272, 209] on button "Hoteled" at bounding box center [1288, 213] width 166 height 26
click at [1228, 274] on div "Hot" at bounding box center [1277, 280] width 144 height 22
click at [1285, 96] on input "Admissions" at bounding box center [1288, 98] width 166 height 35
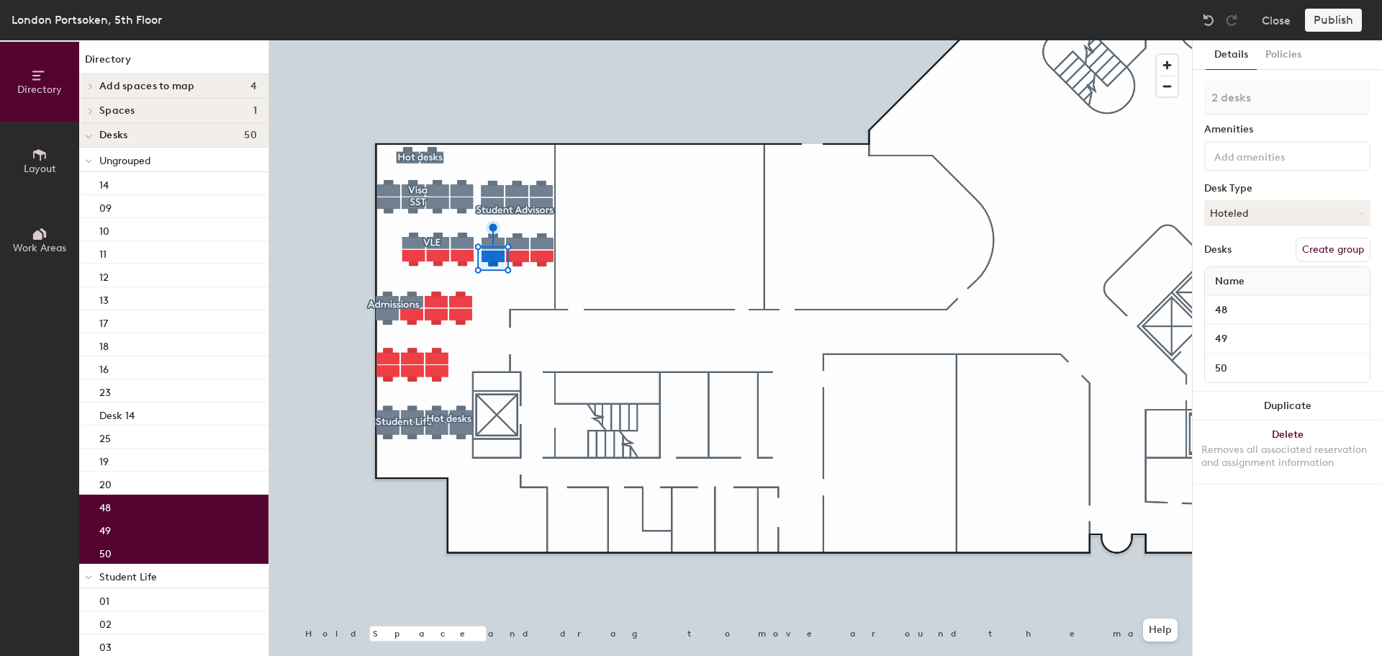
type input "3 desks"
click at [1346, 251] on button "Create group" at bounding box center [1333, 250] width 75 height 24
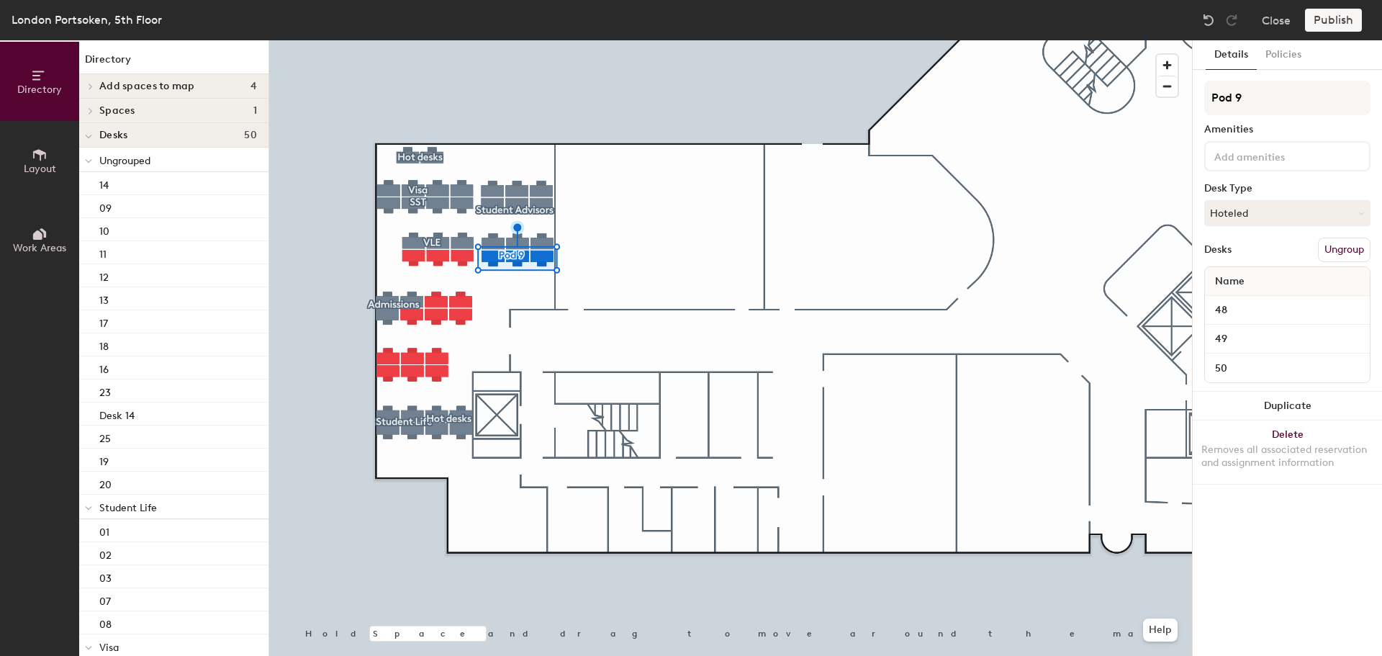
click at [1168, 100] on div "Directory Layout Work Areas Directory Add spaces to map 4 Huddle Room 519 Huddl…" at bounding box center [691, 348] width 1382 height 616
type input "Hot desks"
click at [1280, 202] on button "Hoteled" at bounding box center [1288, 213] width 166 height 26
click at [1251, 274] on div "Hot" at bounding box center [1277, 280] width 144 height 22
click at [1283, 97] on input "Hot desks" at bounding box center [1288, 98] width 166 height 35
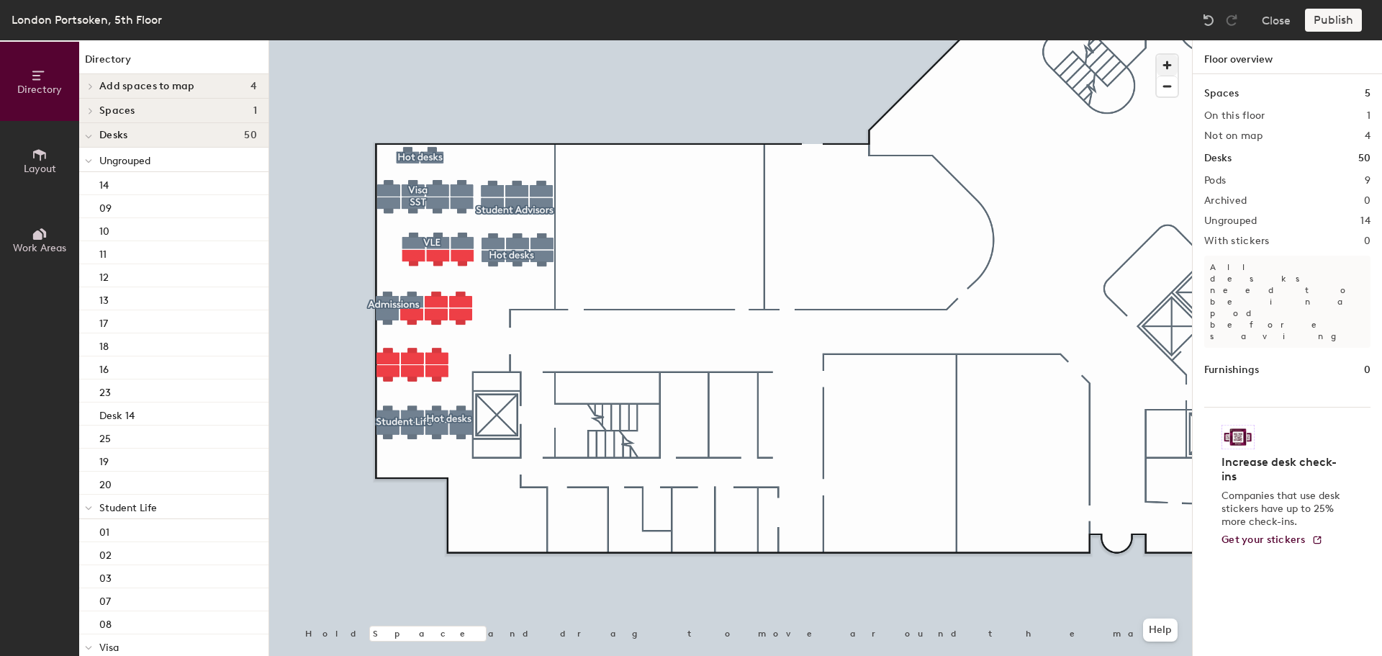
click at [413, 40] on div at bounding box center [730, 40] width 923 height 0
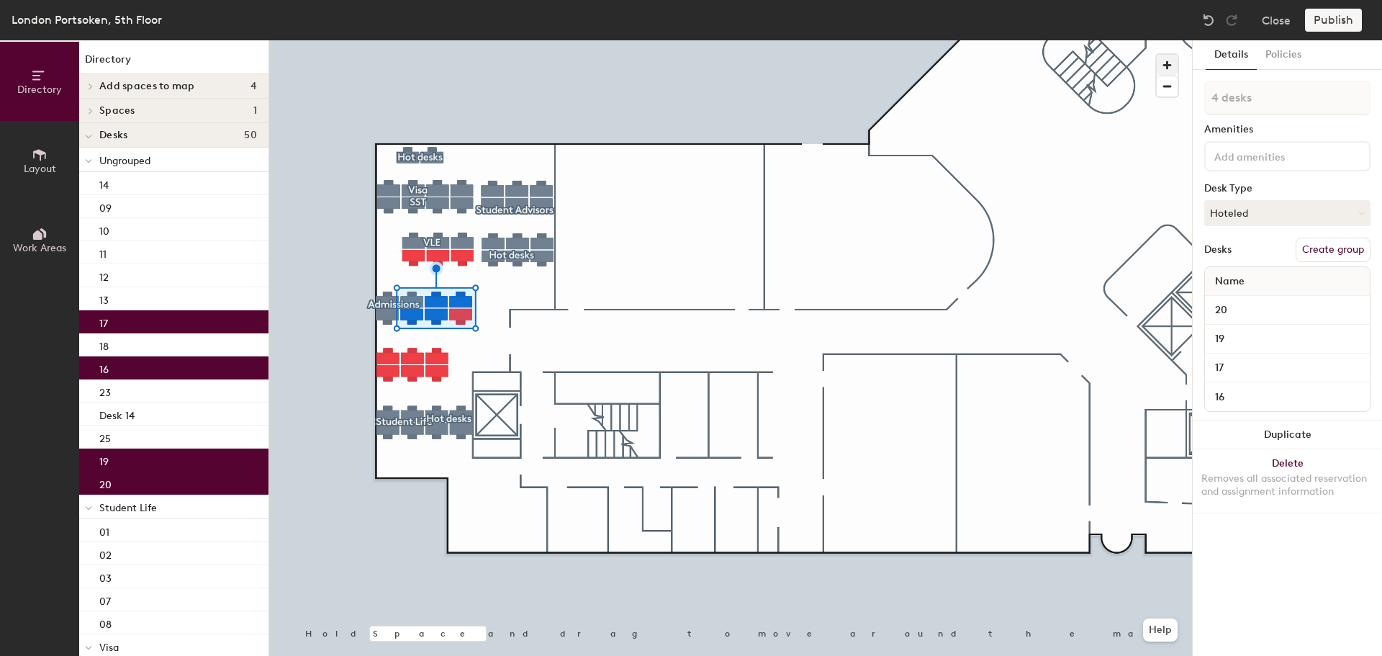
type input "5 desks"
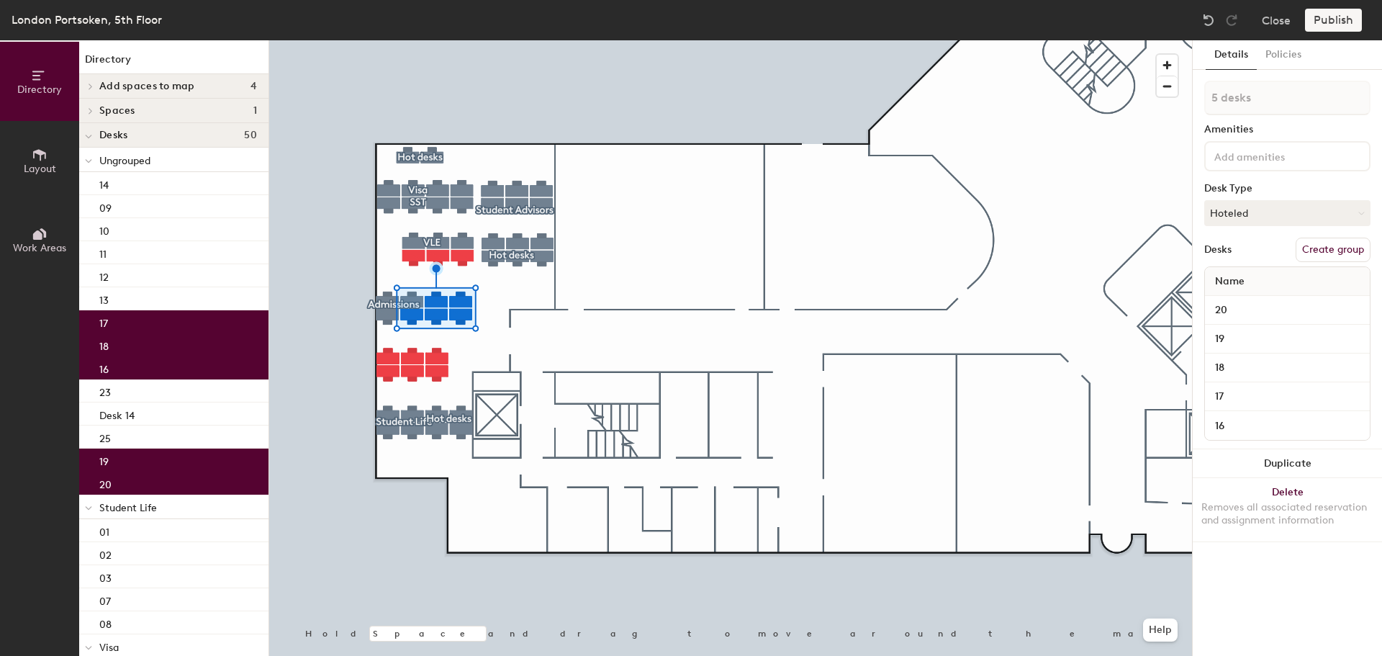
click at [1331, 247] on button "Create group" at bounding box center [1333, 250] width 75 height 24
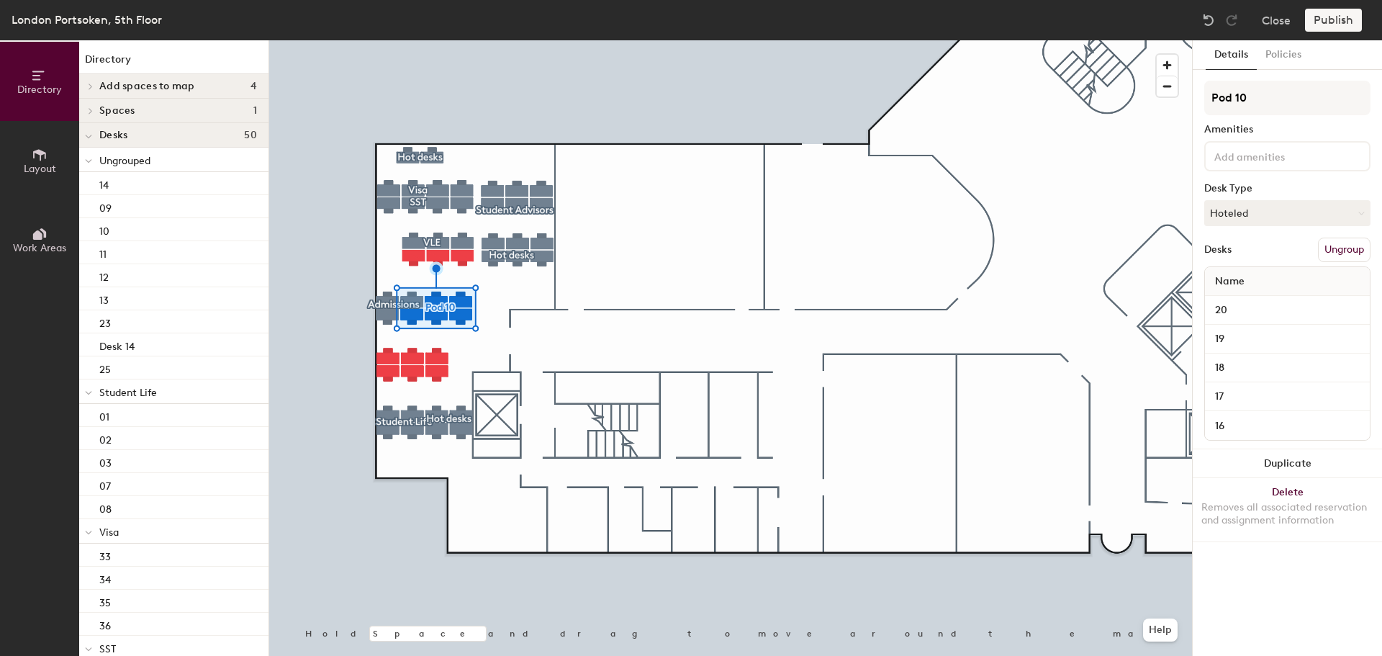
click at [1154, 101] on div "Directory Layout Work Areas Directory Add spaces to map 4 Huddle Room 519 Huddl…" at bounding box center [691, 348] width 1382 height 616
type input "Hot desks"
click at [1290, 214] on button "Hoteled" at bounding box center [1288, 213] width 166 height 26
click at [1228, 277] on div "Hot" at bounding box center [1277, 280] width 144 height 22
click at [736, 40] on div at bounding box center [730, 40] width 923 height 0
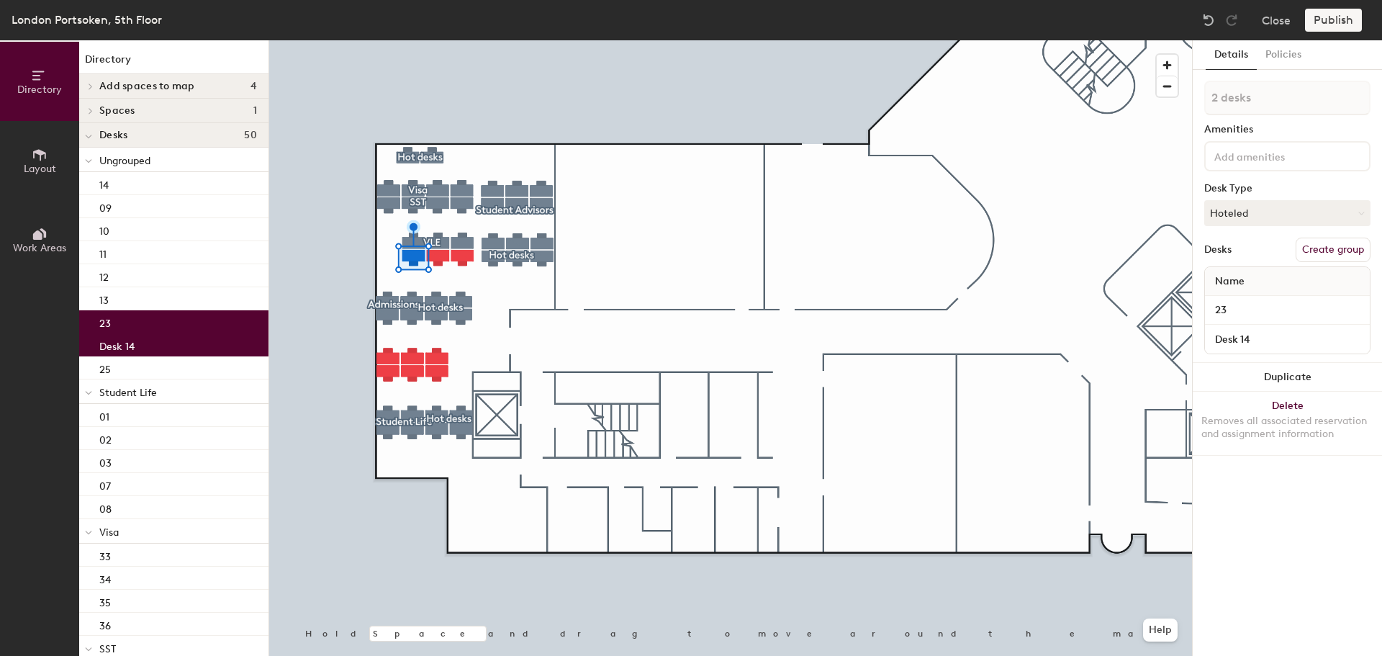
type input "3 desks"
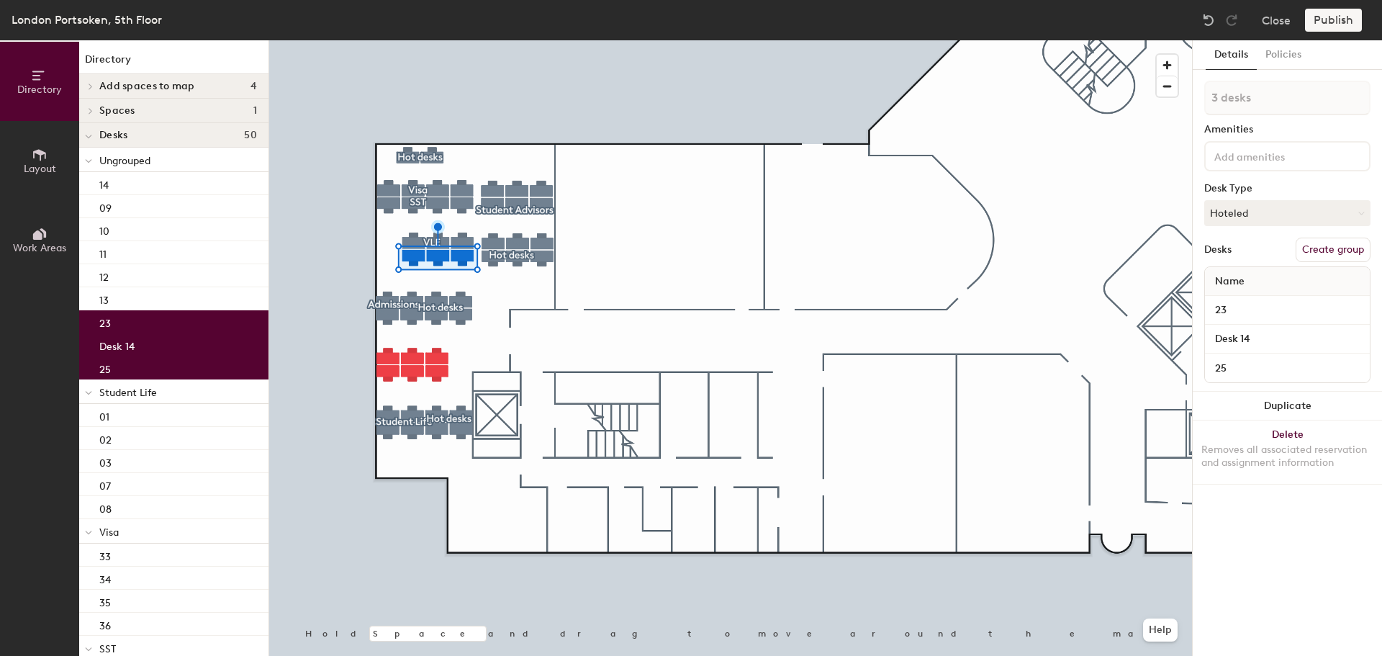
click at [1336, 253] on button "Create group" at bounding box center [1333, 250] width 75 height 24
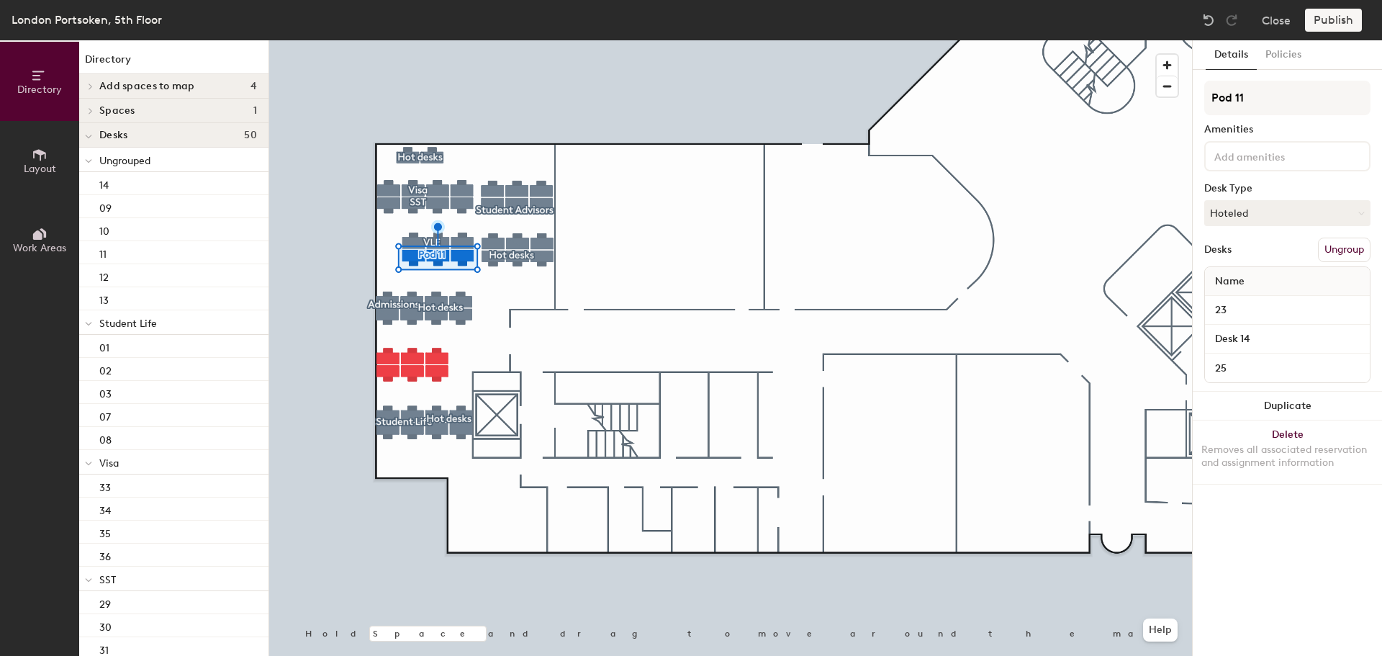
click at [1158, 97] on div "Directory Layout Work Areas Directory Add spaces to map 4 Huddle Room 519 Huddl…" at bounding box center [691, 348] width 1382 height 616
type input "Hot desks"
click at [1276, 215] on button "Hoteled" at bounding box center [1288, 213] width 166 height 26
click at [1225, 275] on div "Hot" at bounding box center [1277, 280] width 144 height 22
click at [854, 40] on div at bounding box center [730, 40] width 923 height 0
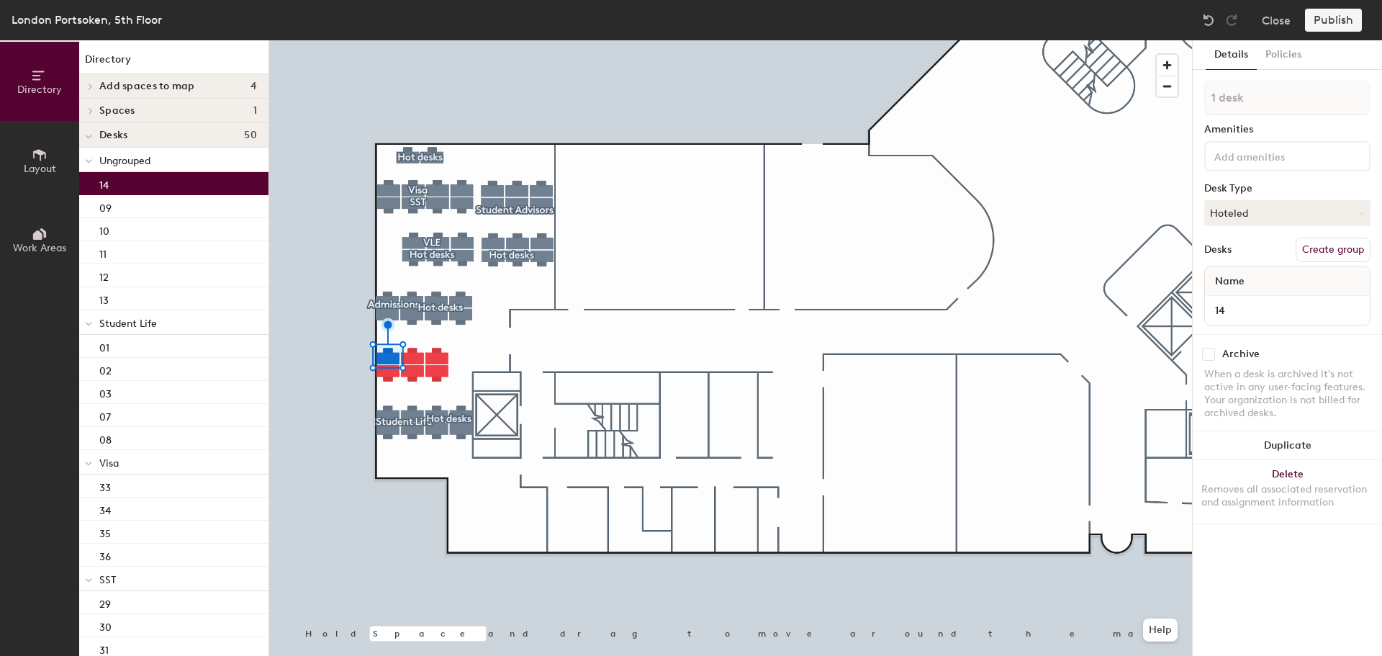
type input "2 desks"
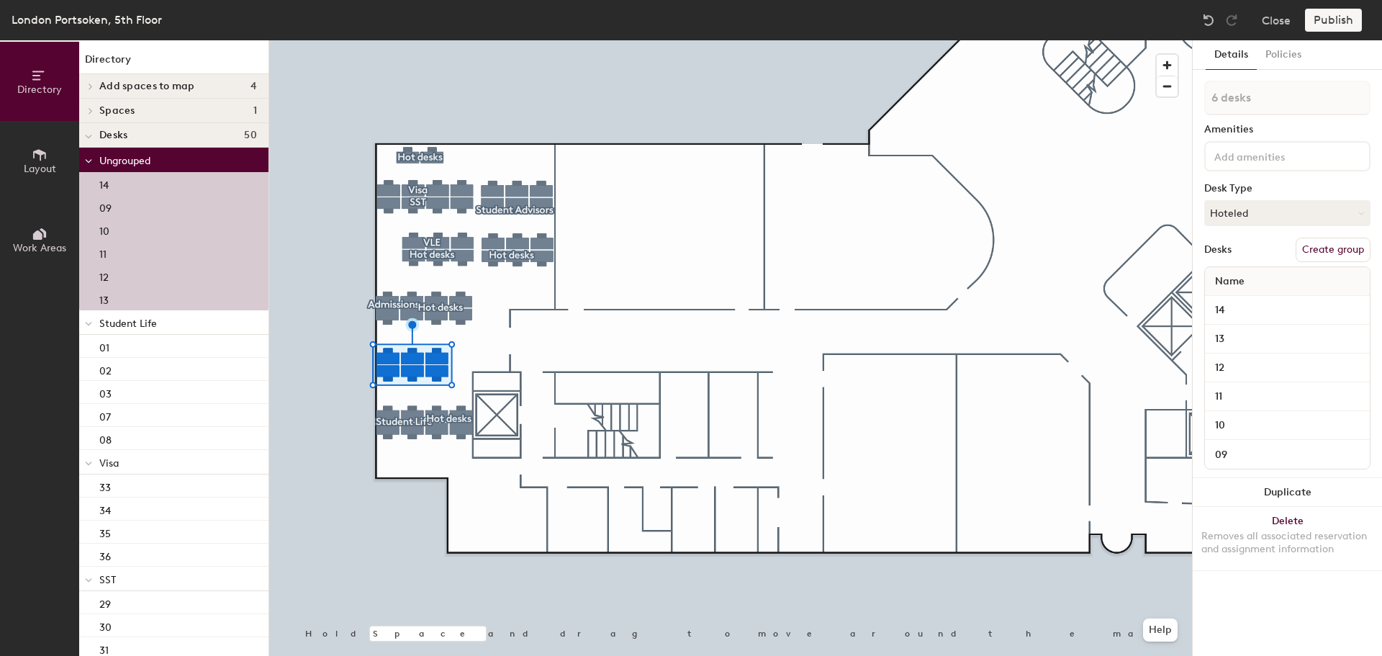
click at [1341, 253] on button "Create group" at bounding box center [1333, 250] width 75 height 24
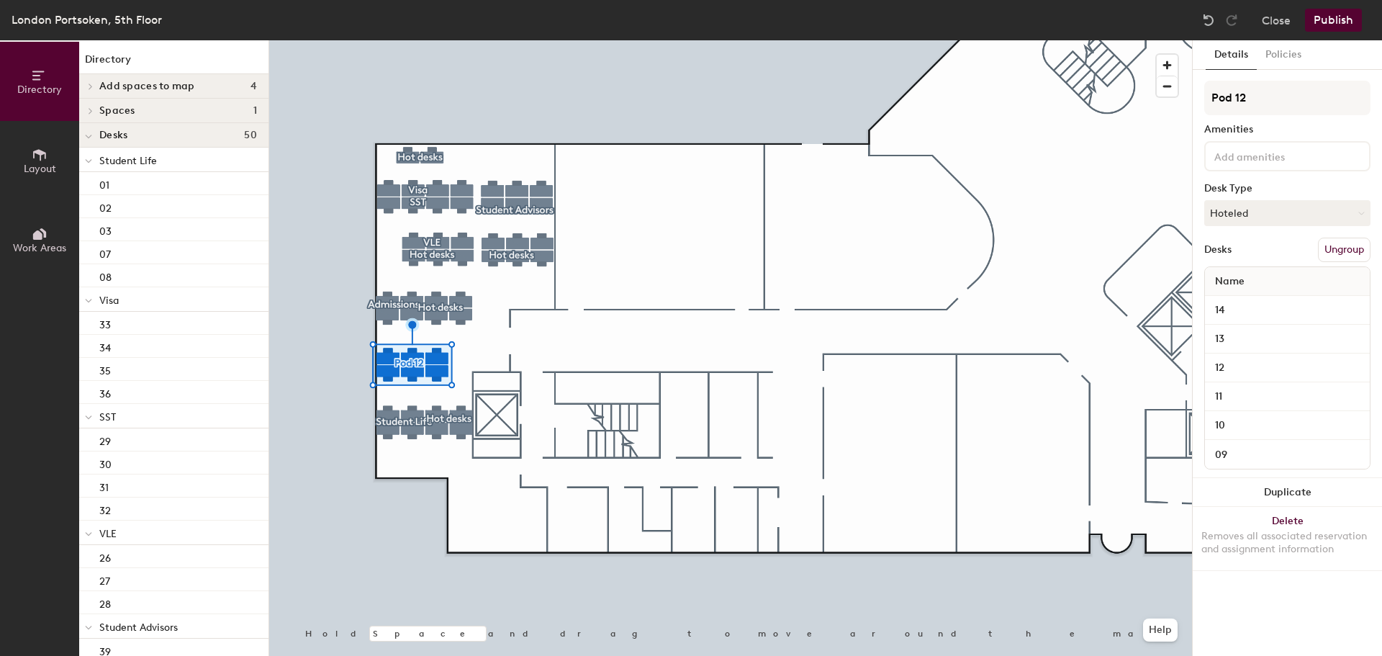
click at [1161, 103] on div "Directory Layout Work Areas Directory Add spaces to map 4 Huddle Room 519 Huddl…" at bounding box center [691, 348] width 1382 height 616
type input "Hot desks"
click at [1254, 215] on button "Hoteled" at bounding box center [1288, 213] width 166 height 26
click at [1233, 277] on div "Hot" at bounding box center [1277, 280] width 144 height 22
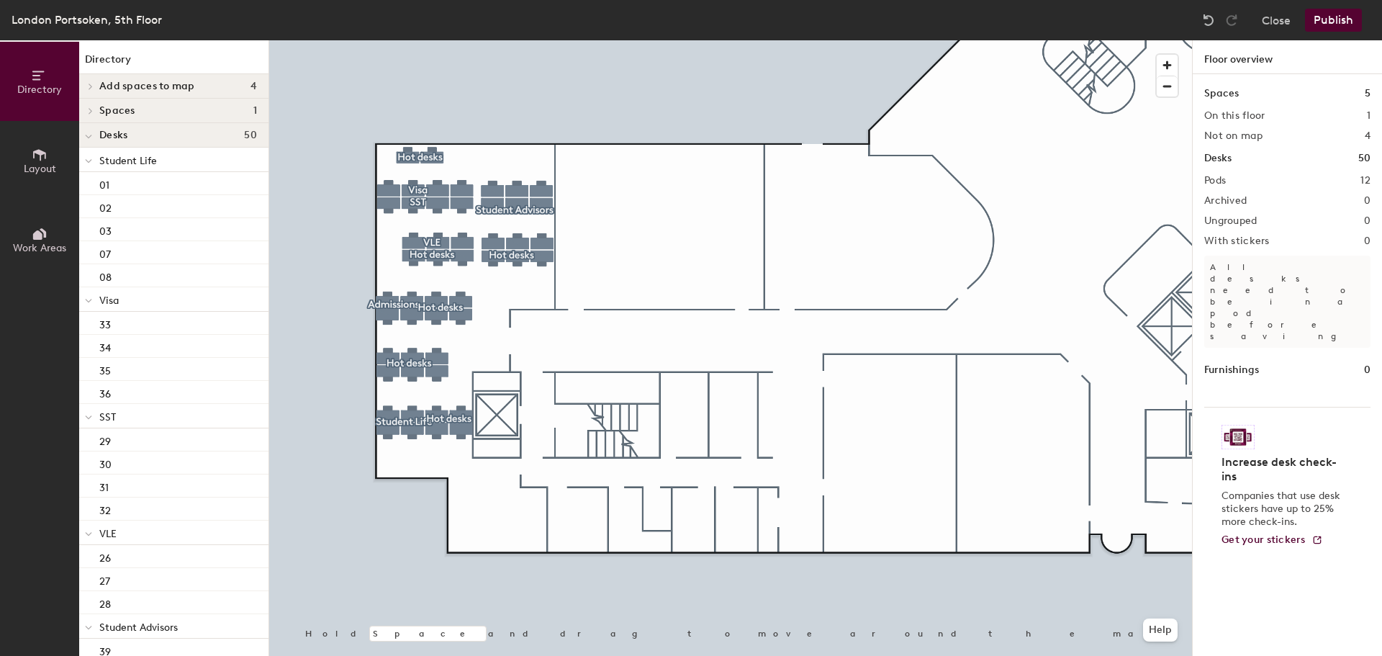
click at [1336, 16] on button "Publish" at bounding box center [1333, 20] width 57 height 23
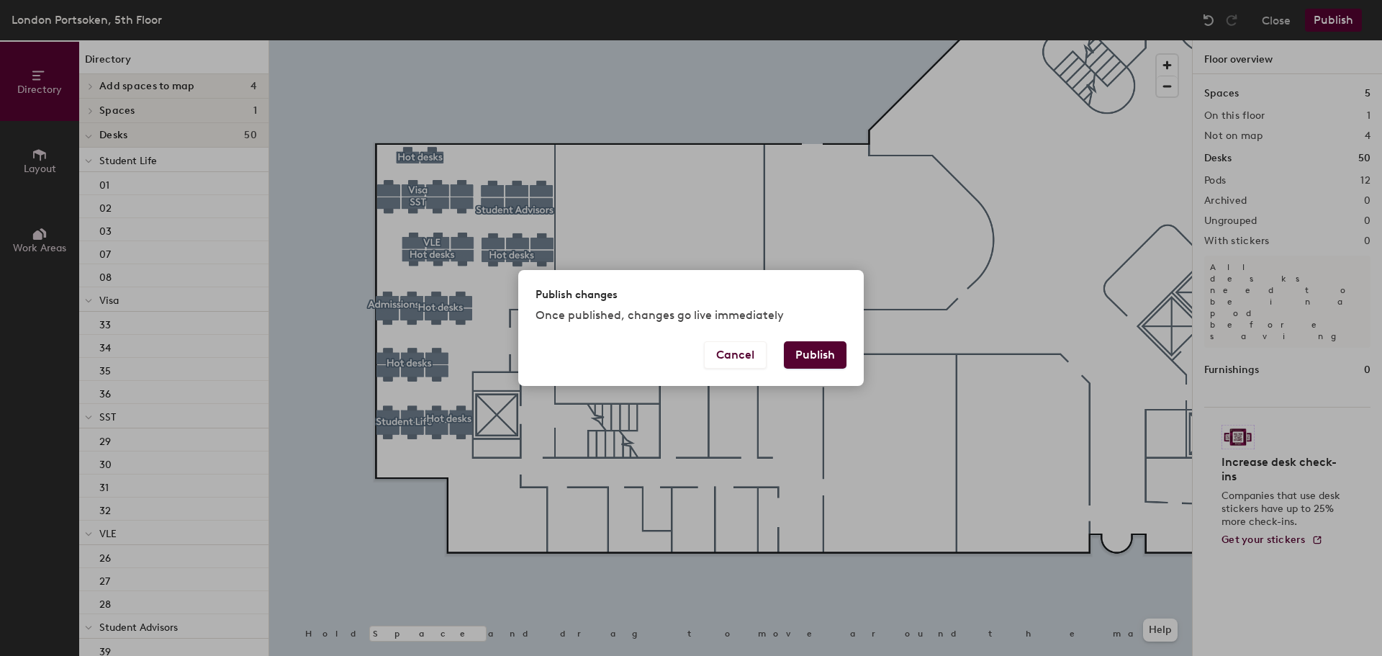
click at [818, 351] on button "Publish" at bounding box center [815, 354] width 63 height 27
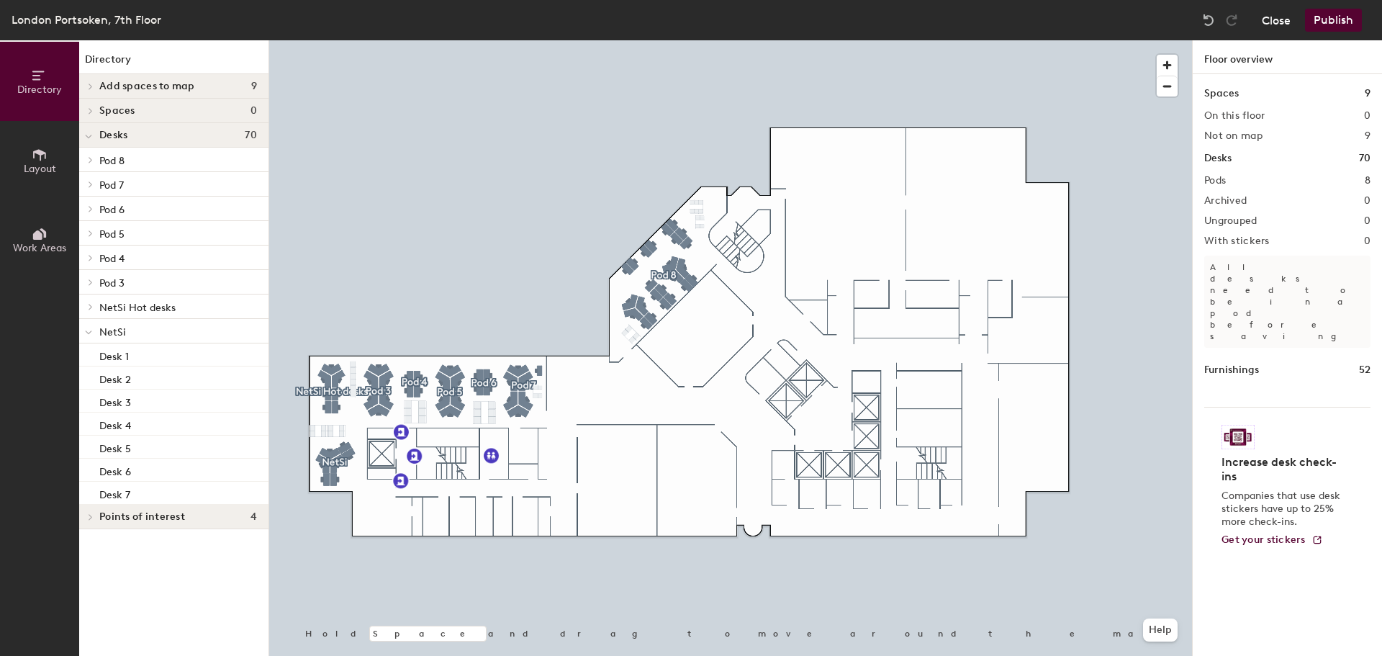
click at [1285, 24] on button "Close" at bounding box center [1276, 20] width 29 height 23
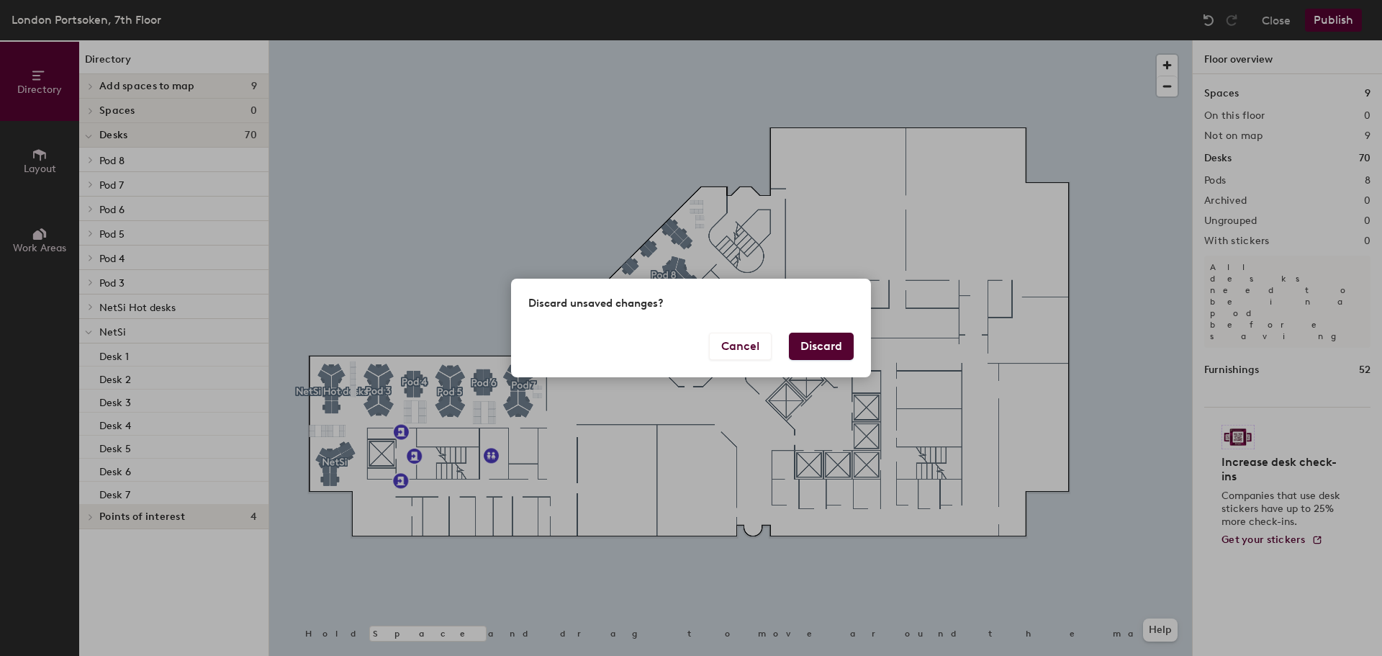
click at [808, 344] on button "Discard" at bounding box center [821, 346] width 65 height 27
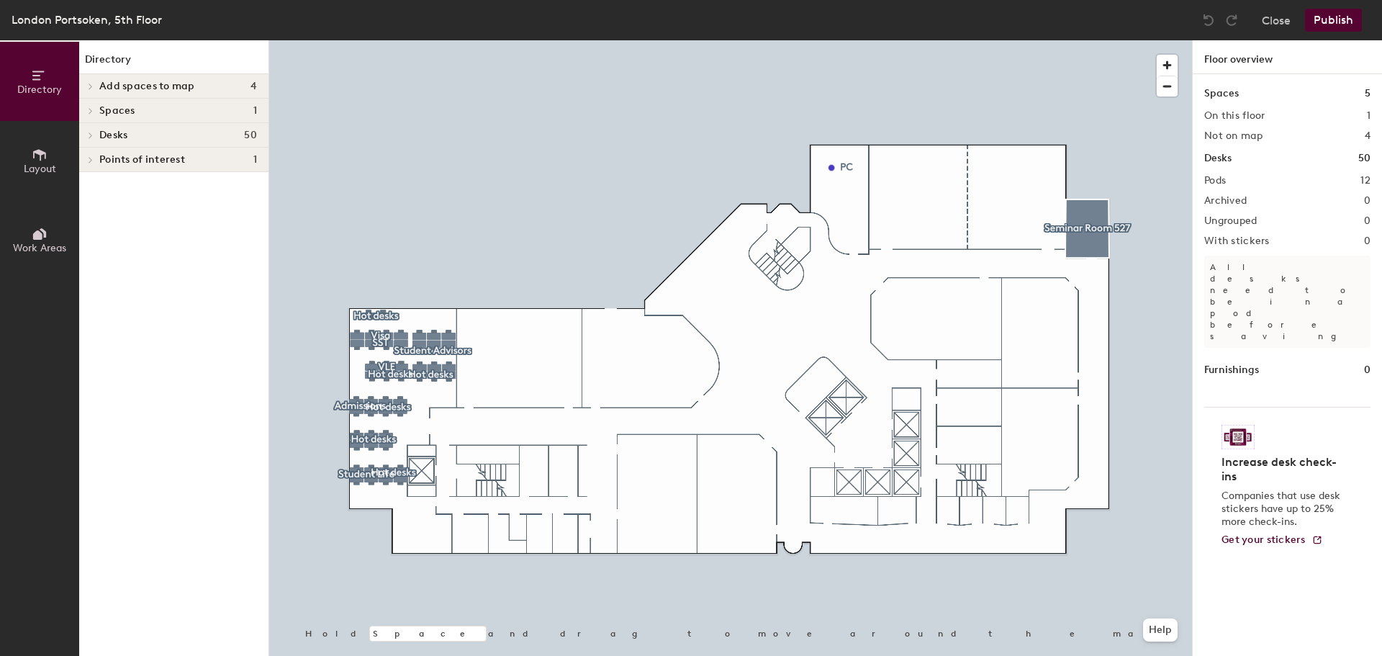
click at [39, 236] on icon at bounding box center [37, 234] width 9 height 9
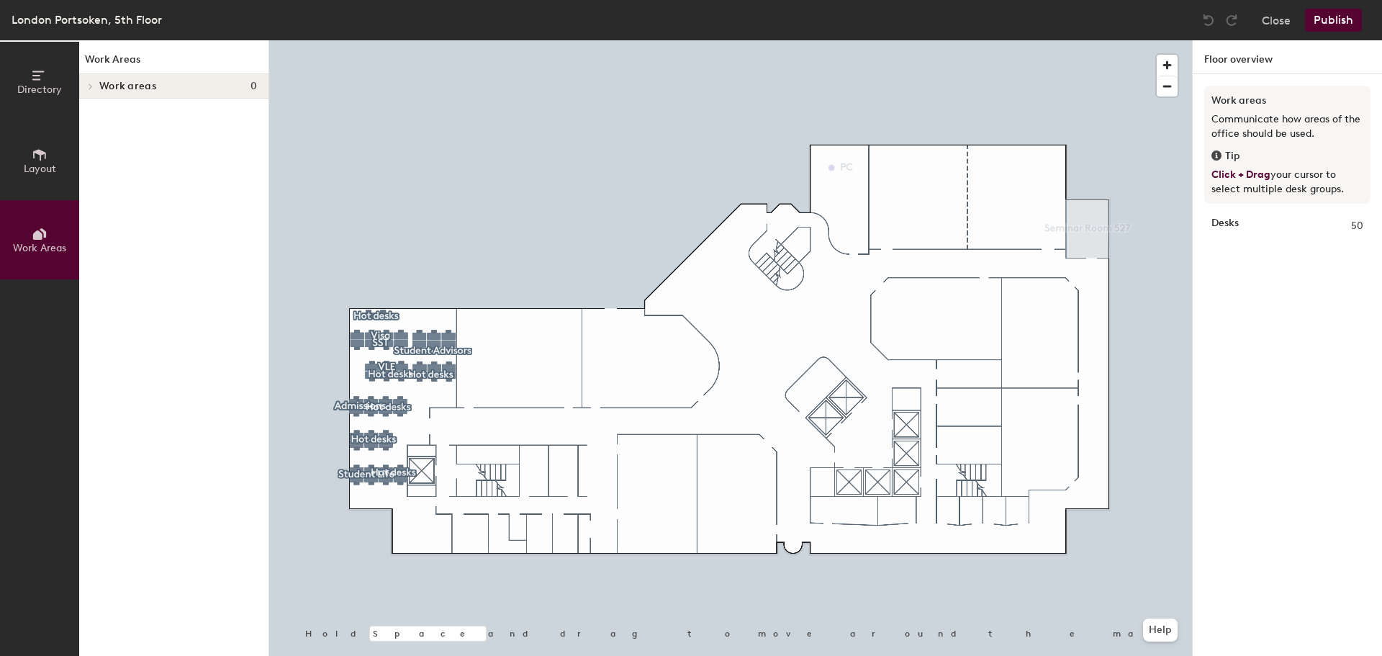
click at [38, 161] on icon at bounding box center [40, 155] width 16 height 16
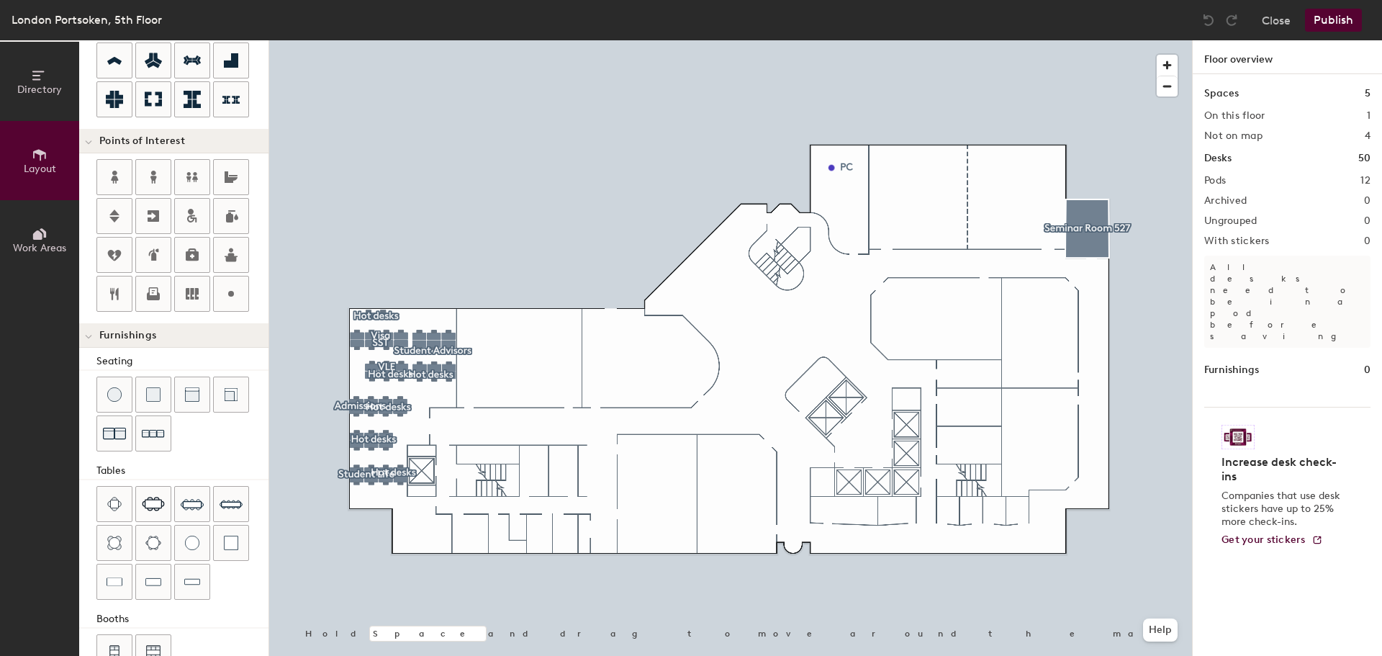
scroll to position [253, 0]
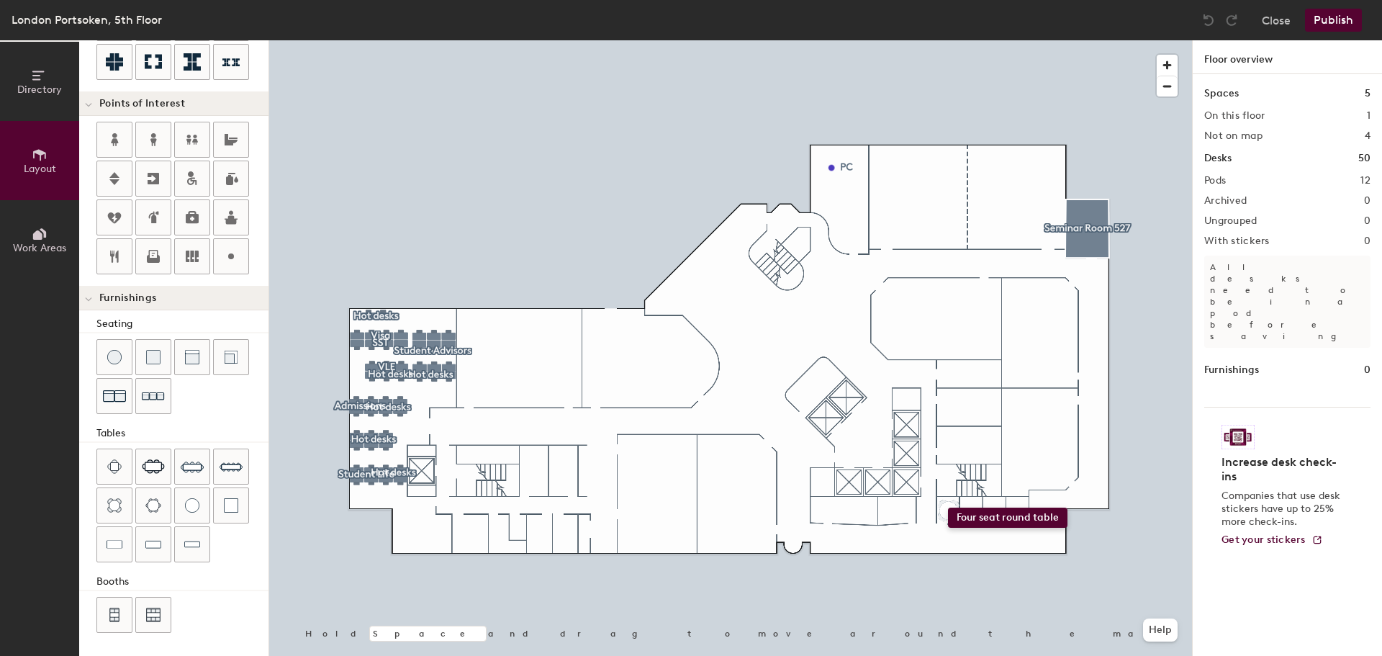
click at [948, 508] on div "Directory Layout Work Areas Layout Add space Resize Desks Points of Interest Fu…" at bounding box center [691, 348] width 1382 height 616
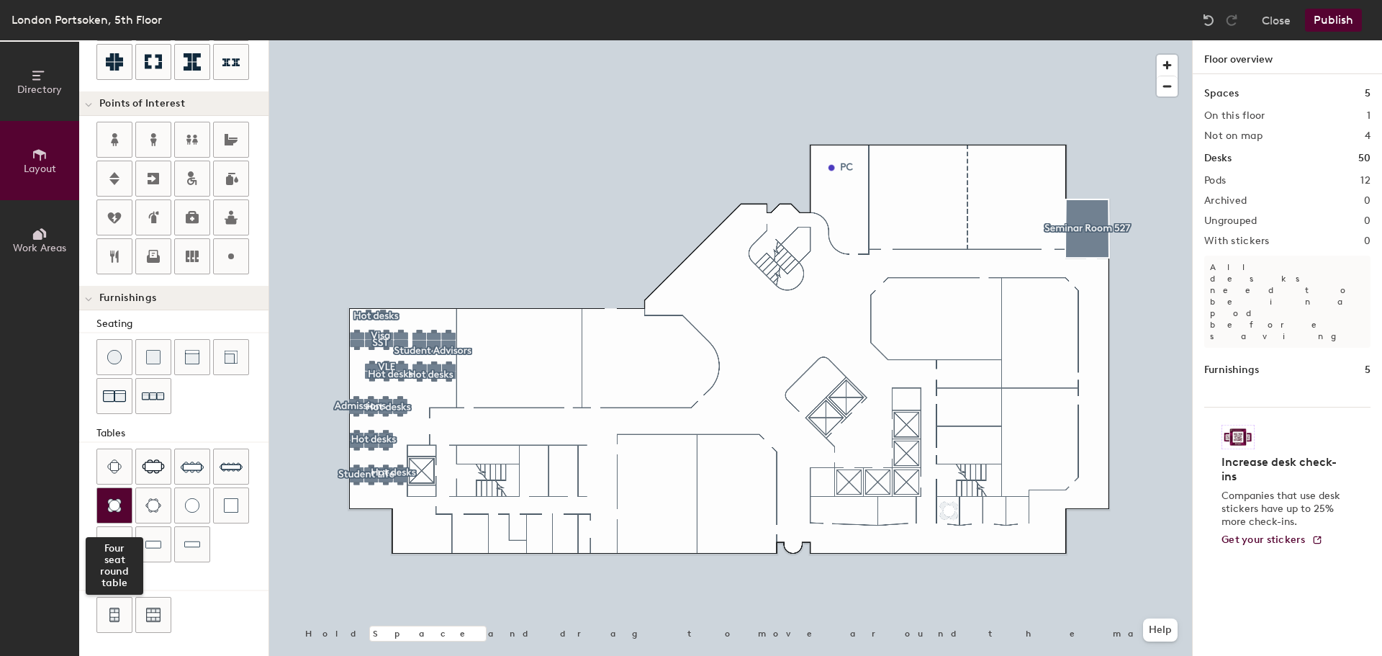
click at [114, 505] on img at bounding box center [114, 505] width 14 height 14
click at [120, 504] on img at bounding box center [114, 505] width 14 height 14
click at [118, 506] on img at bounding box center [114, 505] width 14 height 14
click at [108, 501] on img at bounding box center [114, 505] width 14 height 14
click at [120, 495] on div at bounding box center [114, 505] width 35 height 35
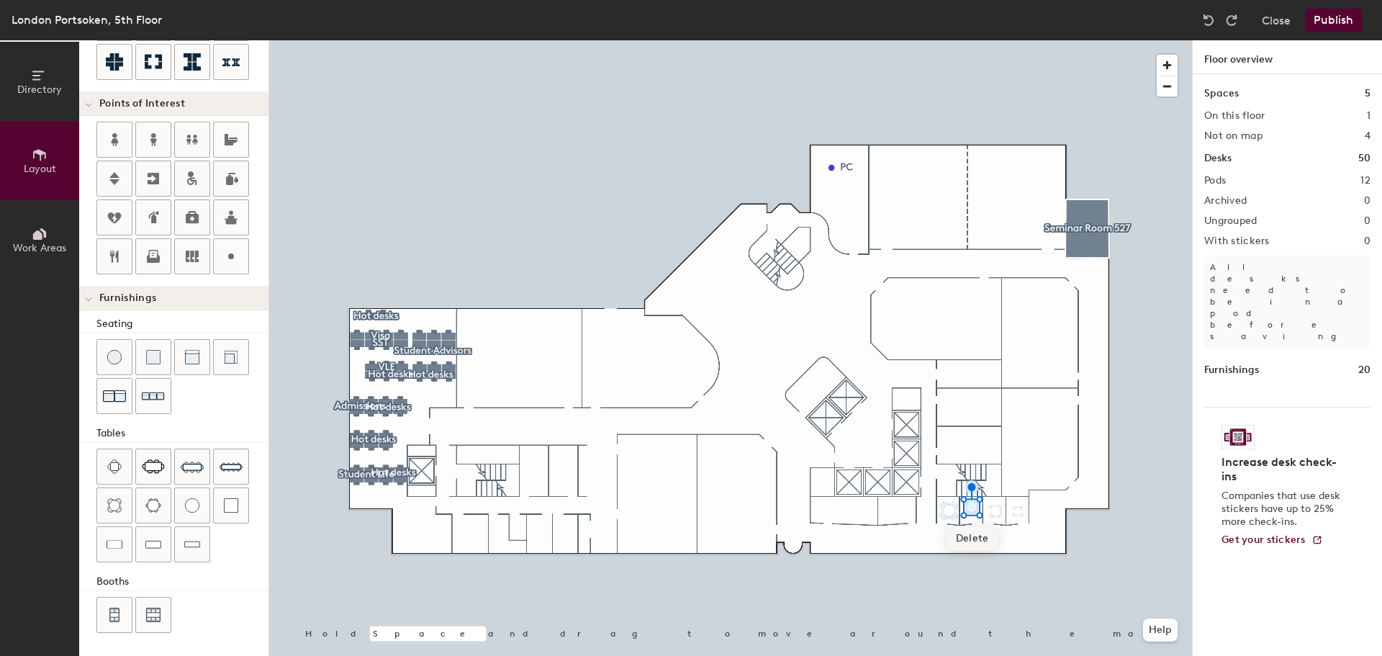
click at [973, 538] on span "Delete" at bounding box center [973, 538] width 50 height 24
click at [973, 534] on span "Delete" at bounding box center [975, 539] width 50 height 24
click at [968, 534] on span "Delete" at bounding box center [970, 533] width 50 height 24
click at [971, 40] on div at bounding box center [730, 40] width 923 height 0
click at [970, 539] on span "Delete" at bounding box center [970, 539] width 50 height 24
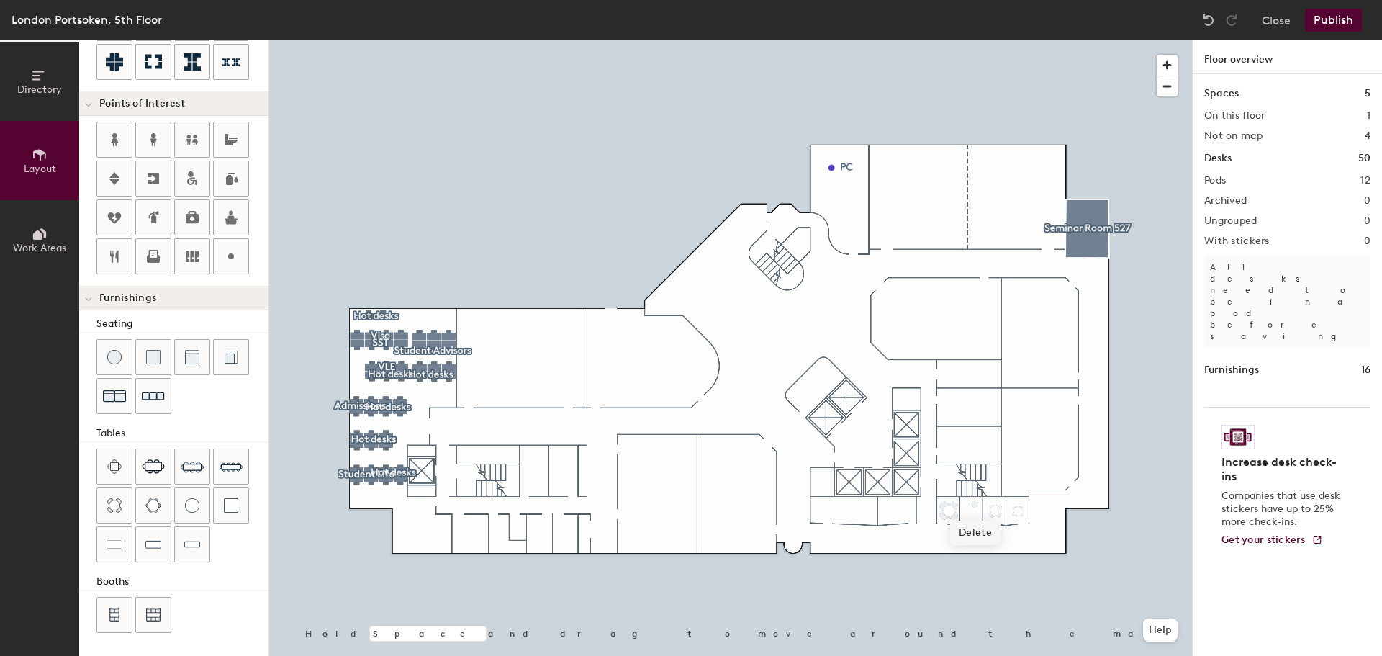
click at [976, 525] on span "Delete" at bounding box center [975, 533] width 50 height 24
click at [112, 506] on img at bounding box center [114, 505] width 14 height 14
click at [950, 544] on span "Delete" at bounding box center [950, 542] width 50 height 24
click at [948, 536] on span "Delete" at bounding box center [945, 536] width 50 height 24
click at [961, 530] on span "Delete" at bounding box center [954, 536] width 50 height 24
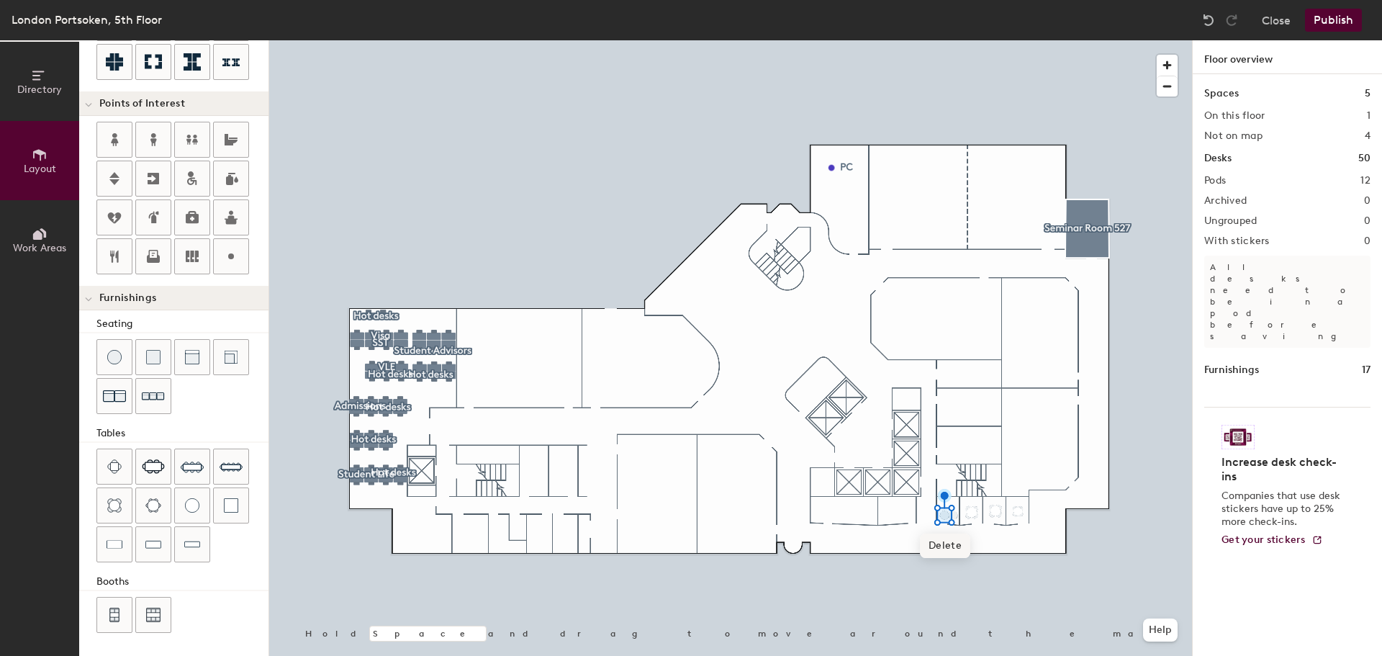
click at [948, 544] on span "Delete" at bounding box center [945, 546] width 50 height 24
drag, startPoint x: 948, startPoint y: 544, endPoint x: 960, endPoint y: 541, distance: 12.6
click at [960, 541] on span "Delete" at bounding box center [954, 546] width 50 height 24
click at [112, 506] on img at bounding box center [114, 505] width 14 height 14
click at [1336, 22] on button "Publish" at bounding box center [1333, 20] width 57 height 23
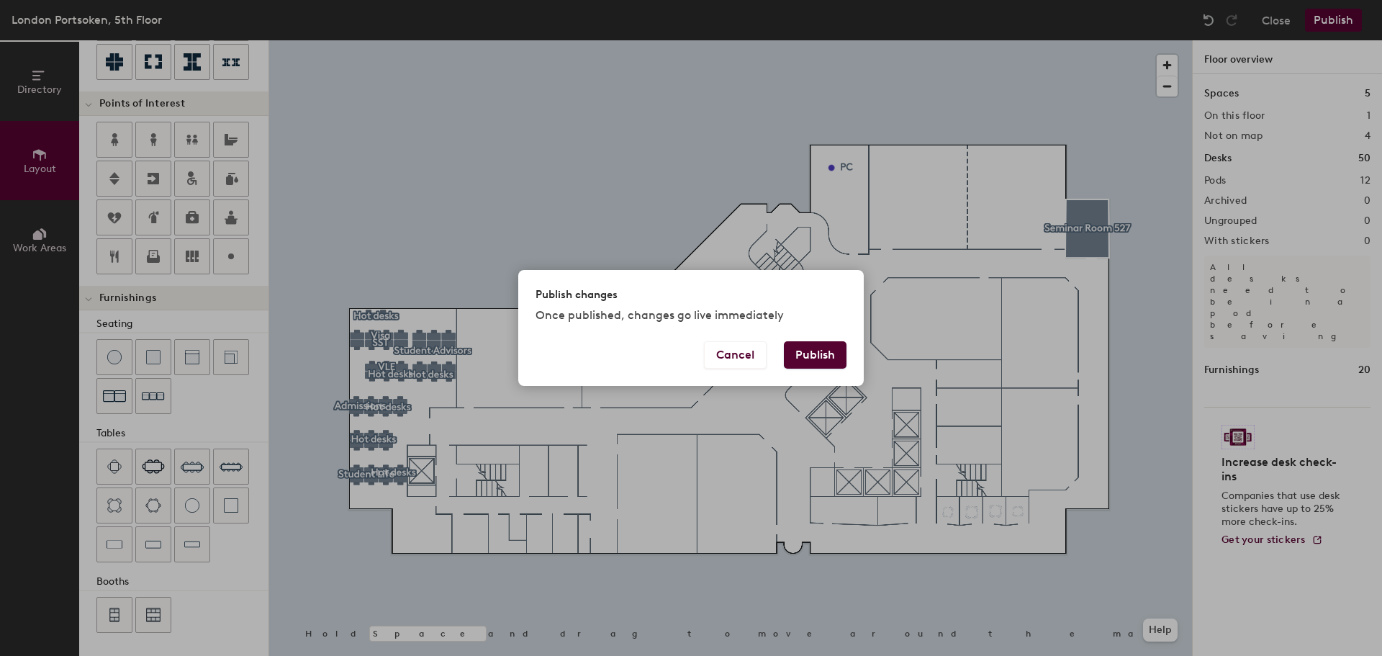
click at [819, 354] on button "Publish" at bounding box center [815, 354] width 63 height 27
type input "20"
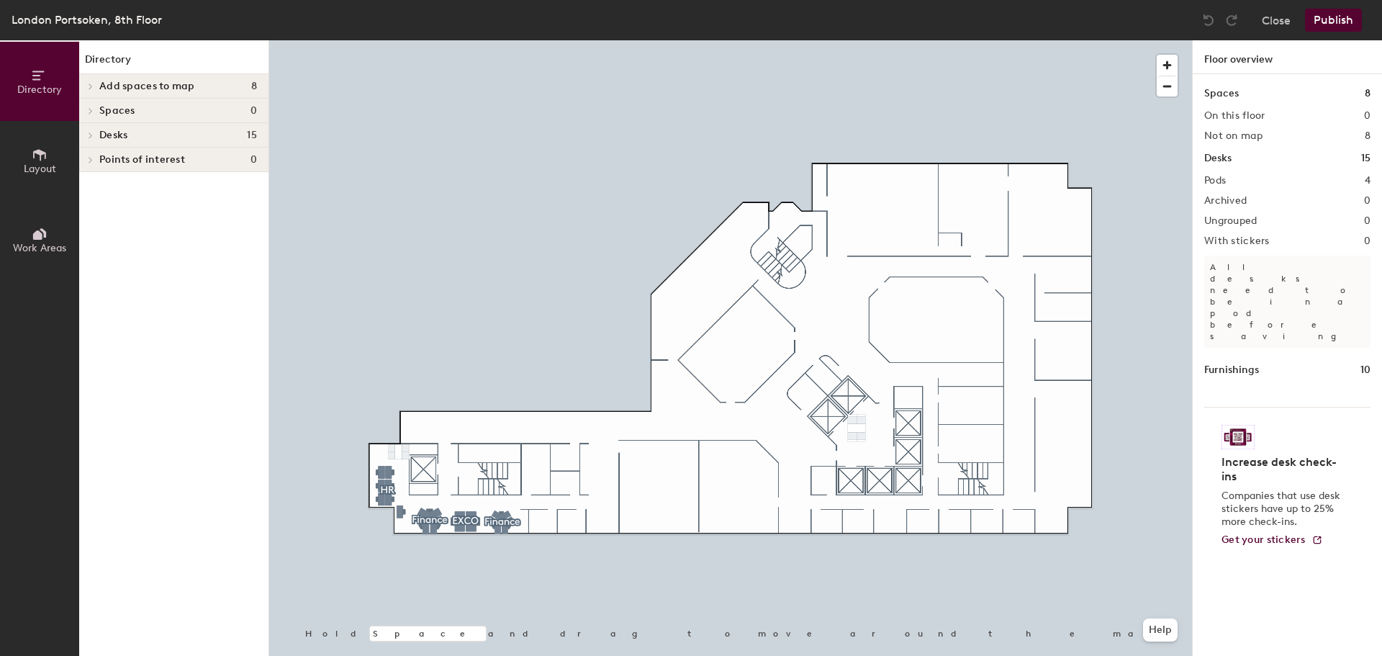
click at [38, 153] on icon at bounding box center [39, 155] width 13 height 12
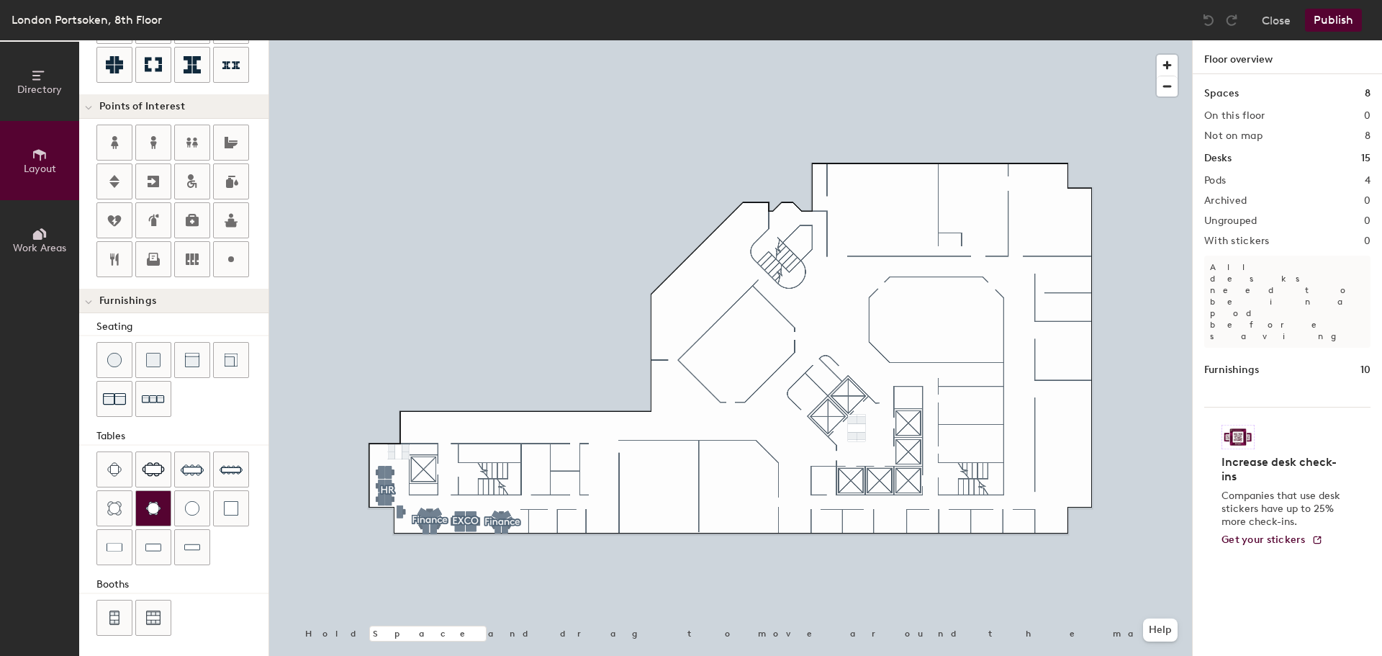
scroll to position [253, 0]
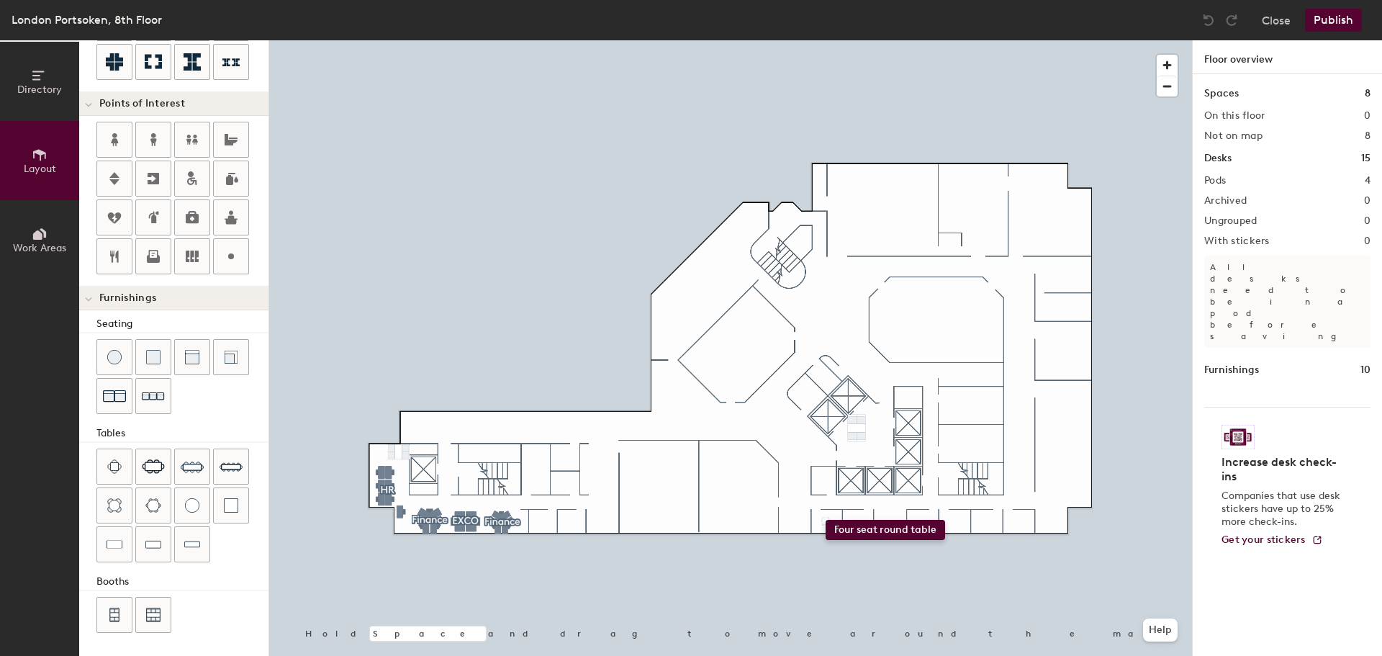
click at [826, 520] on div "Directory Layout Work Areas Layout Add space Resize Desks Points of Interest Fu…" at bounding box center [691, 348] width 1382 height 616
click at [856, 520] on div "Directory Layout Work Areas Layout Add space Resize Desks Points of Interest Fu…" at bounding box center [691, 348] width 1382 height 616
click at [921, 520] on div "Directory Layout Work Areas Layout Add space Resize Desks Points of Interest Fu…" at bounding box center [691, 348] width 1382 height 616
drag, startPoint x: 112, startPoint y: 499, endPoint x: 252, endPoint y: 480, distance: 141.0
click at [315, 40] on div at bounding box center [730, 40] width 923 height 0
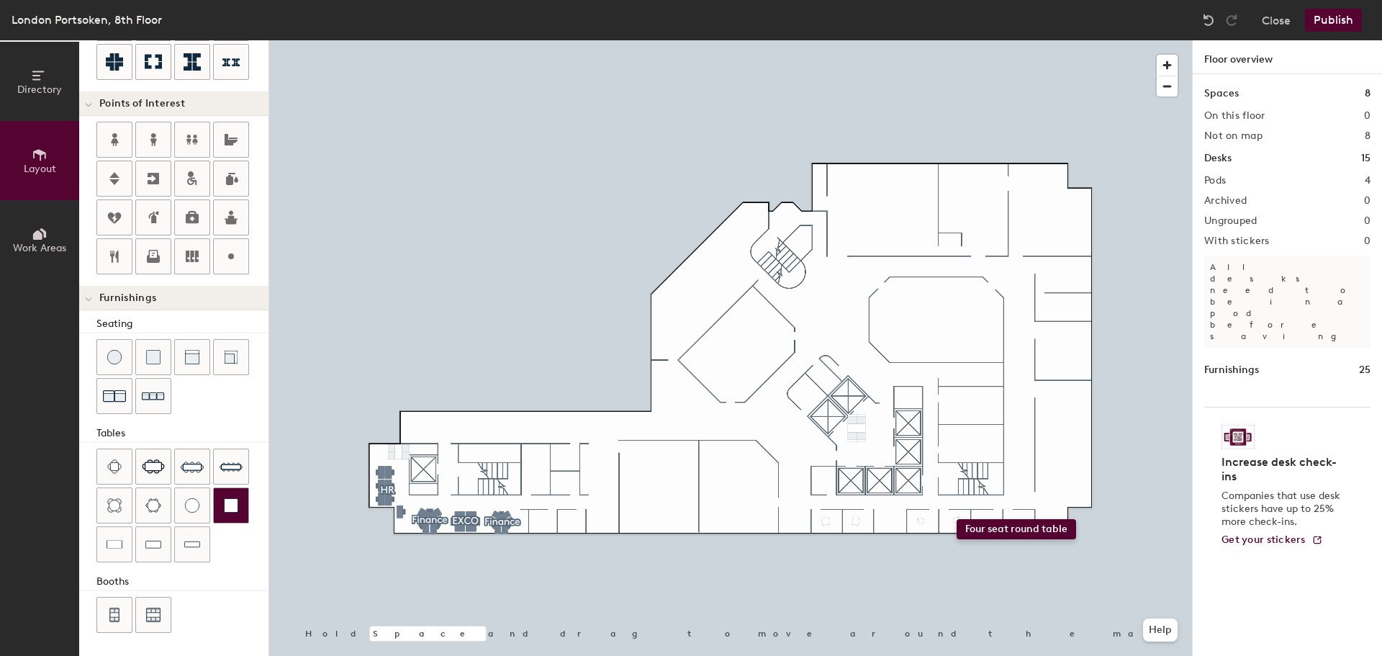
click at [957, 519] on div "Directory Layout Work Areas Layout Add space Resize Desks Points of Interest Fu…" at bounding box center [691, 348] width 1382 height 616
click at [855, 40] on div at bounding box center [730, 40] width 923 height 0
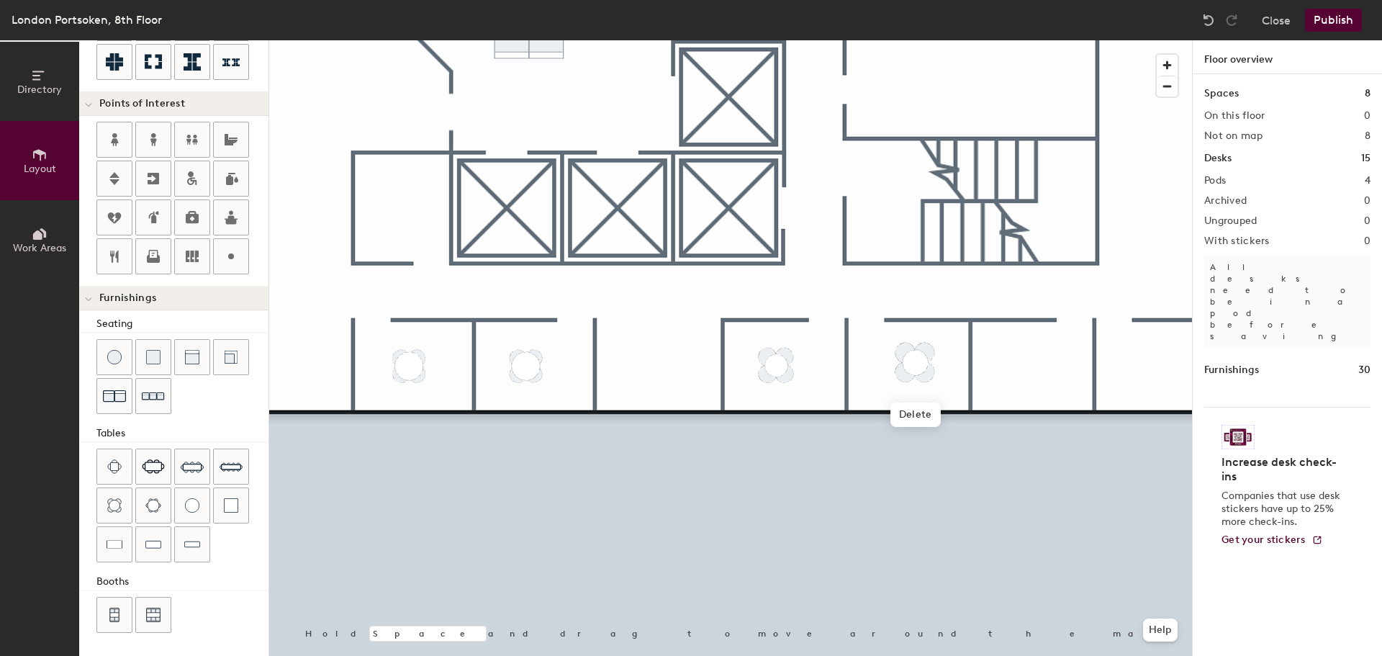
click at [758, 40] on div at bounding box center [730, 40] width 923 height 0
click at [117, 497] on div at bounding box center [114, 505] width 35 height 35
click at [114, 505] on img at bounding box center [114, 505] width 14 height 14
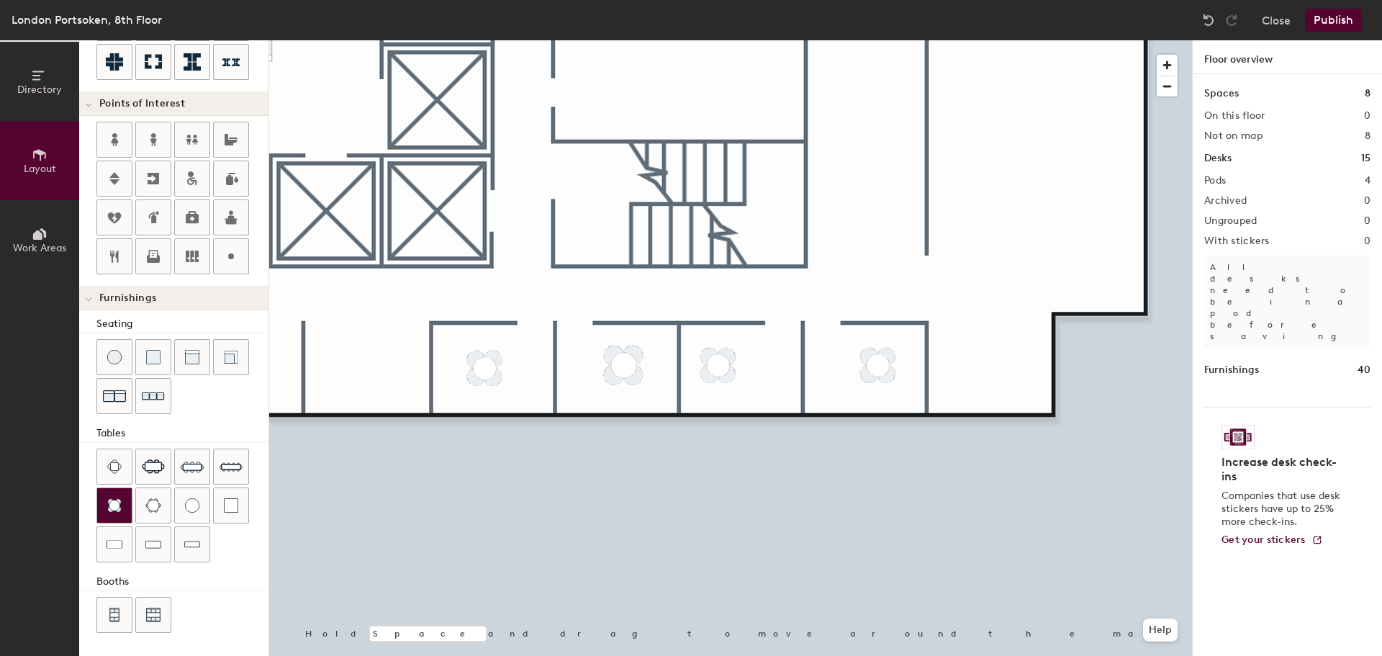
click at [114, 503] on img at bounding box center [114, 505] width 14 height 14
click at [1107, 40] on div at bounding box center [730, 40] width 923 height 0
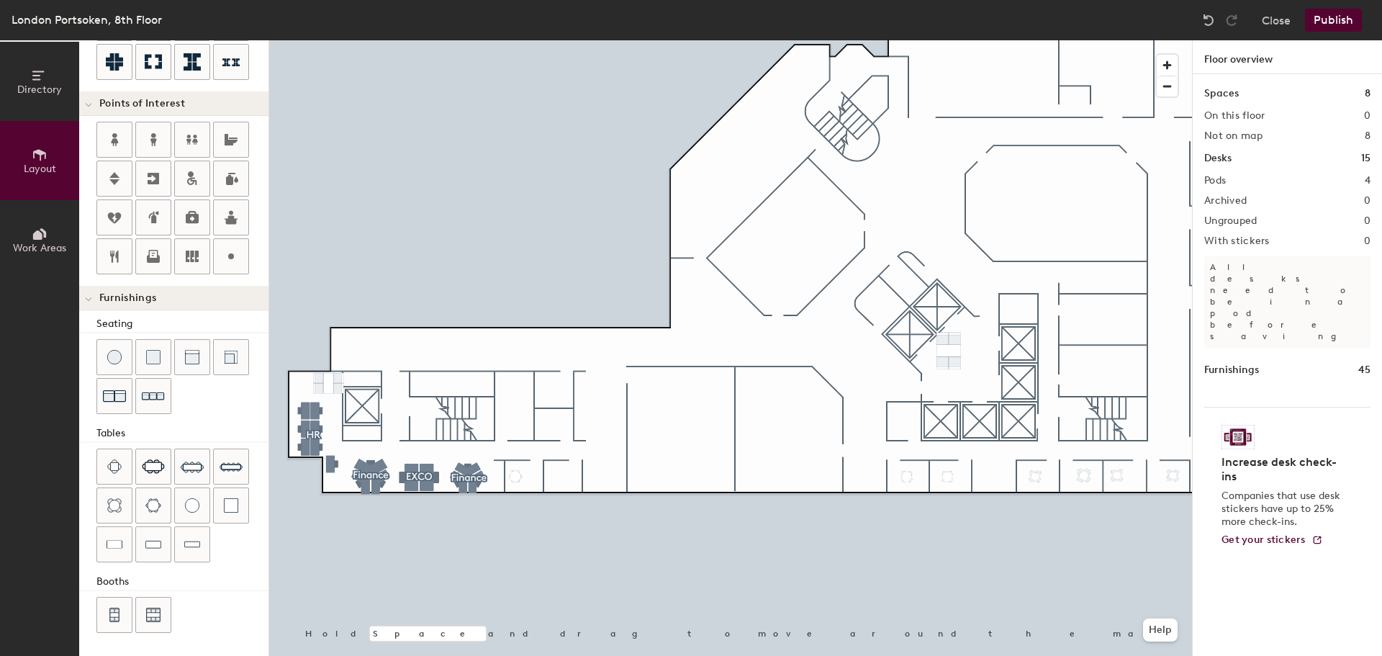
click at [517, 475] on div "Directory Layout Work Areas Layout Add space Resize Desks Points of Interest Fu…" at bounding box center [691, 348] width 1382 height 616
click at [557, 475] on div "Directory Layout Work Areas Layout Add space Resize Desks Points of Interest Fu…" at bounding box center [691, 348] width 1382 height 616
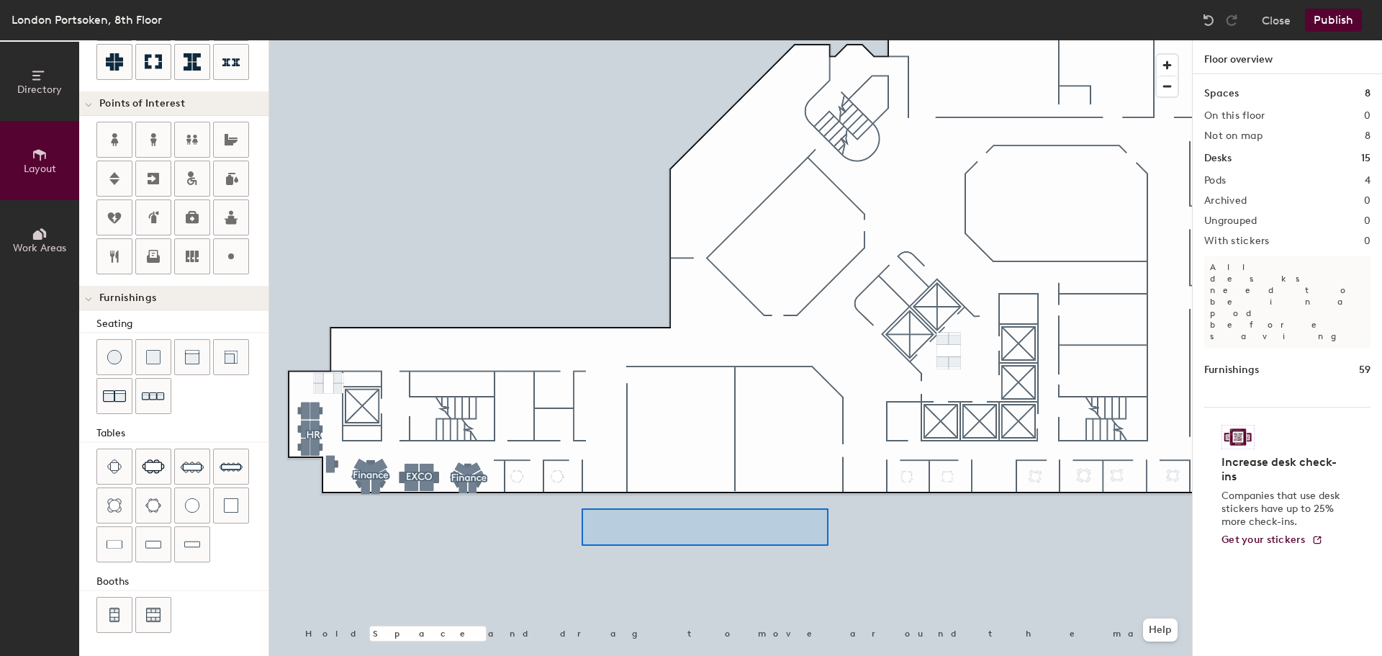
drag, startPoint x: 151, startPoint y: 503, endPoint x: 581, endPoint y: 515, distance: 430.0
click at [581, 40] on div at bounding box center [730, 40] width 923 height 0
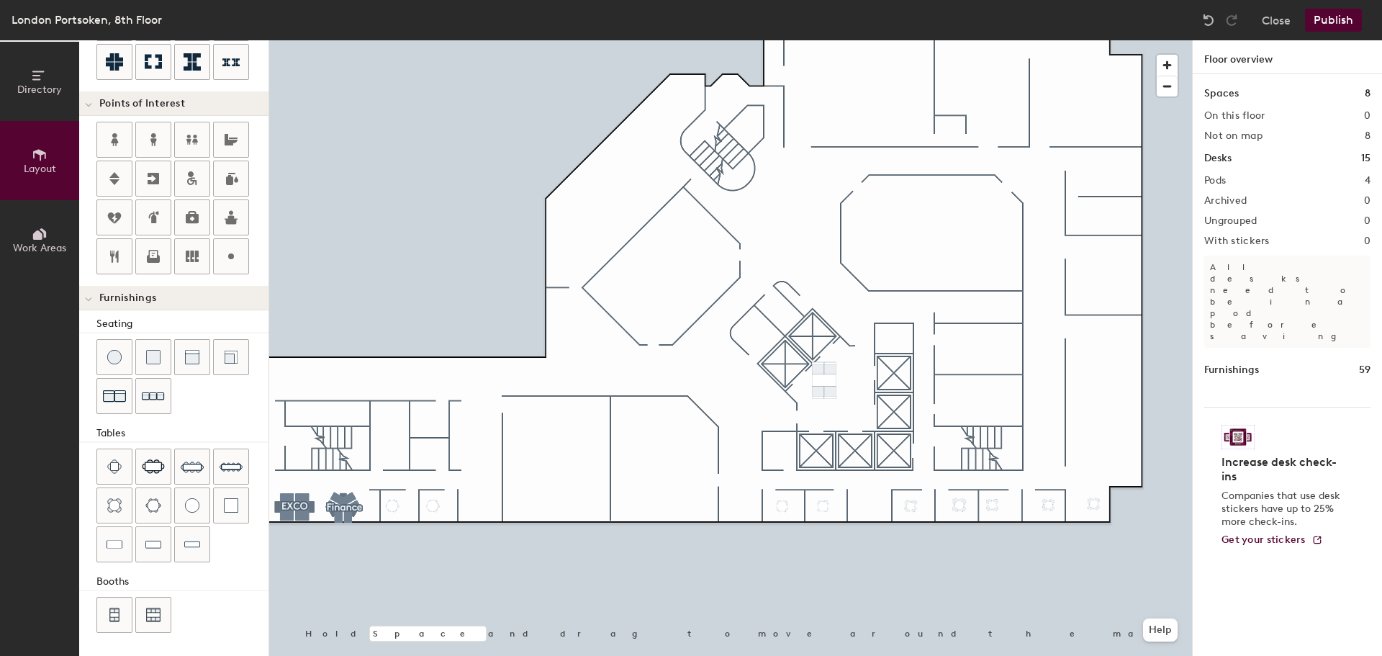
click at [1336, 16] on button "Publish" at bounding box center [1333, 20] width 57 height 23
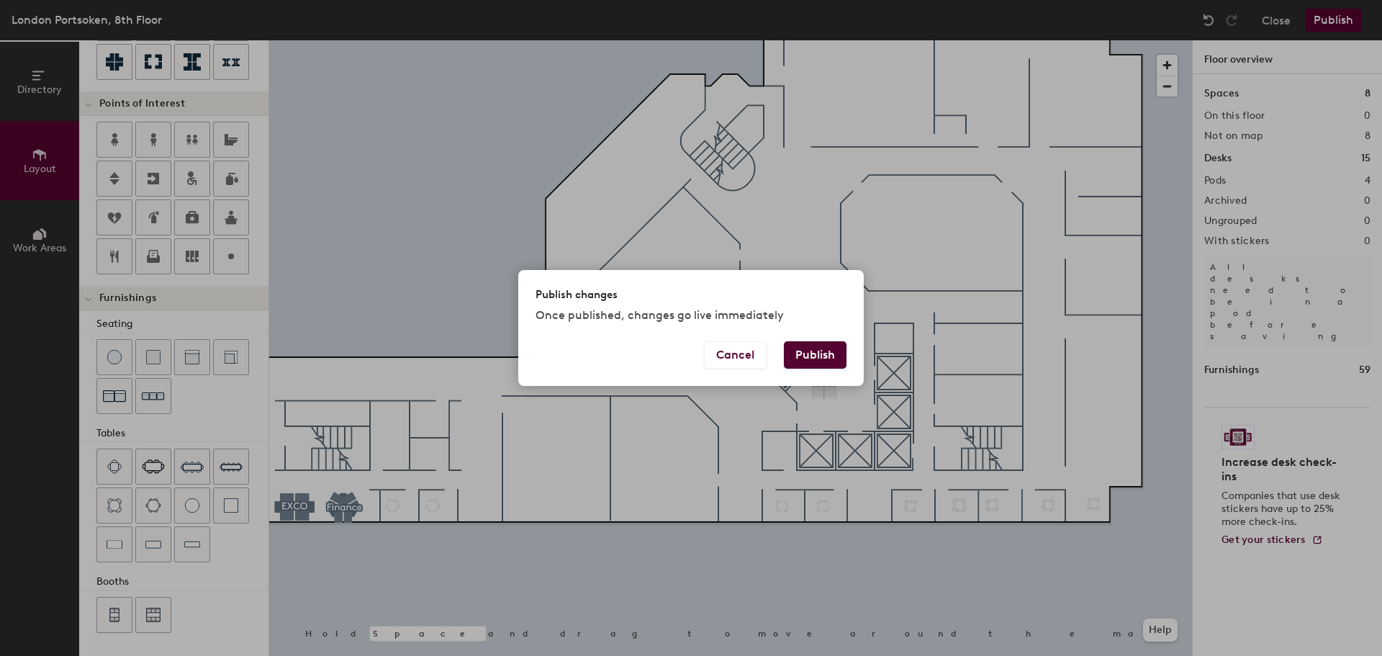
click at [819, 356] on button "Publish" at bounding box center [815, 354] width 63 height 27
type input "20"
